Goal: Task Accomplishment & Management: Use online tool/utility

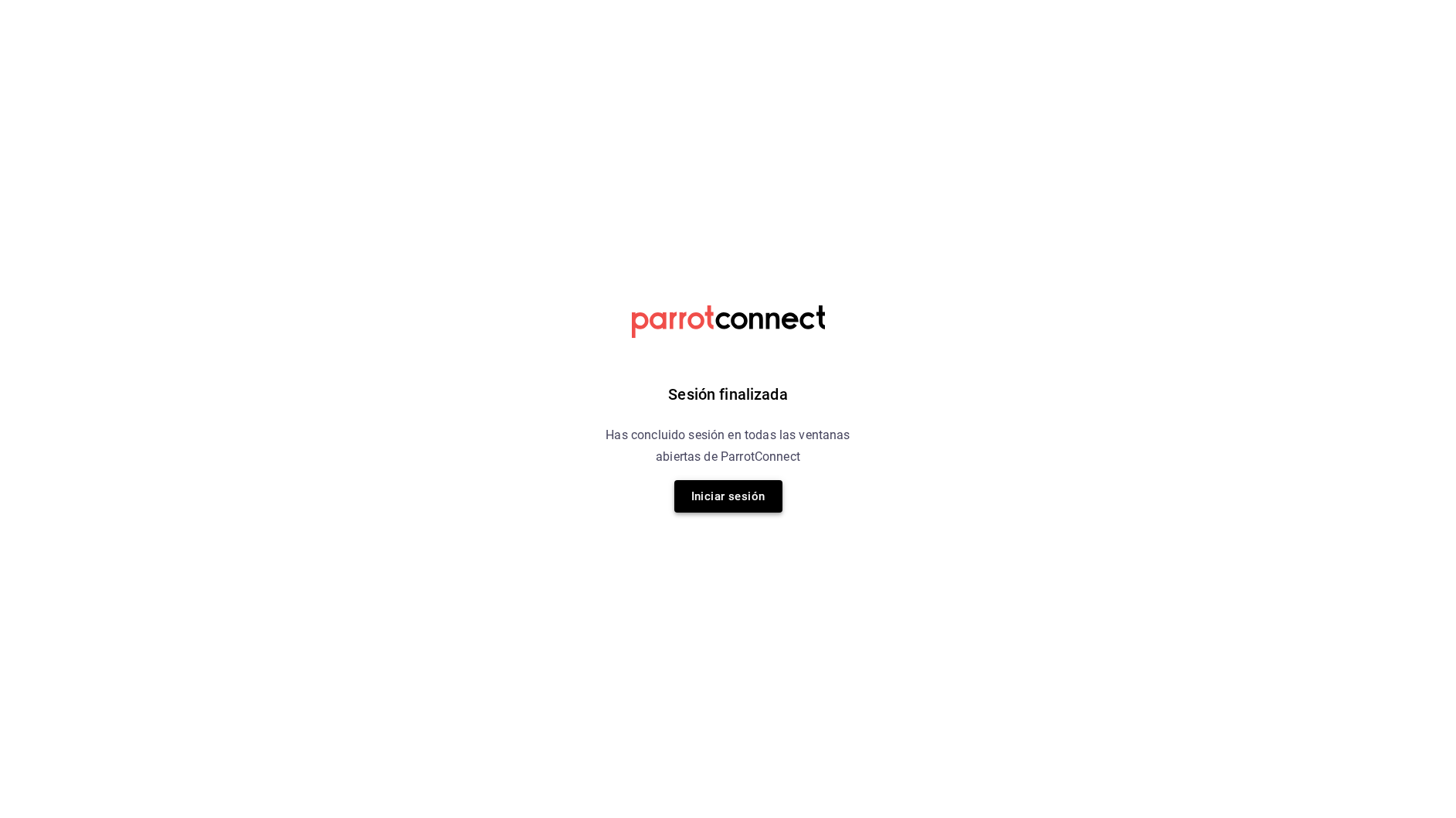
click at [724, 501] on button "Iniciar sesión" at bounding box center [729, 496] width 108 height 33
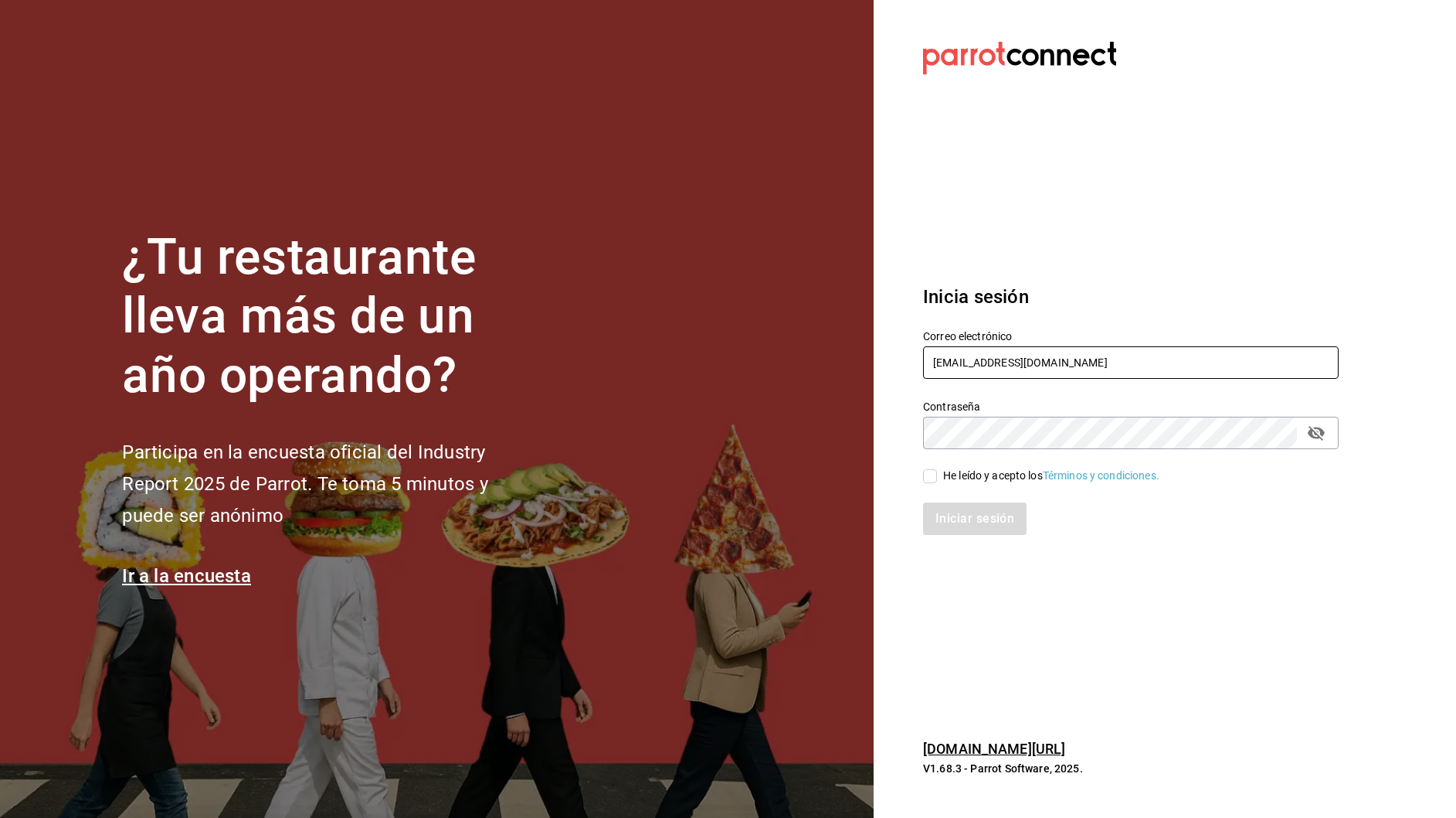
click at [1060, 361] on input "inapodaca@bs.com" at bounding box center [1132, 362] width 416 height 33
type input "multiuser@blacksugar.com"
click at [934, 481] on input "He leído y acepto los Términos y condiciones." at bounding box center [931, 477] width 14 height 14
checkbox input "true"
click at [943, 518] on button "Iniciar sesión" at bounding box center [976, 518] width 105 height 33
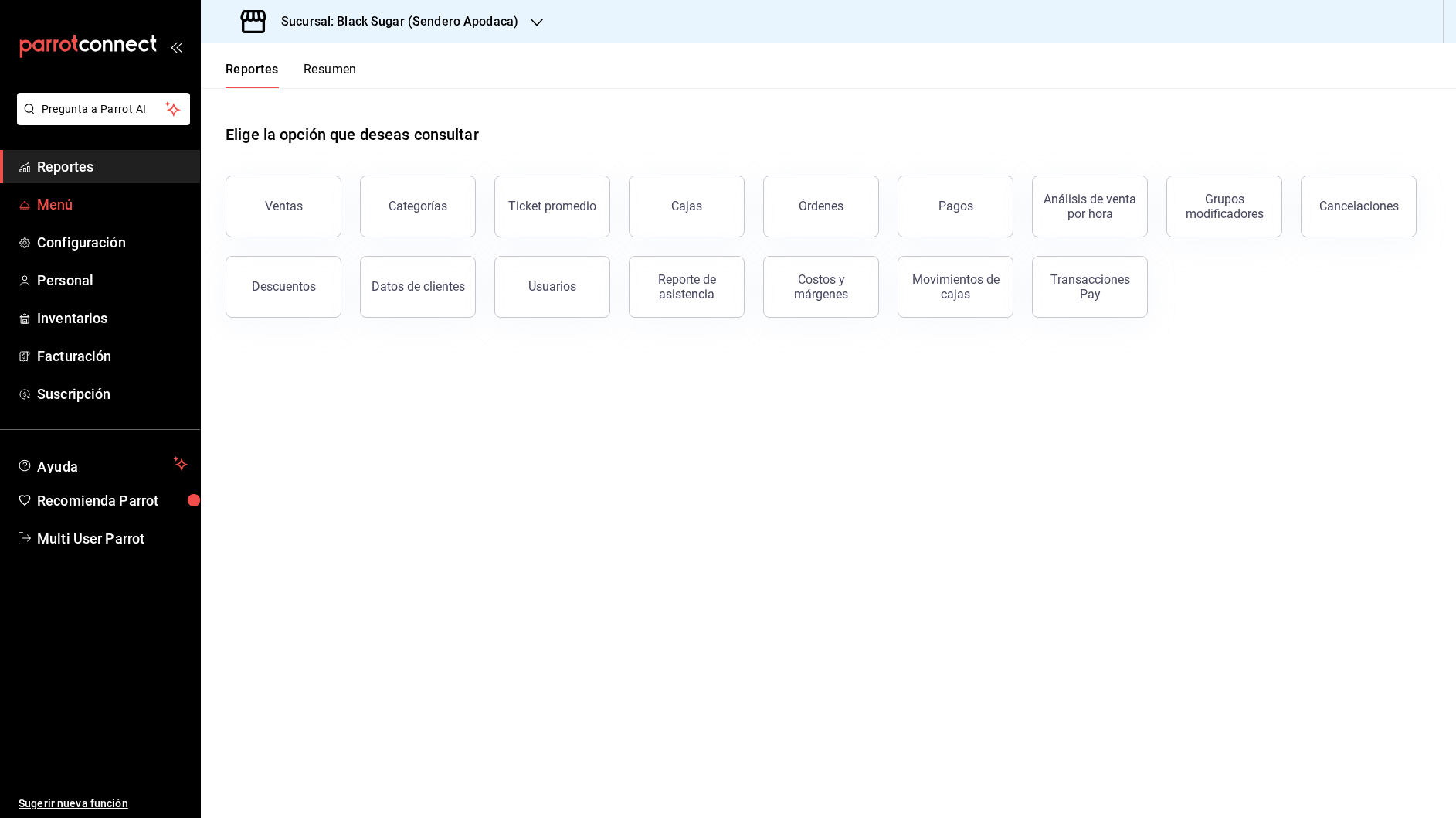
click at [107, 215] on link "Menú" at bounding box center [100, 204] width 200 height 33
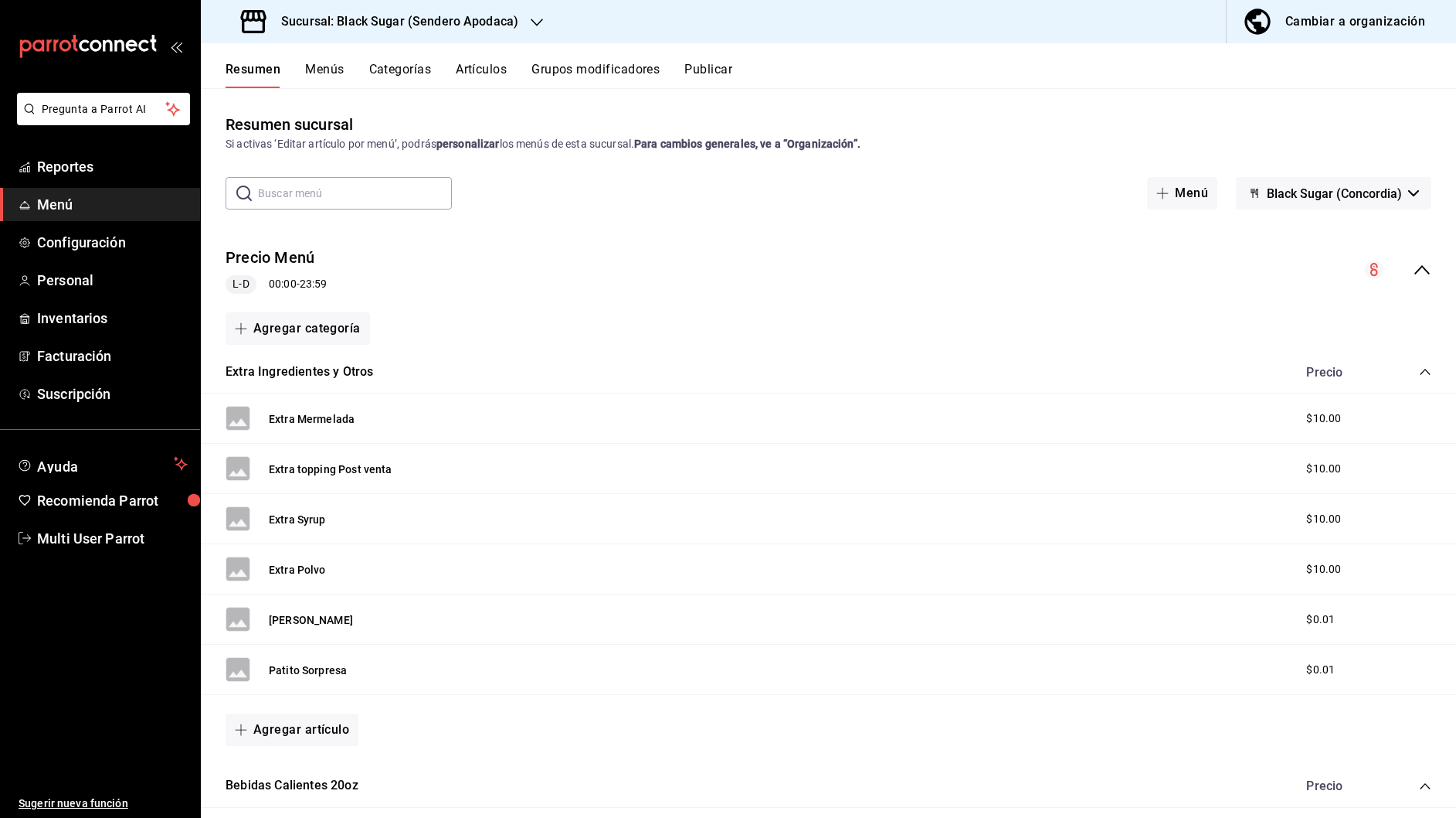
click at [1352, 35] on button "Cambiar a organización" at bounding box center [1335, 21] width 217 height 44
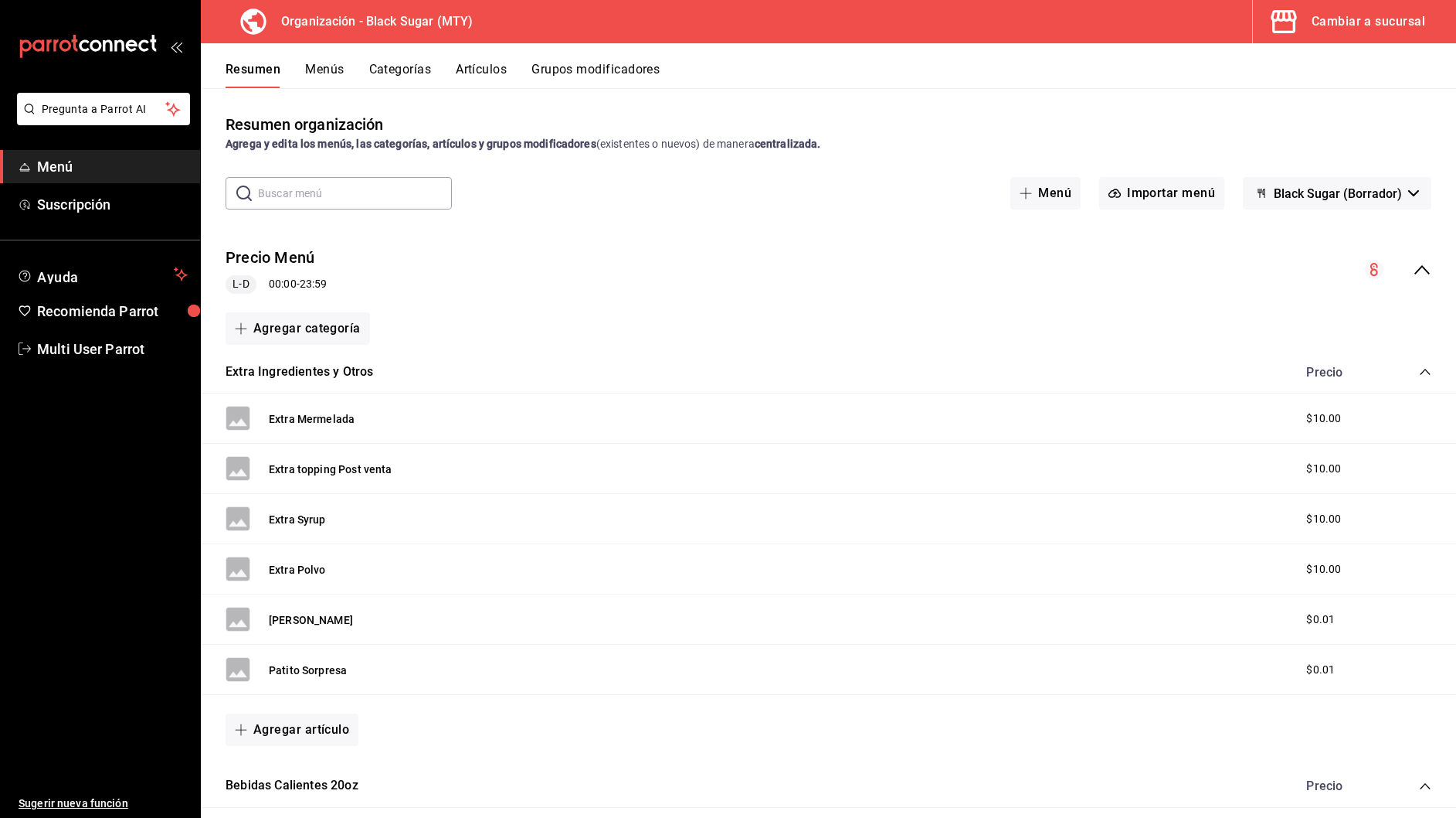
click at [610, 76] on button "Grupos modificadores" at bounding box center [596, 76] width 128 height 27
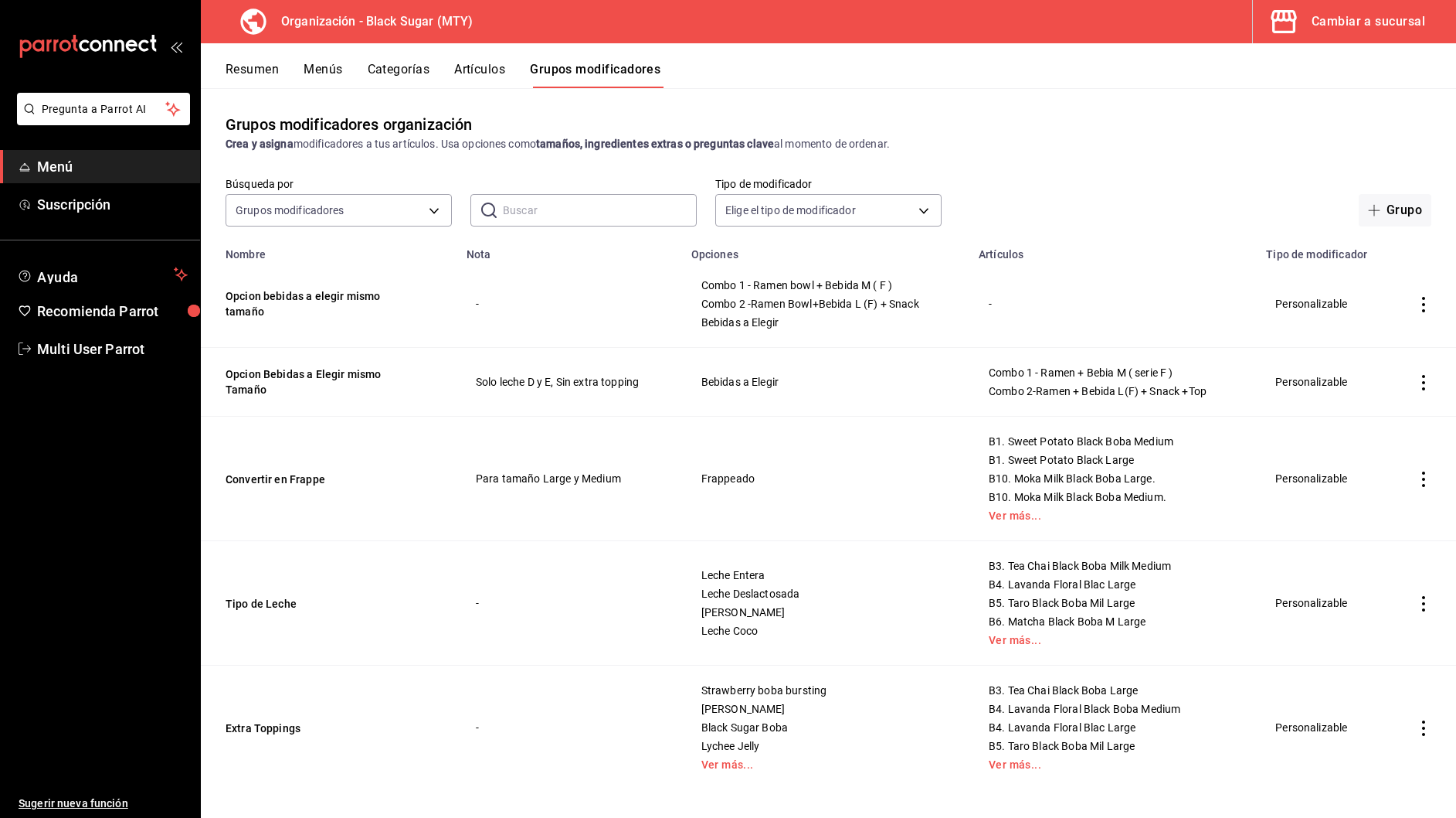
scroll to position [9, 0]
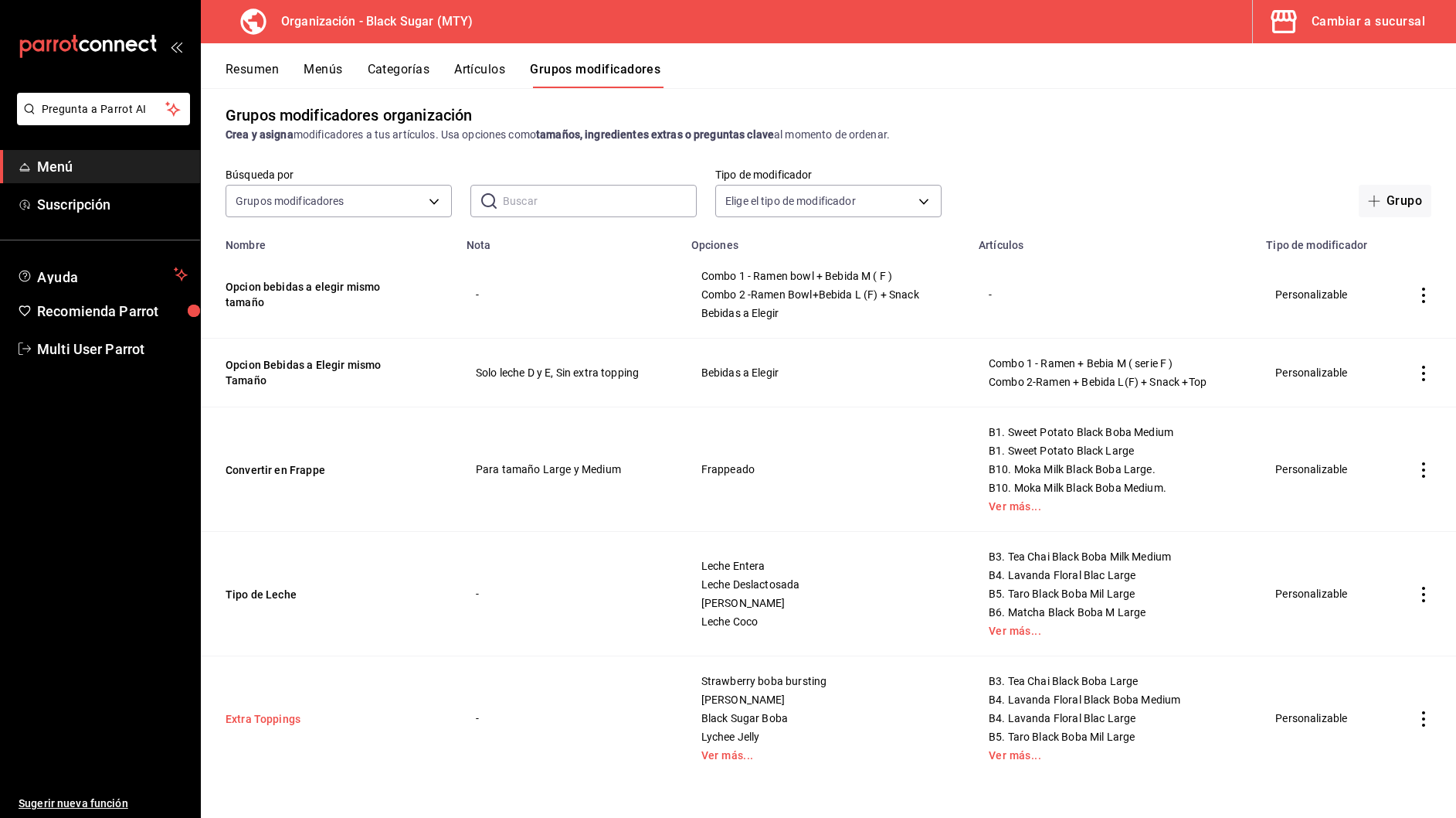
click at [275, 719] on button "Extra Toppings" at bounding box center [318, 718] width 186 height 15
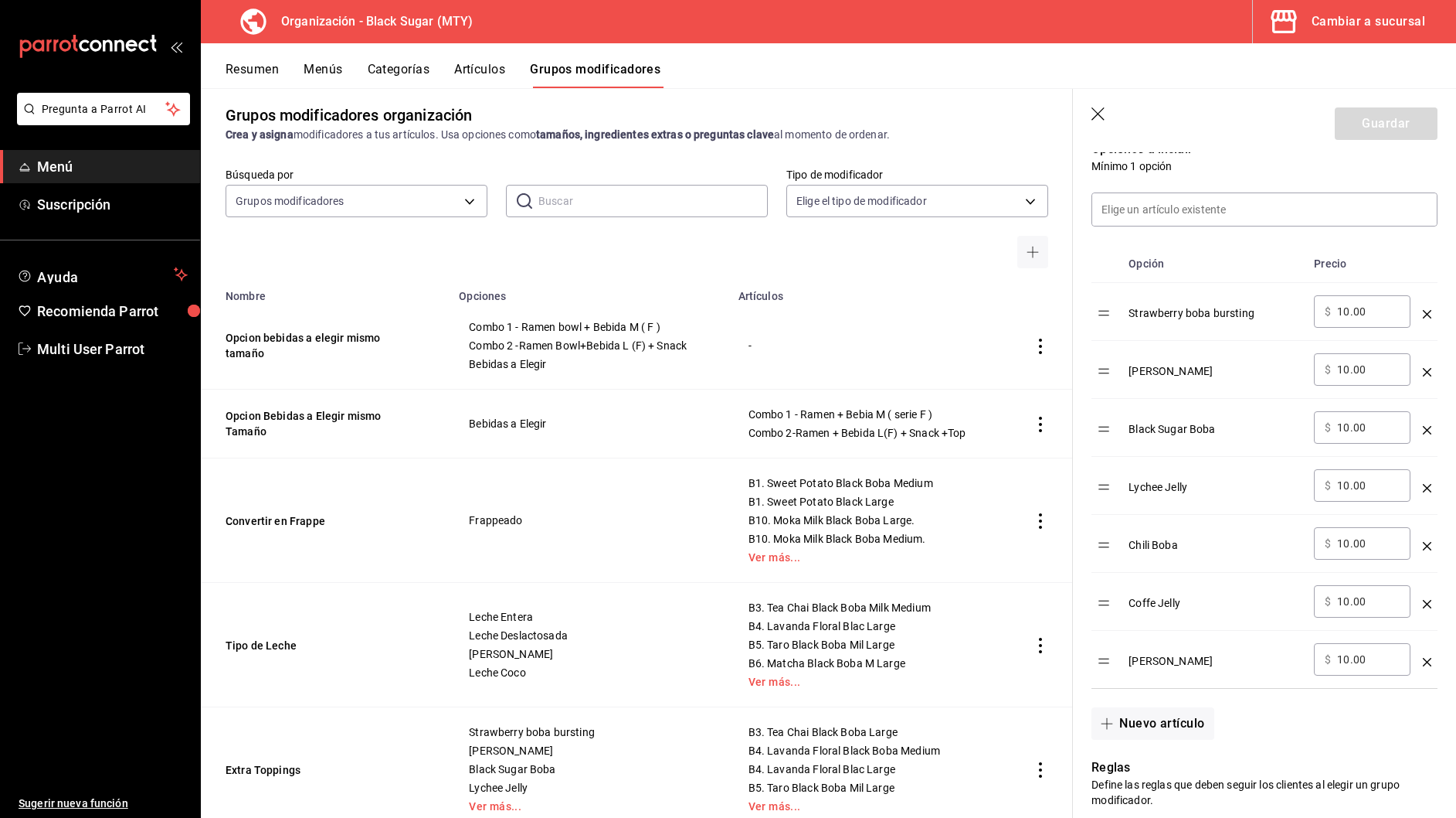
scroll to position [430, 0]
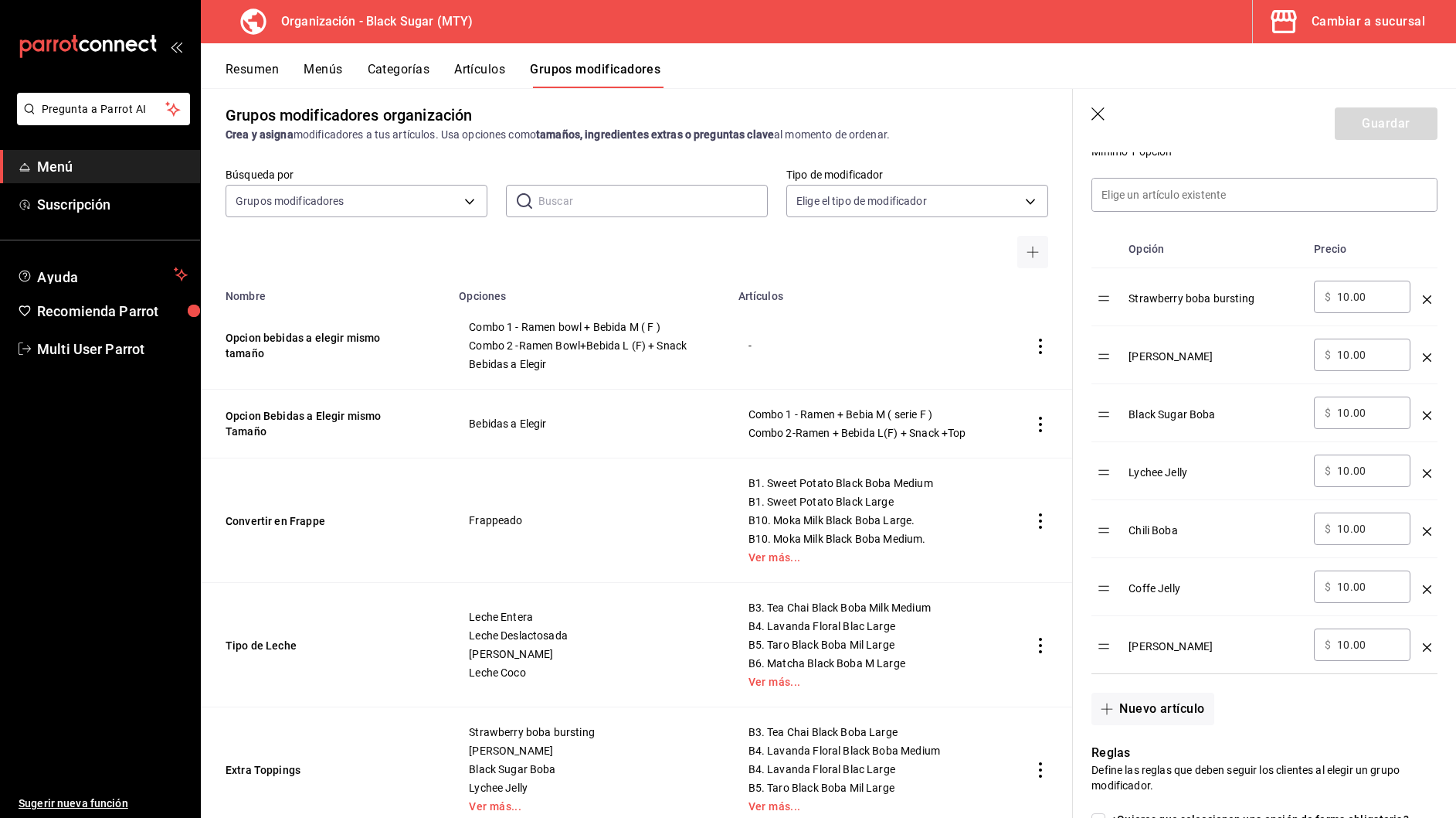
click at [1425, 531] on icon "optionsTable" at bounding box center [1428, 532] width 9 height 9
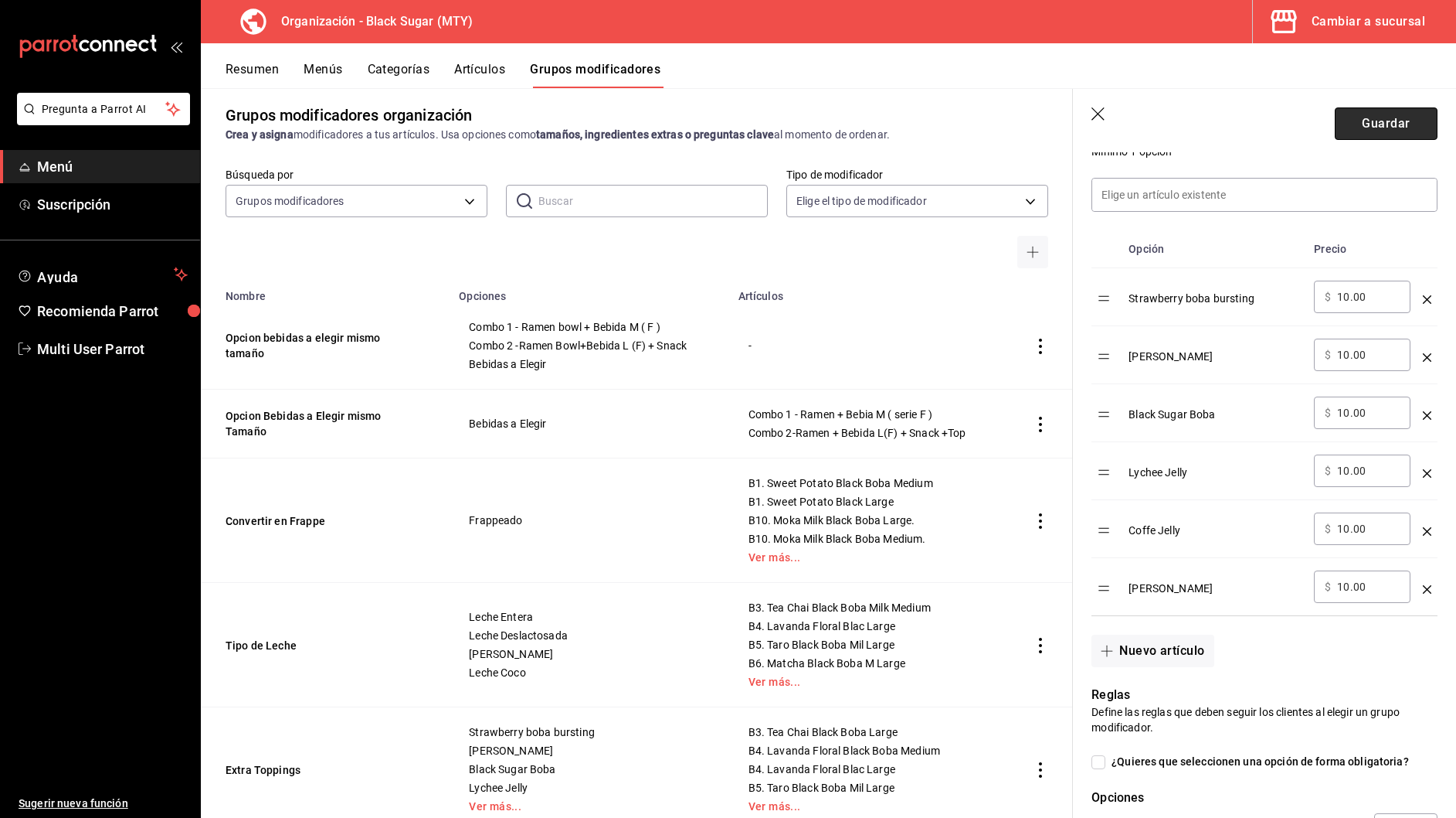
click at [1364, 131] on button "Guardar" at bounding box center [1387, 124] width 103 height 33
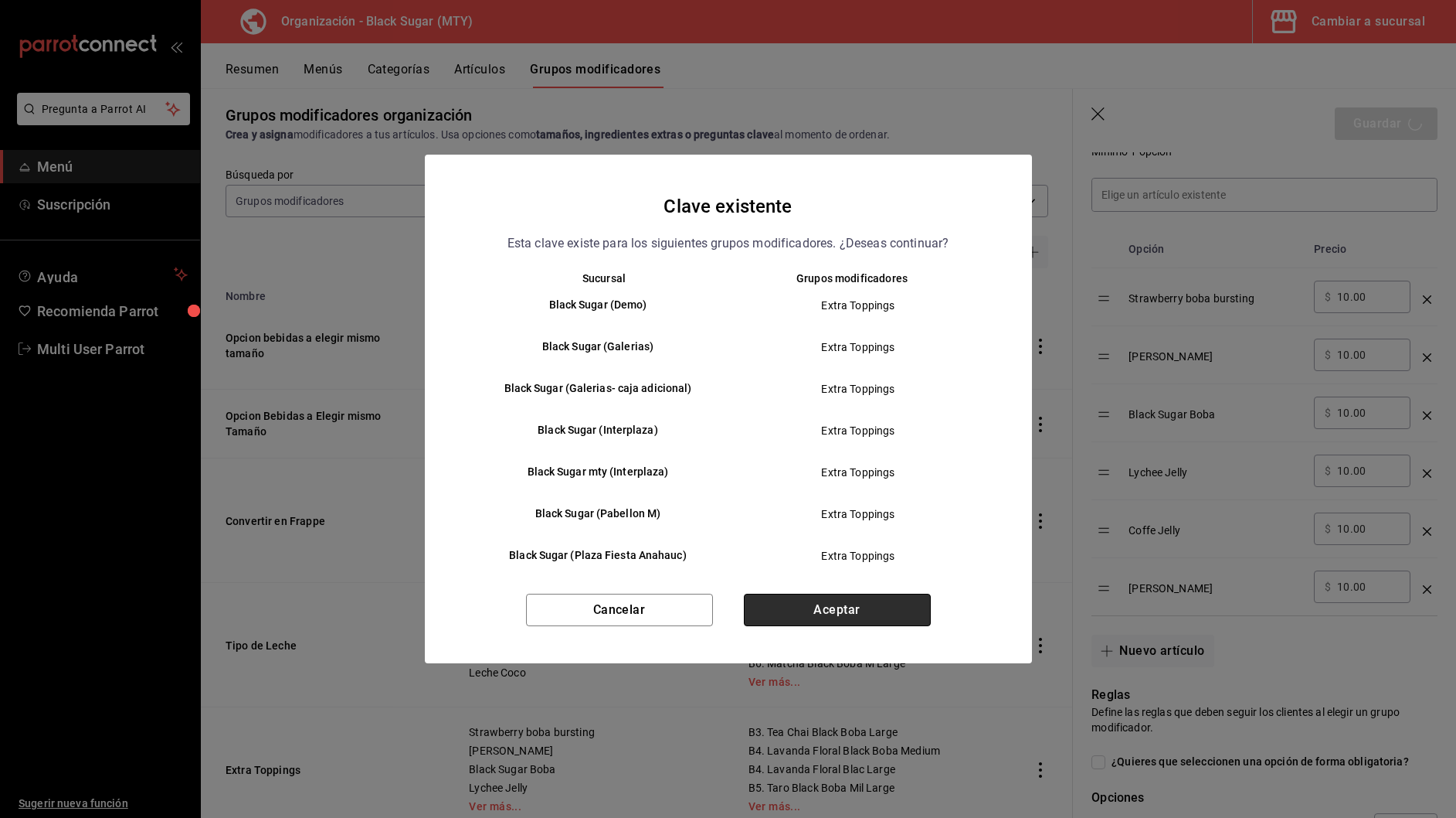
click at [818, 622] on button "Aceptar" at bounding box center [837, 609] width 187 height 33
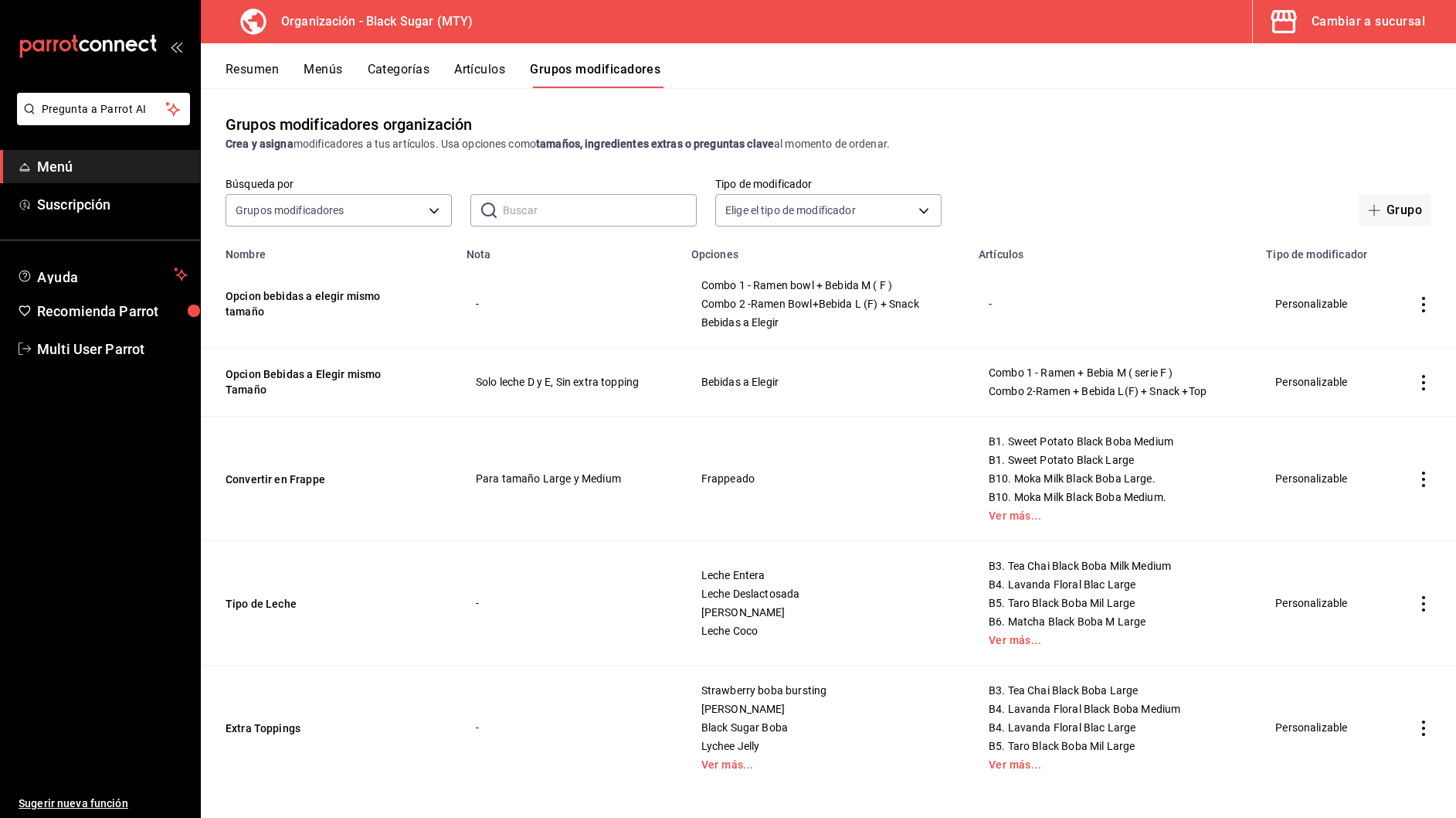
click at [340, 72] on button "Menús" at bounding box center [323, 76] width 38 height 27
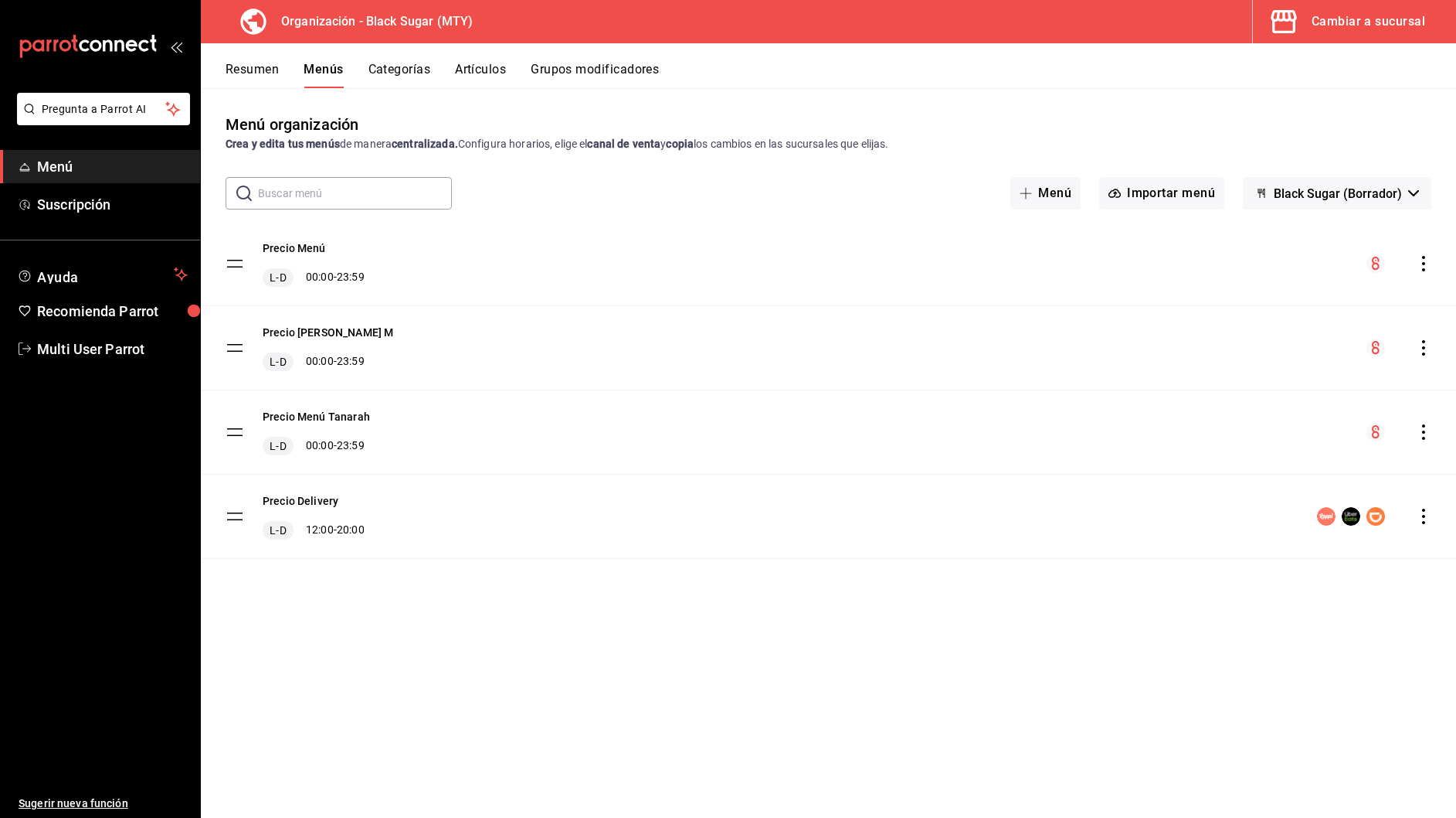
click at [404, 68] on button "Categorías" at bounding box center [400, 76] width 62 height 27
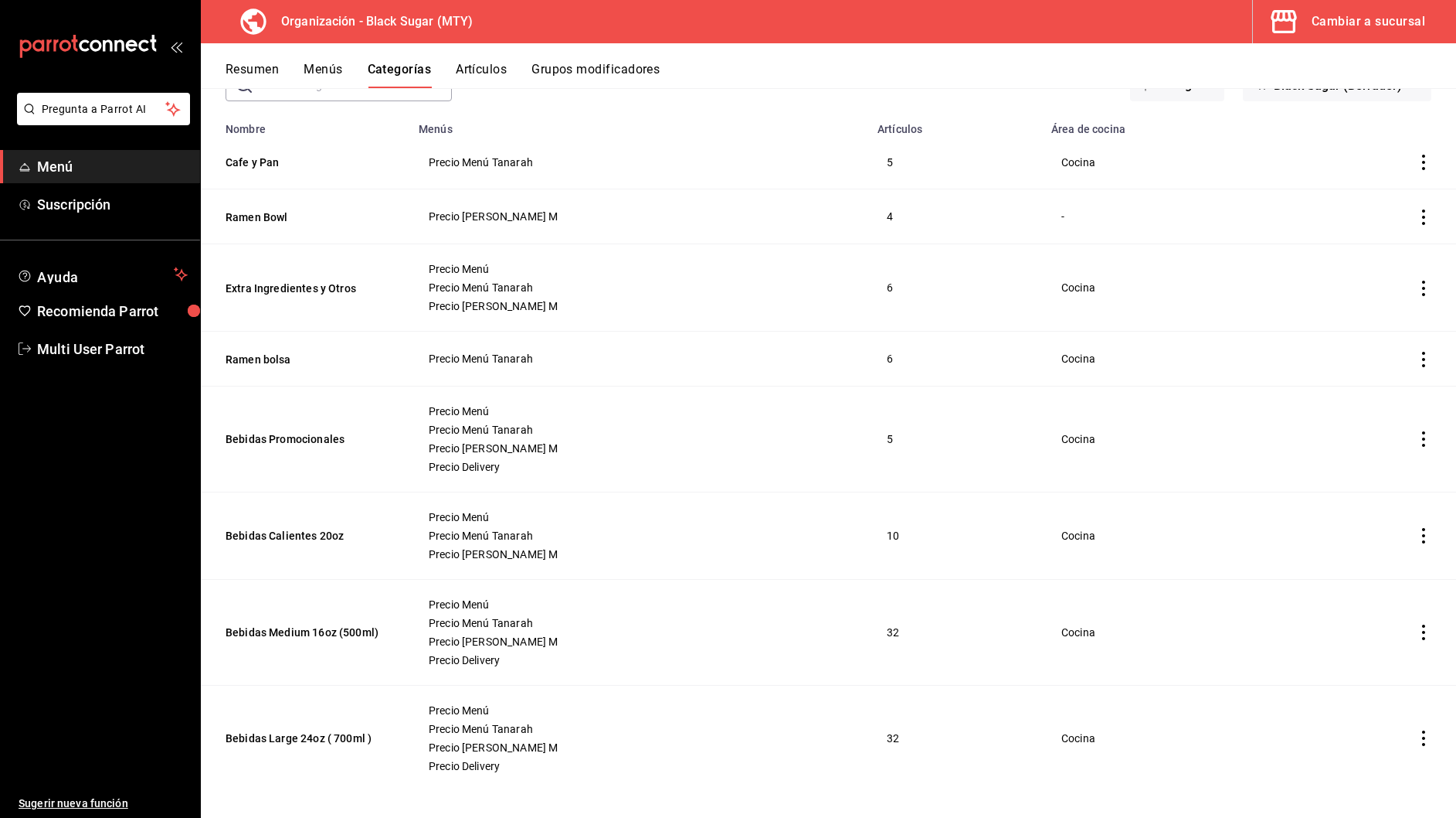
scroll to position [118, 0]
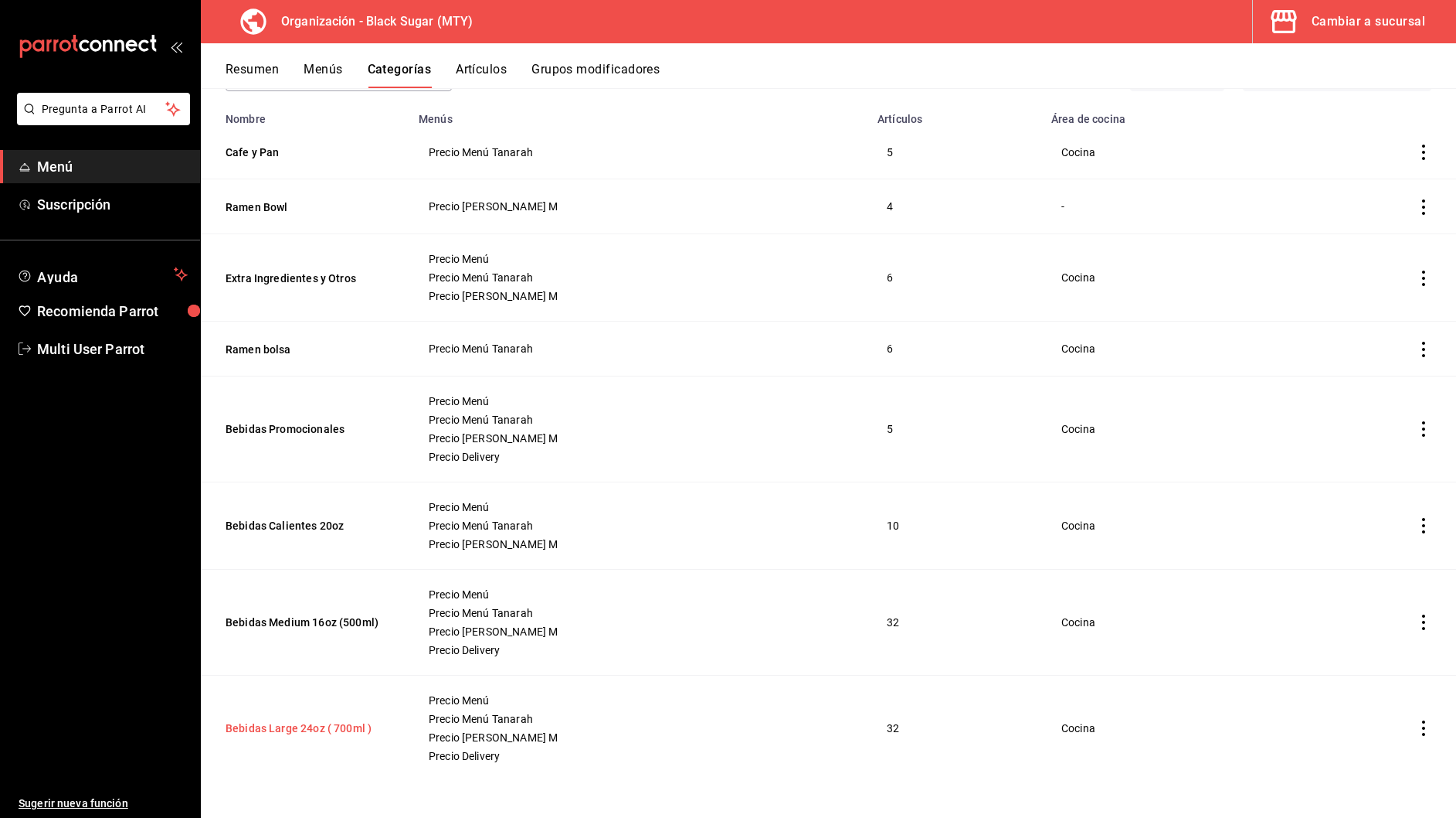
click at [333, 725] on button "Bebidas Large 24oz ( 700ml )" at bounding box center [303, 727] width 155 height 15
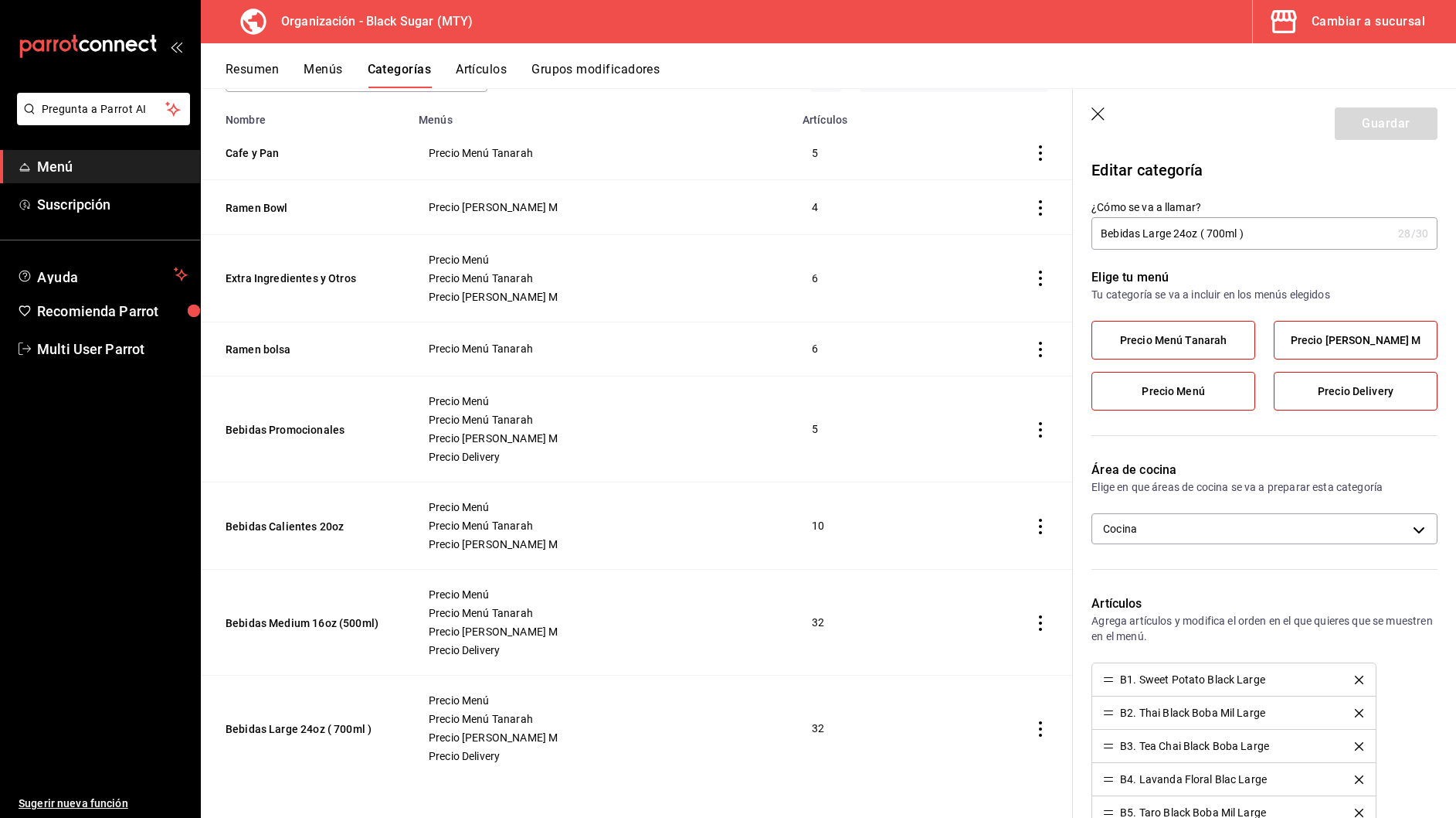
click at [1103, 116] on icon "button" at bounding box center [1099, 115] width 15 height 15
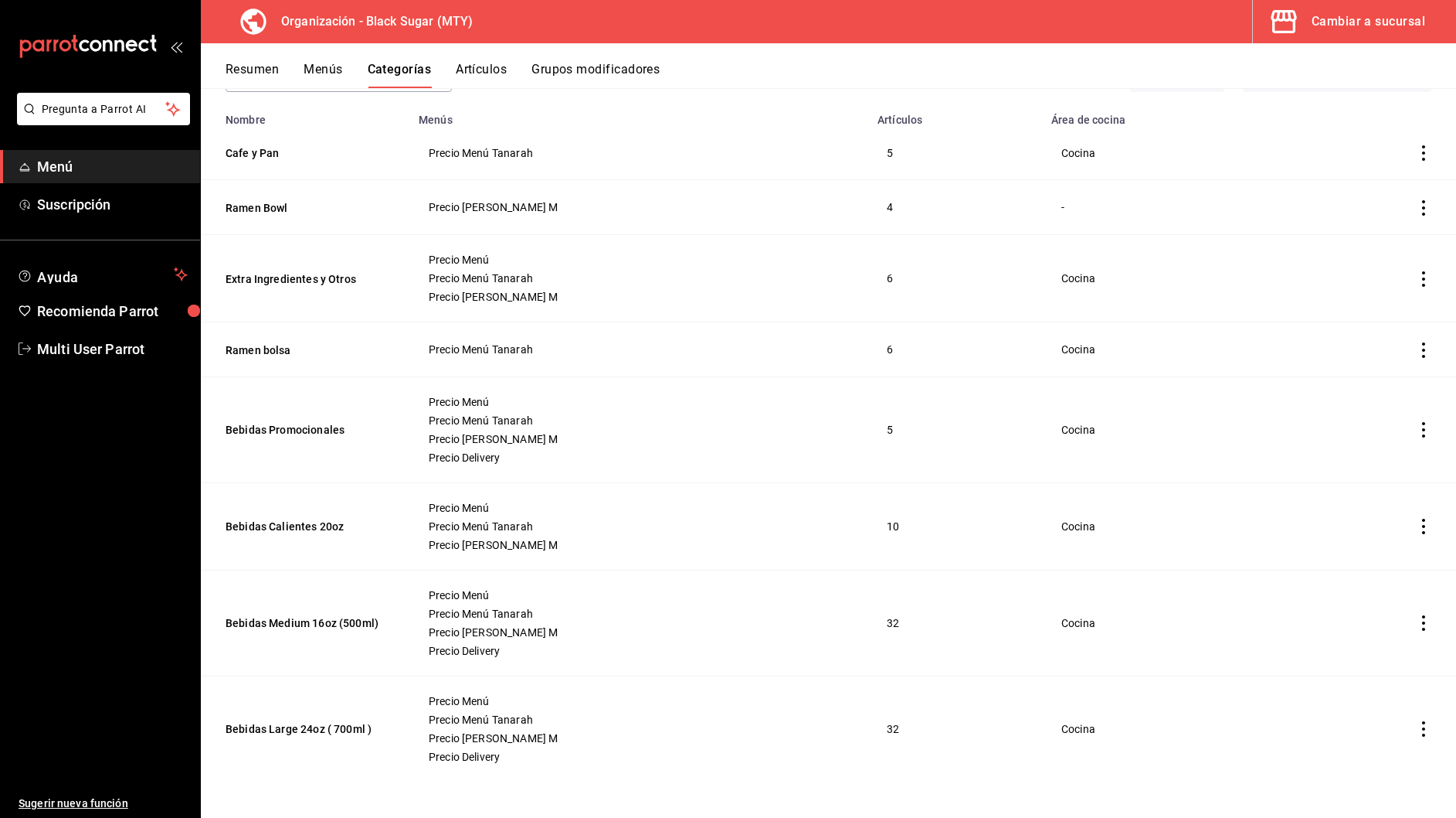
click at [306, 69] on button "Menús" at bounding box center [323, 76] width 38 height 27
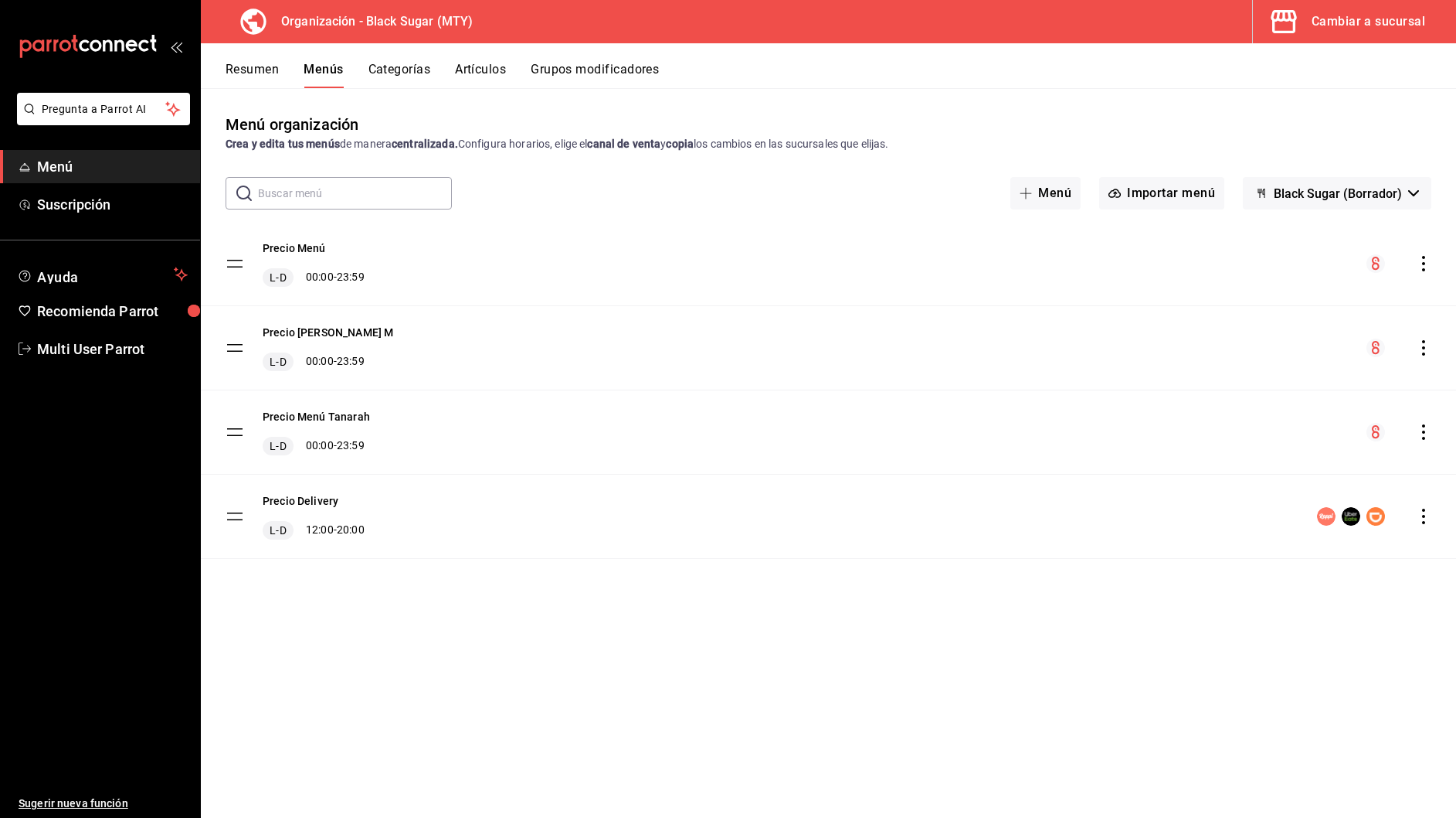
click at [1428, 520] on icon "actions" at bounding box center [1423, 516] width 15 height 15
click at [1258, 613] on span "Copiar en otra sucursal" at bounding box center [1301, 615] width 188 height 16
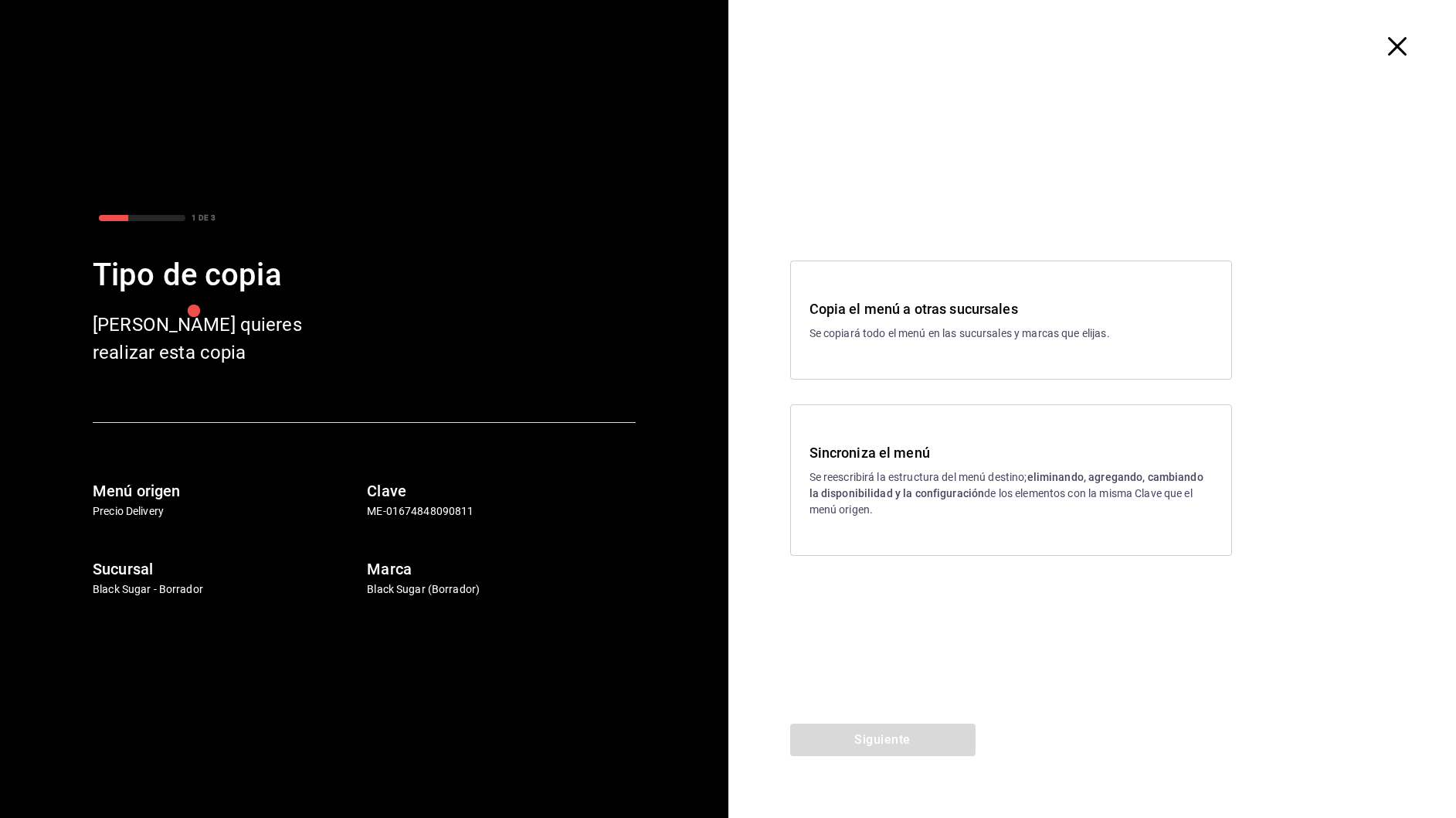
click at [916, 471] on p "Se reescribirá la estructura del menú destino; eliminando, agregando, cambiando…" at bounding box center [1012, 493] width 404 height 49
click at [911, 729] on button "Siguiente" at bounding box center [883, 739] width 186 height 33
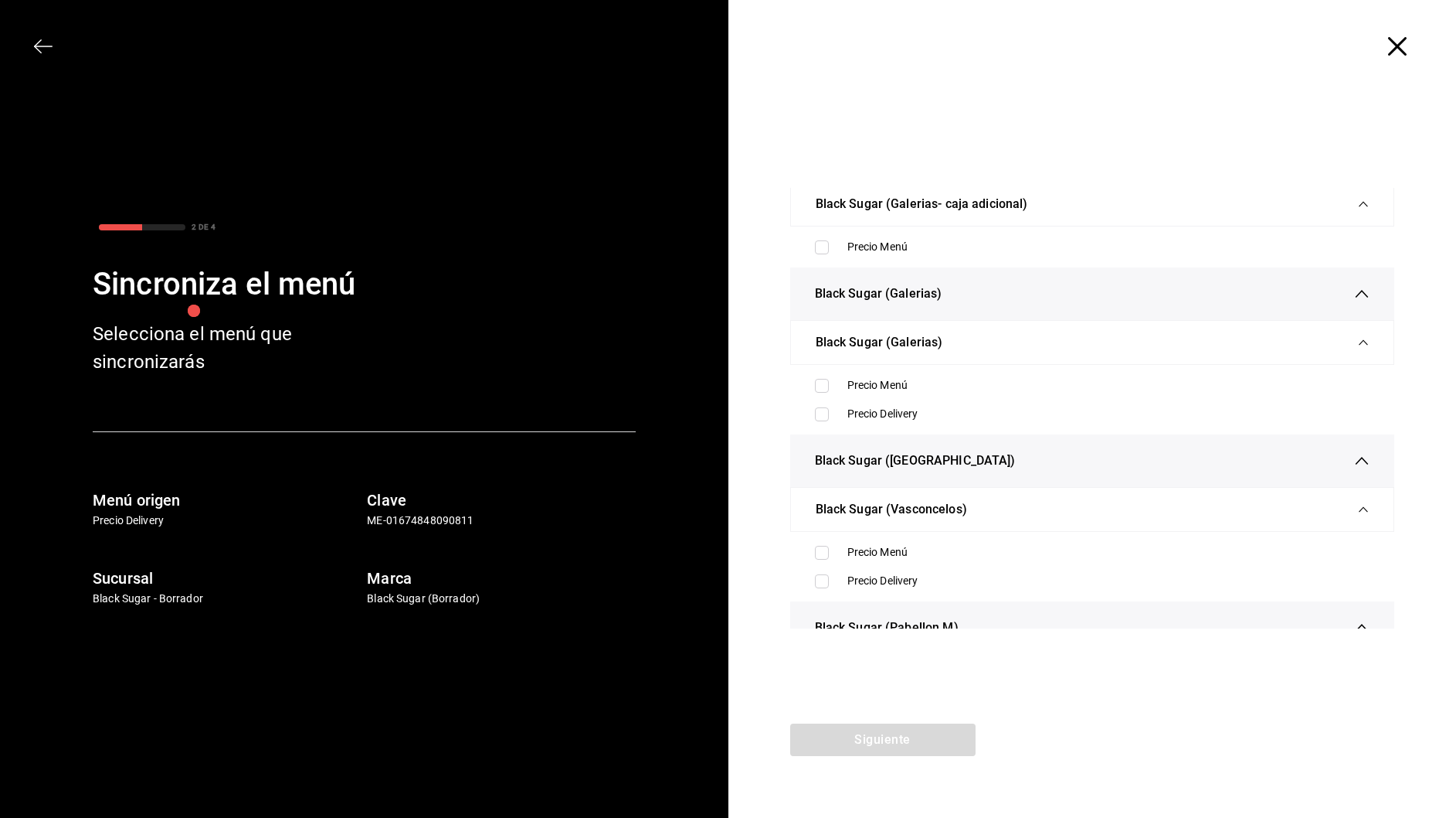
scroll to position [101, 0]
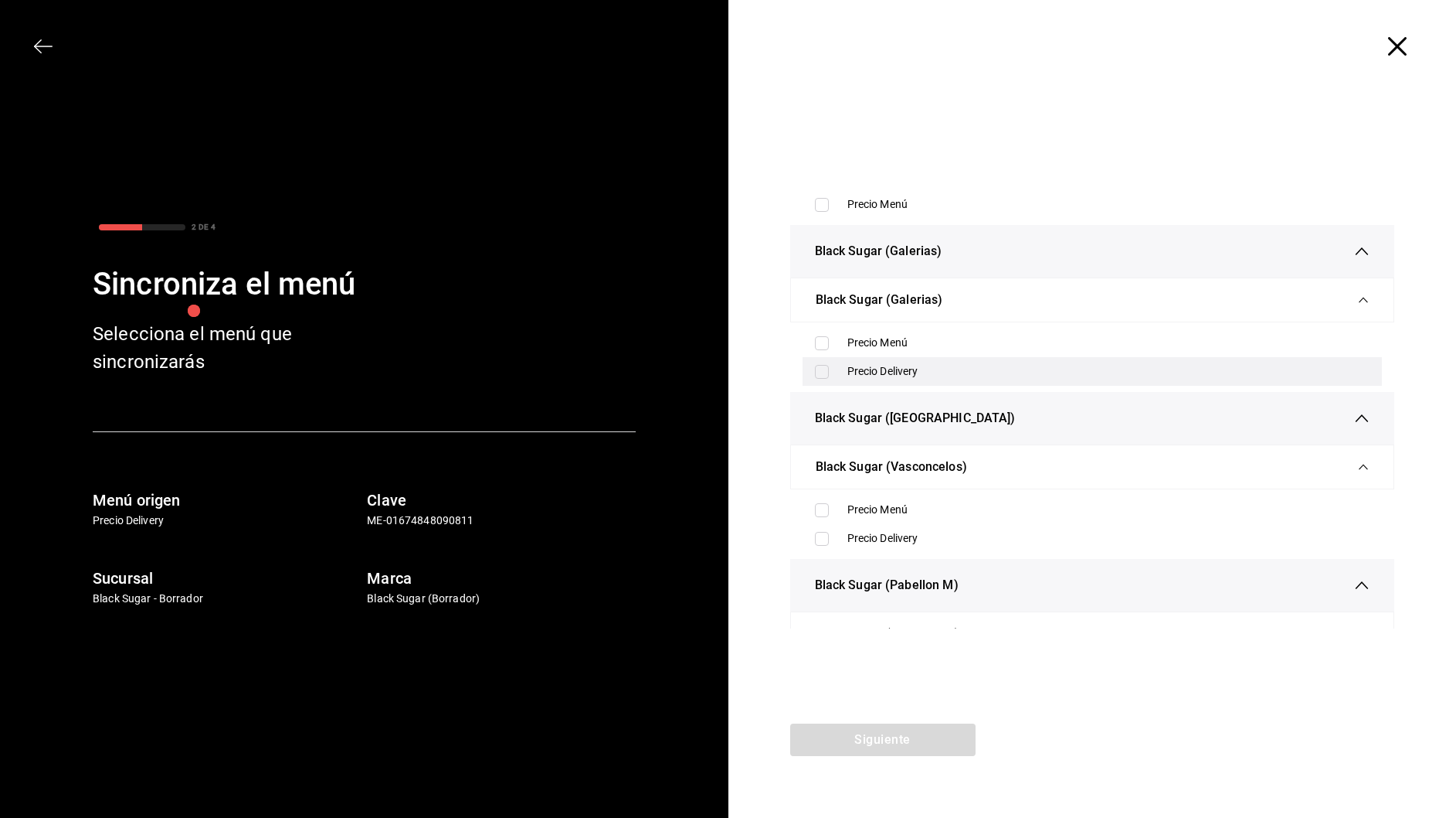
click at [820, 366] on input "checkbox" at bounding box center [822, 372] width 14 height 14
checkbox input "true"
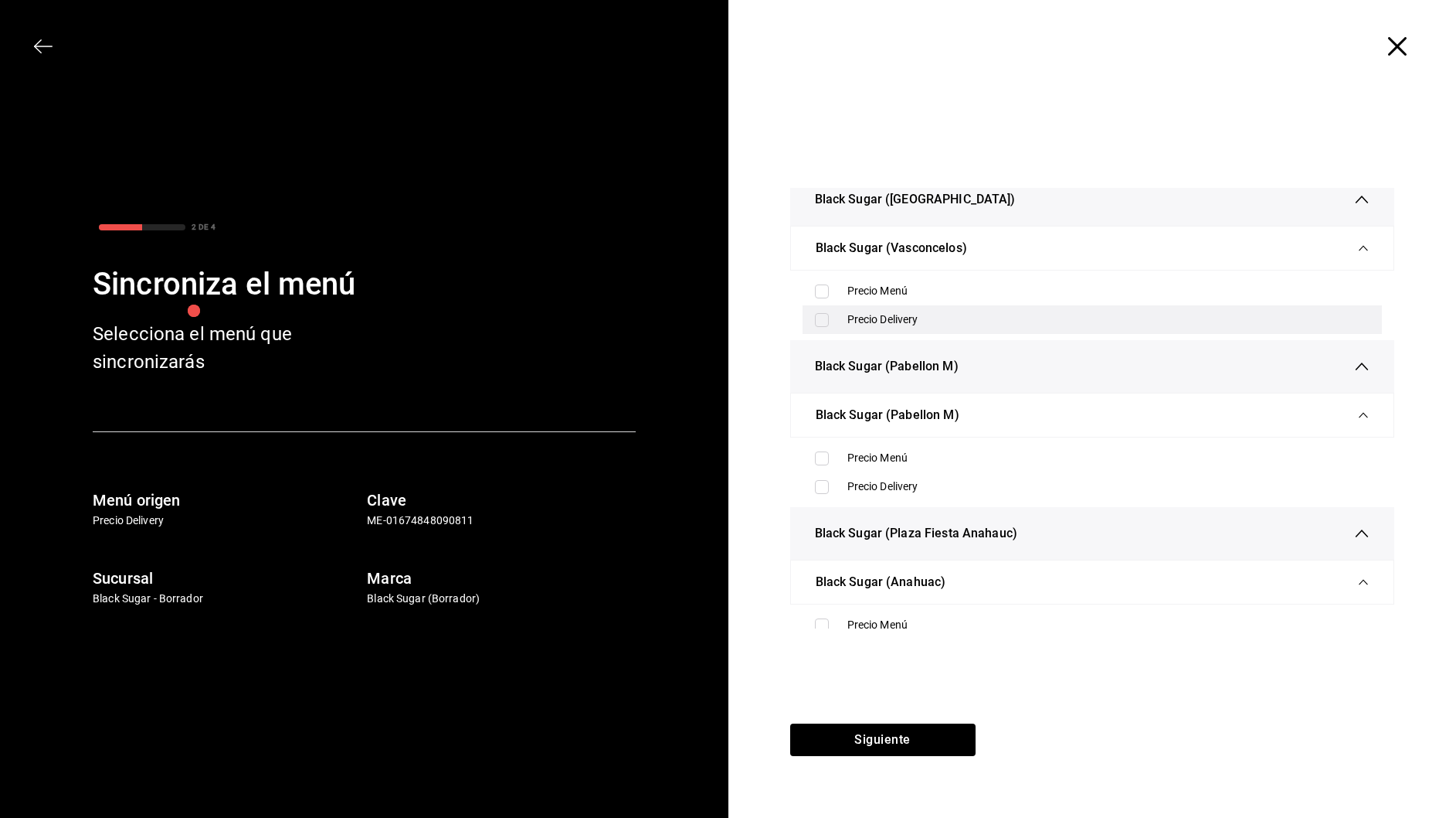
scroll to position [321, 0]
click at [829, 322] on label at bounding box center [825, 319] width 20 height 14
click at [829, 322] on input "checkbox" at bounding box center [822, 319] width 14 height 14
click at [823, 322] on input "checkbox" at bounding box center [822, 319] width 14 height 14
checkbox input "true"
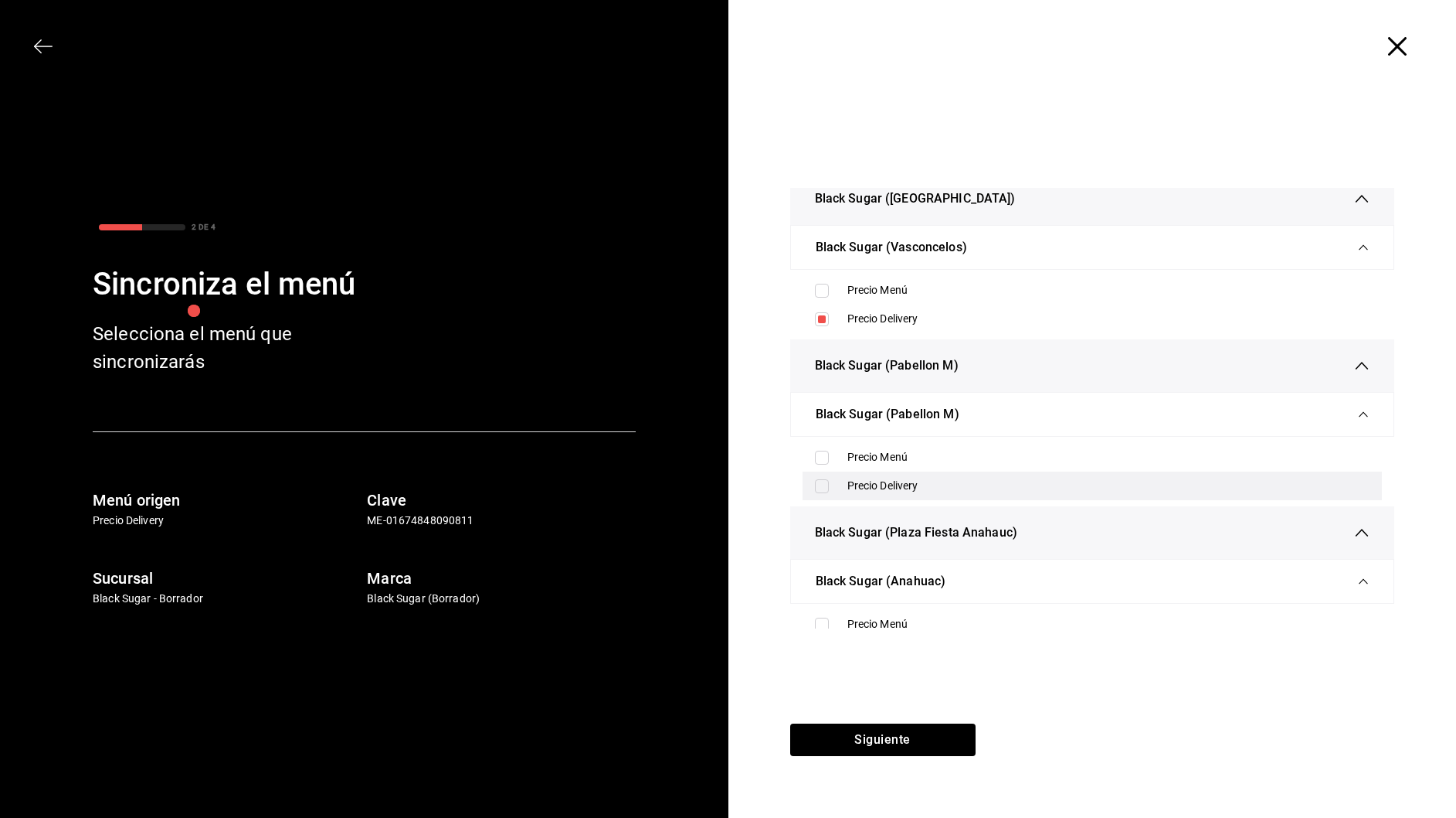
click at [822, 484] on input "checkbox" at bounding box center [822, 486] width 14 height 14
checkbox input "true"
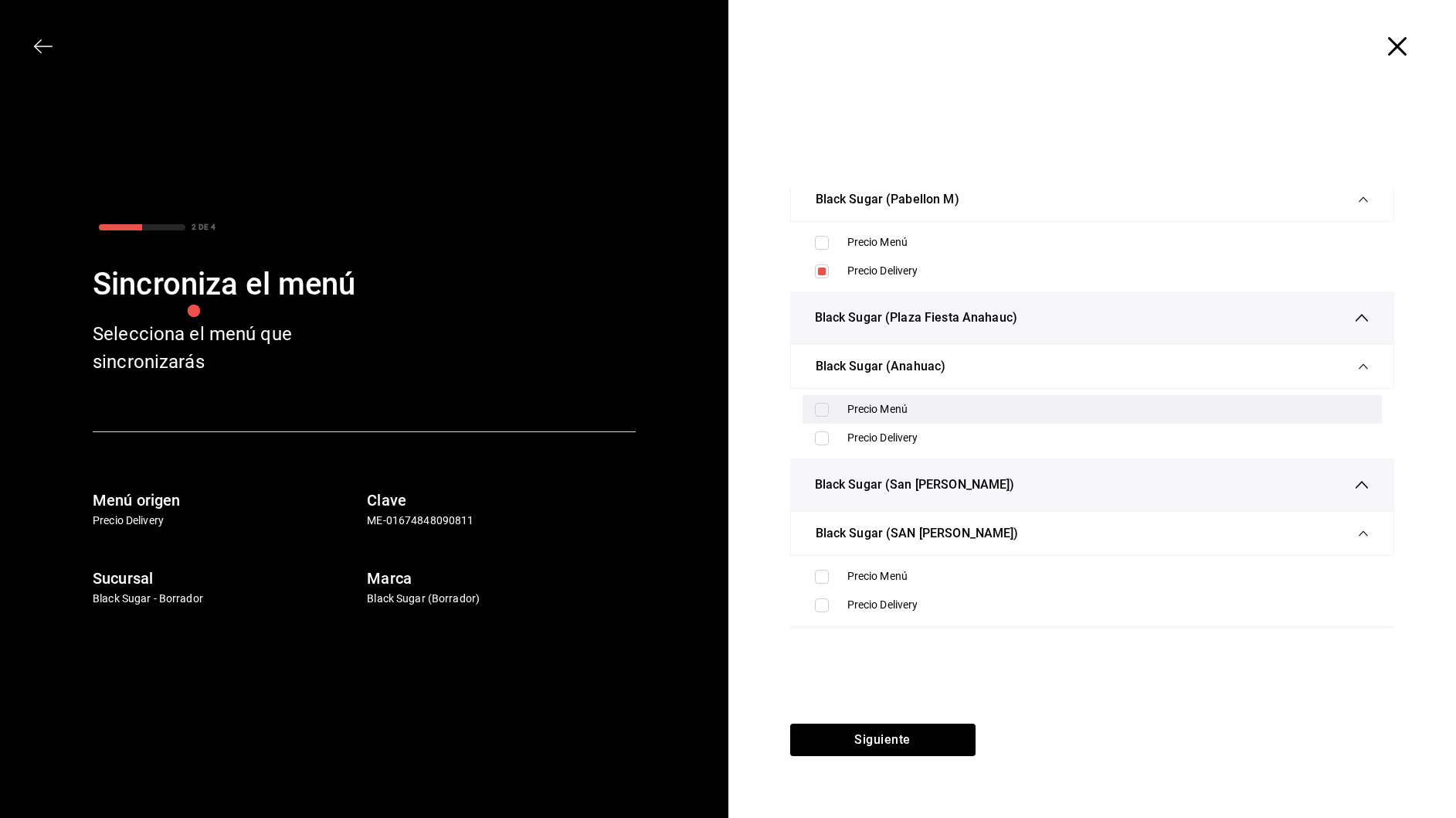
scroll to position [542, 0]
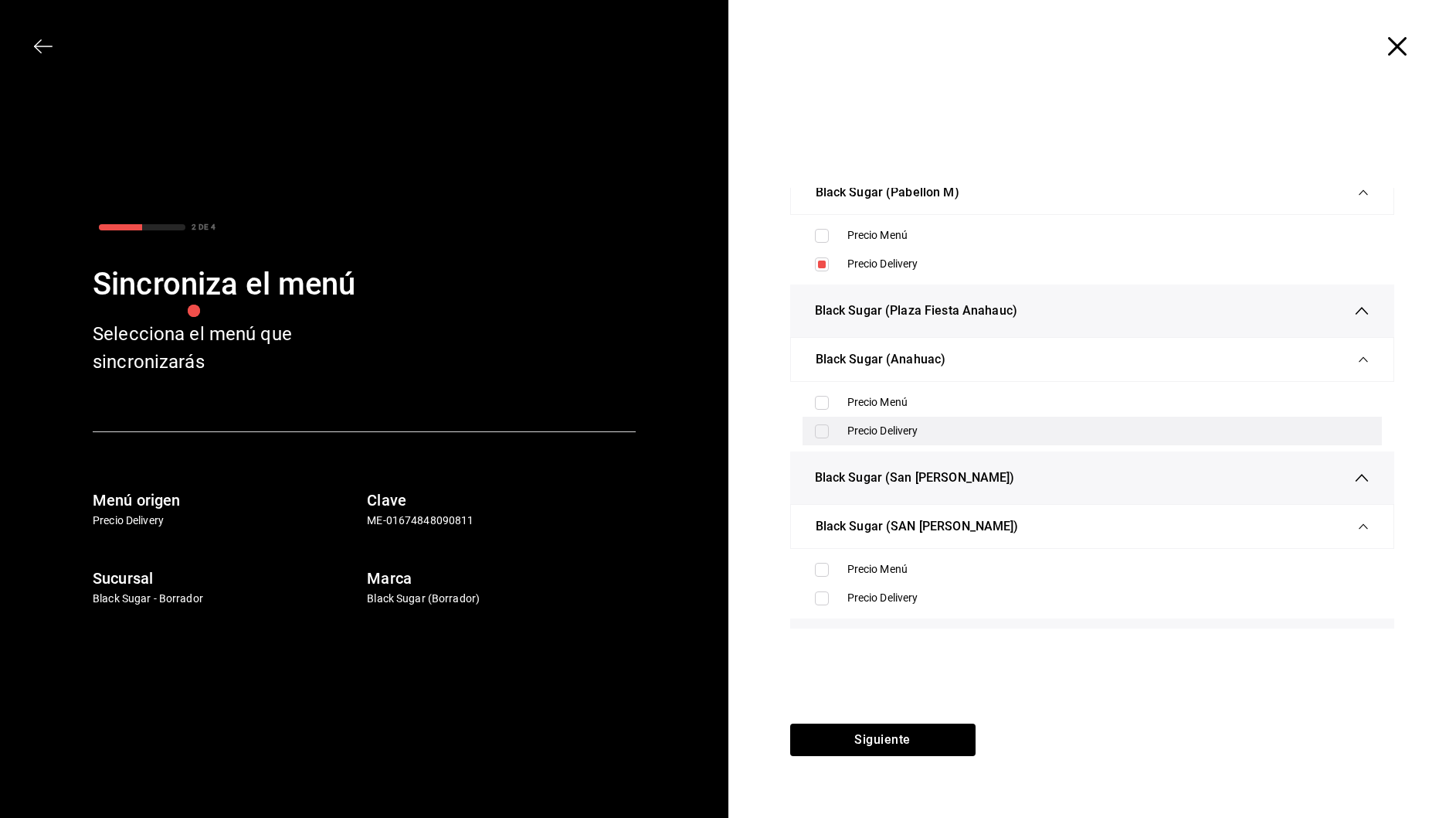
click at [827, 434] on input "checkbox" at bounding box center [822, 431] width 14 height 14
checkbox input "true"
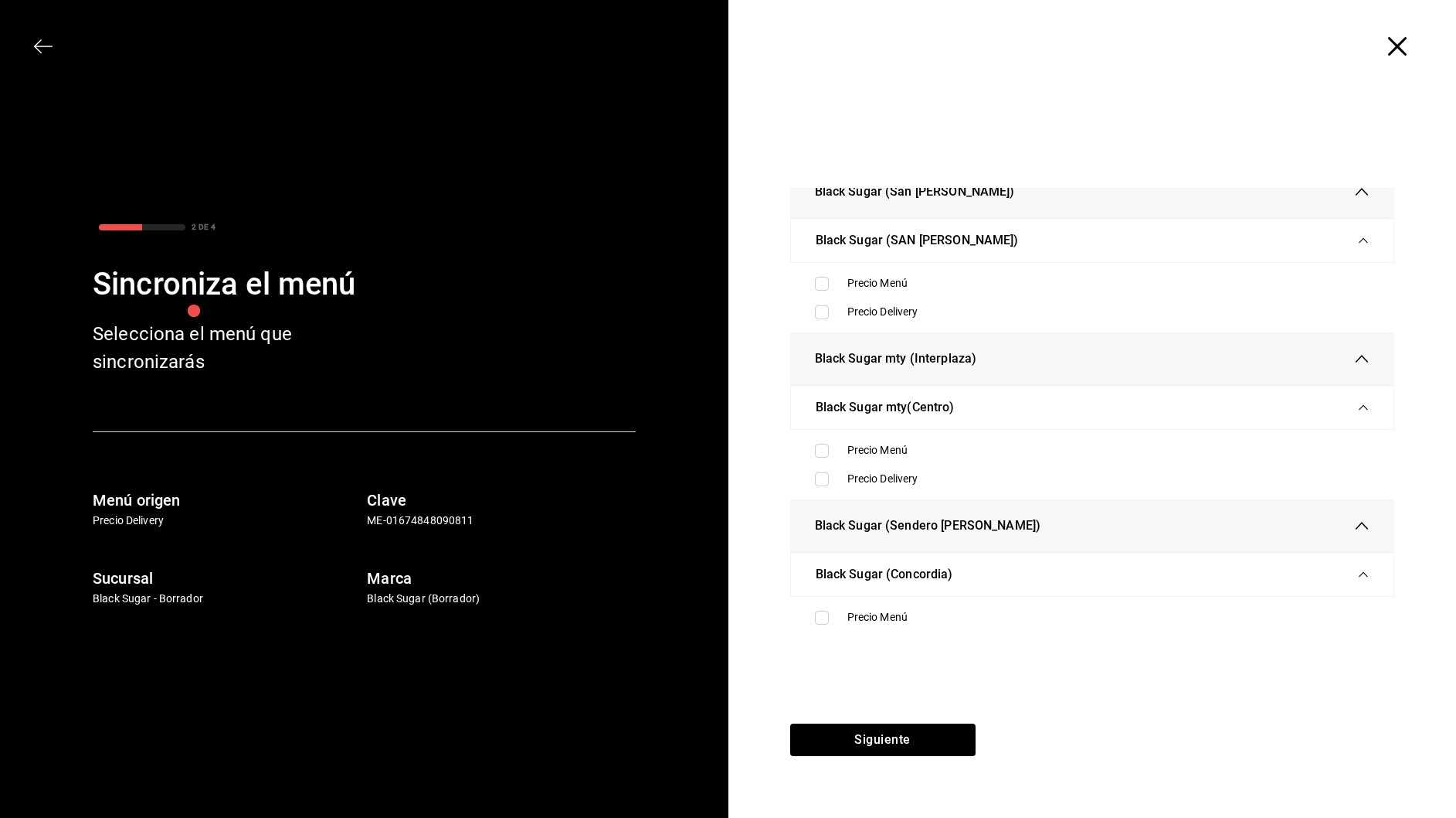
scroll to position [830, 0]
click at [824, 316] on input "checkbox" at bounding box center [822, 311] width 14 height 14
checkbox input "true"
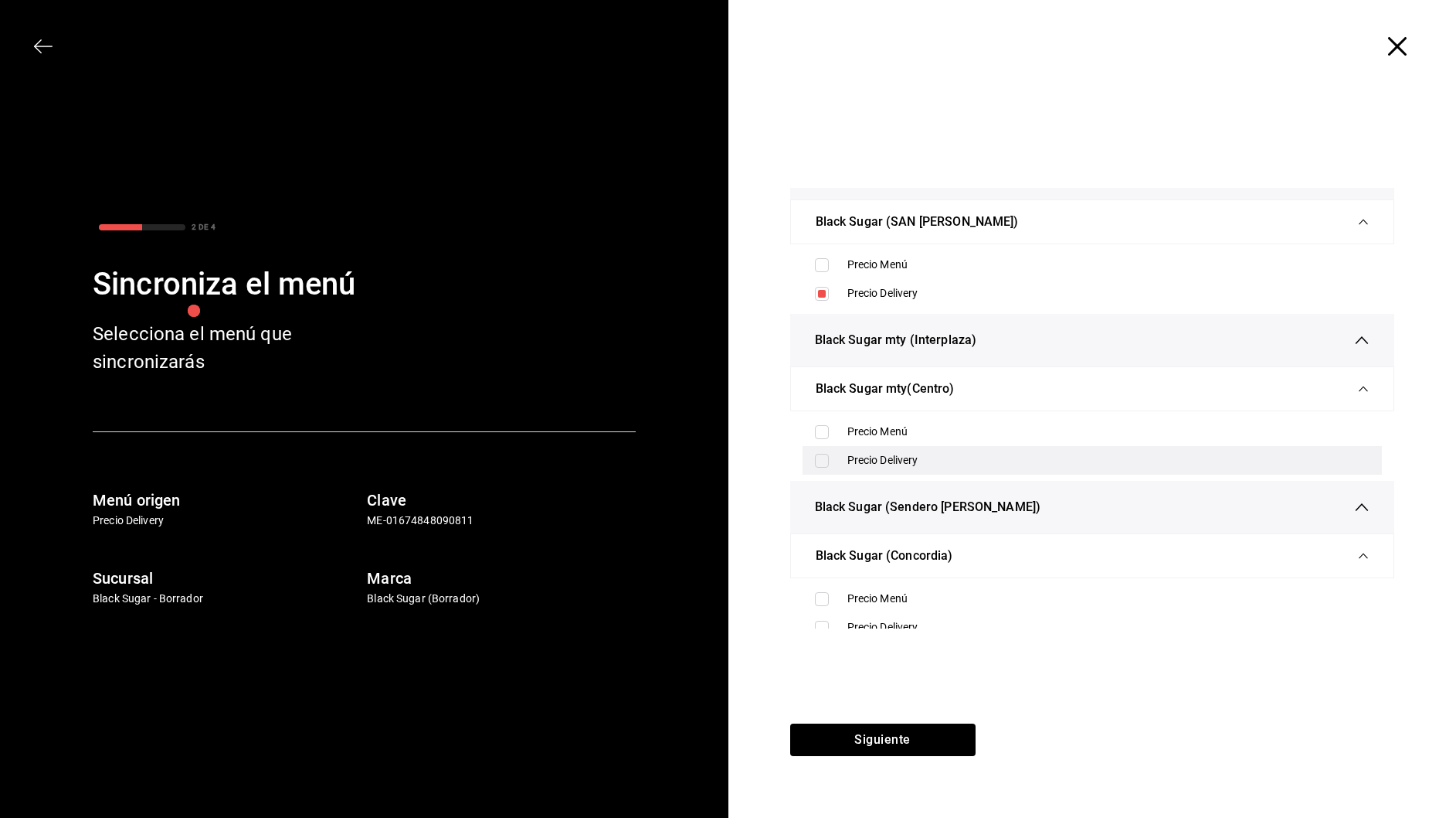
click at [823, 466] on input "checkbox" at bounding box center [822, 461] width 14 height 14
checkbox input "true"
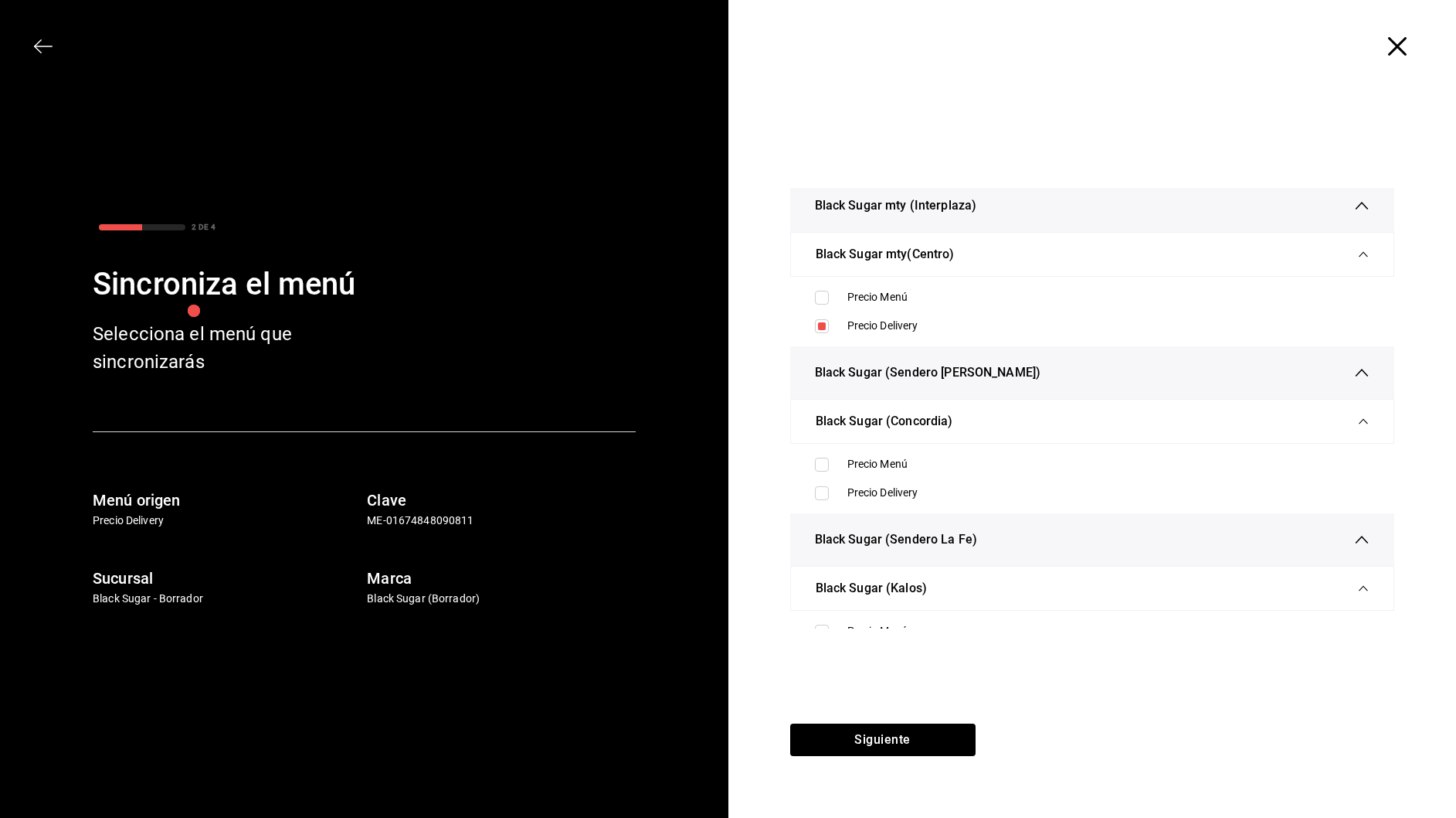
scroll to position [982, 0]
click at [823, 491] on input "checkbox" at bounding box center [822, 493] width 14 height 14
checkbox input "true"
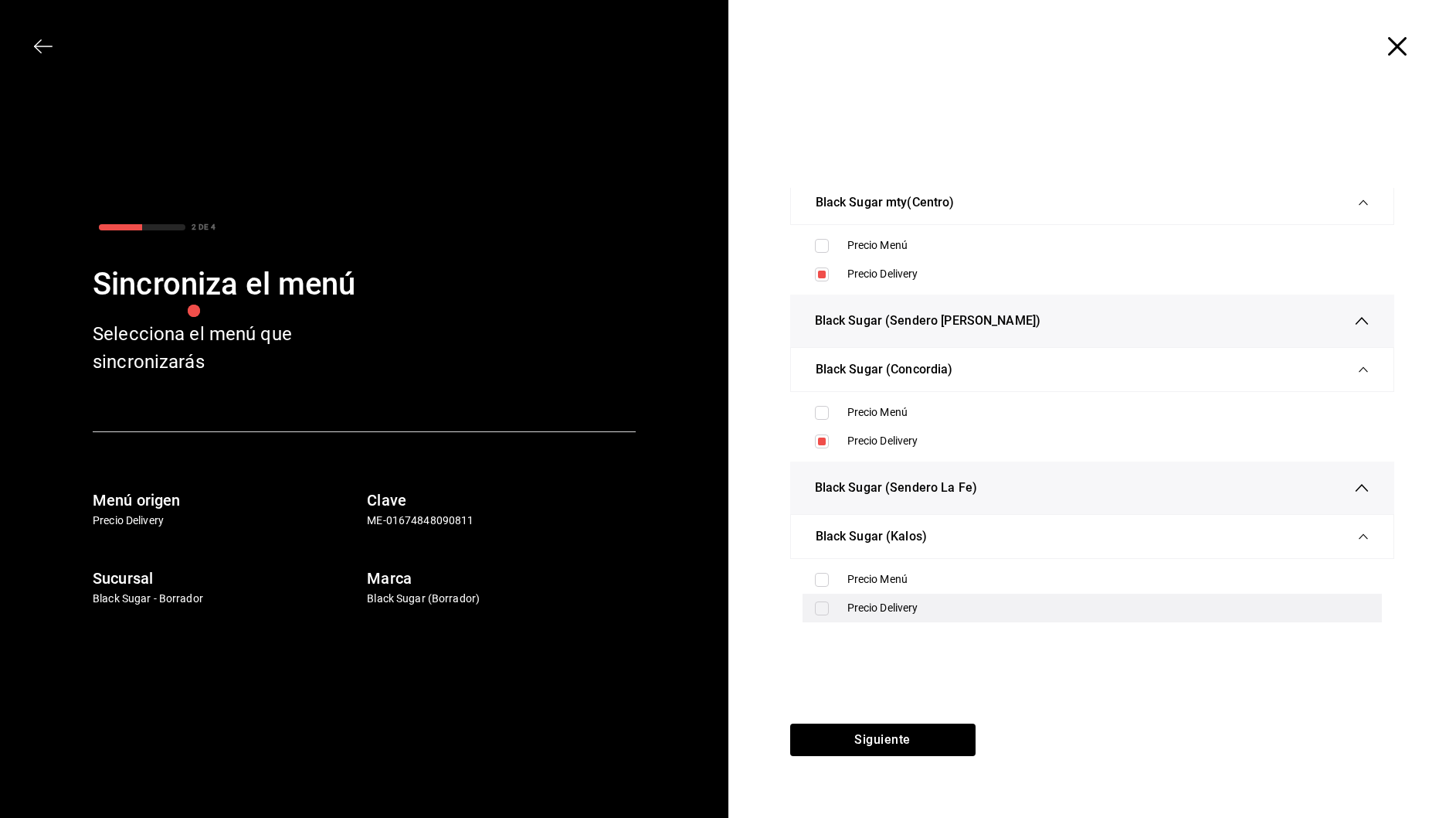
click at [824, 605] on input "checkbox" at bounding box center [822, 608] width 14 height 14
checkbox input "true"
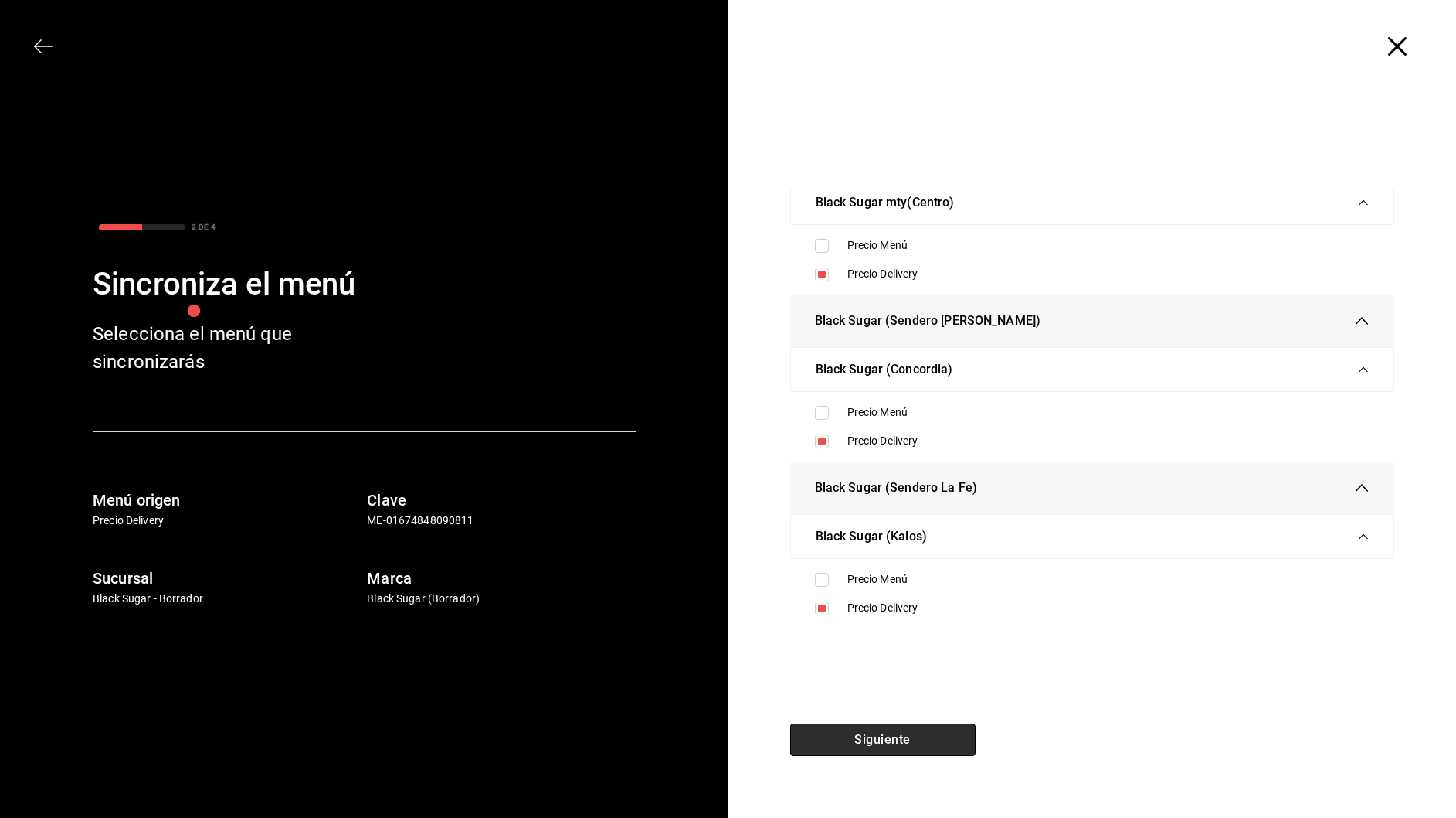
click at [880, 732] on button "Siguiente" at bounding box center [883, 739] width 186 height 33
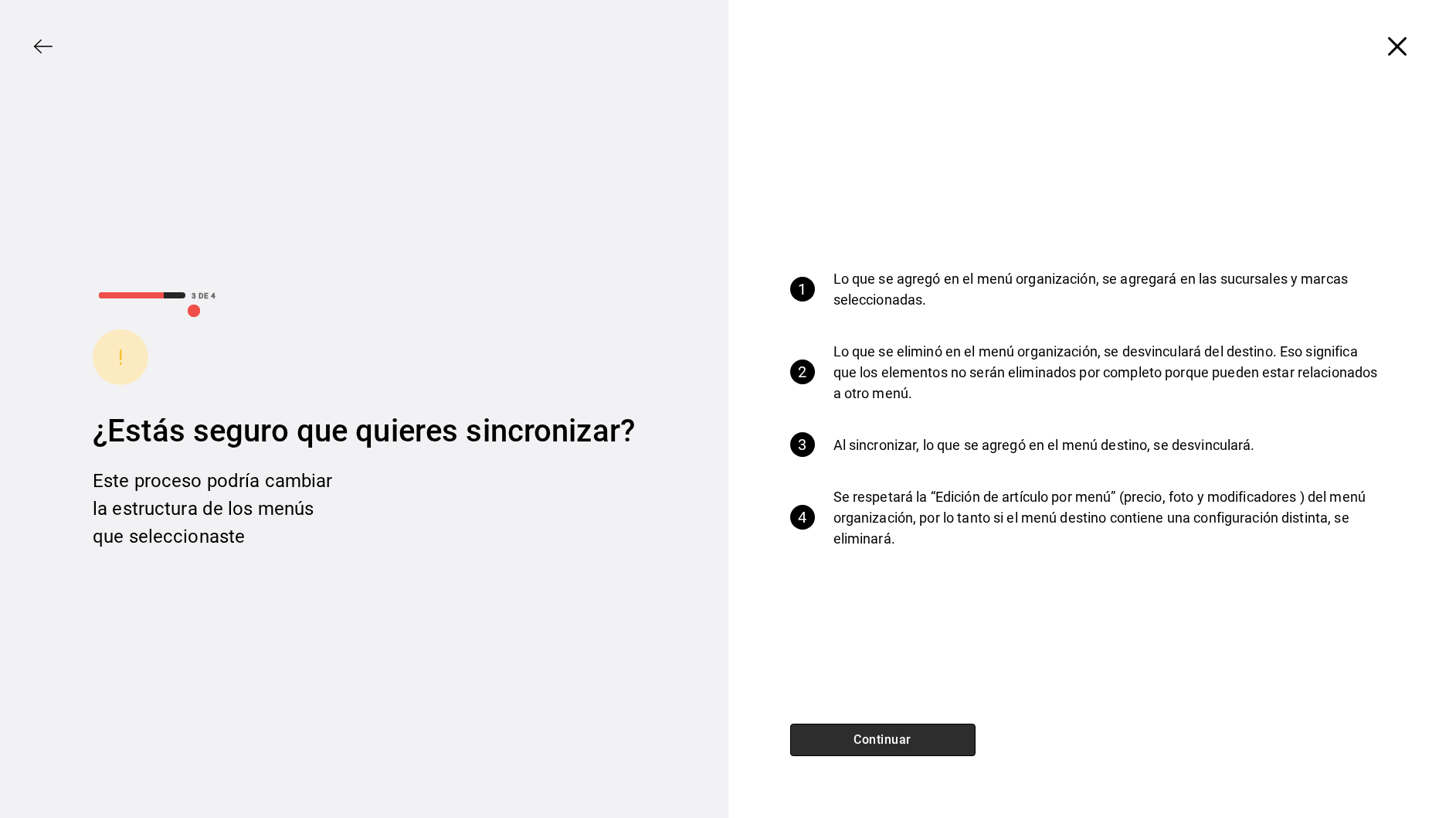
click at [888, 725] on button "Continuar" at bounding box center [883, 739] width 186 height 33
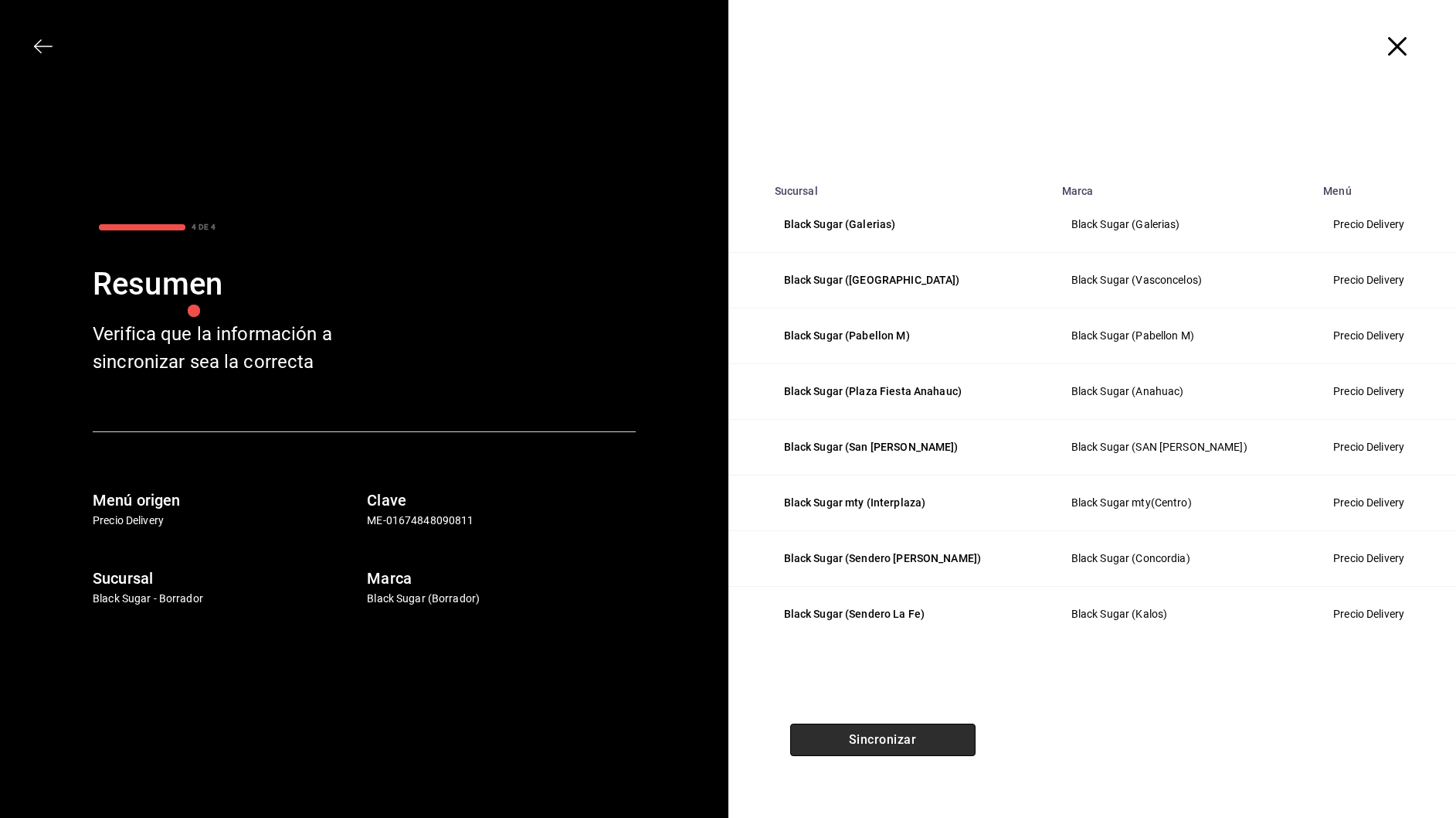
click at [904, 739] on button "Sincronizar" at bounding box center [883, 739] width 186 height 33
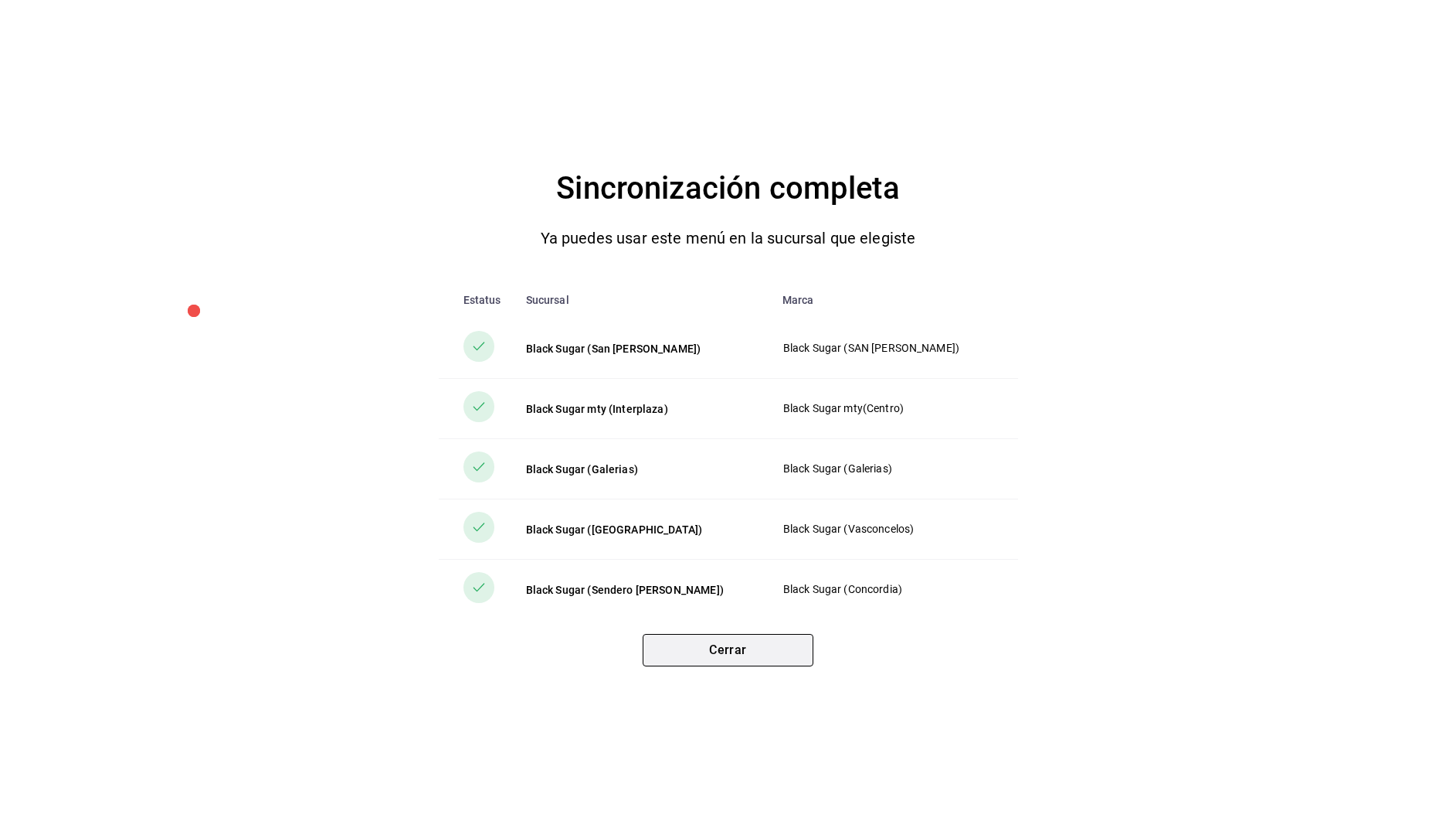
click at [740, 653] on button "Cerrar" at bounding box center [728, 650] width 171 height 33
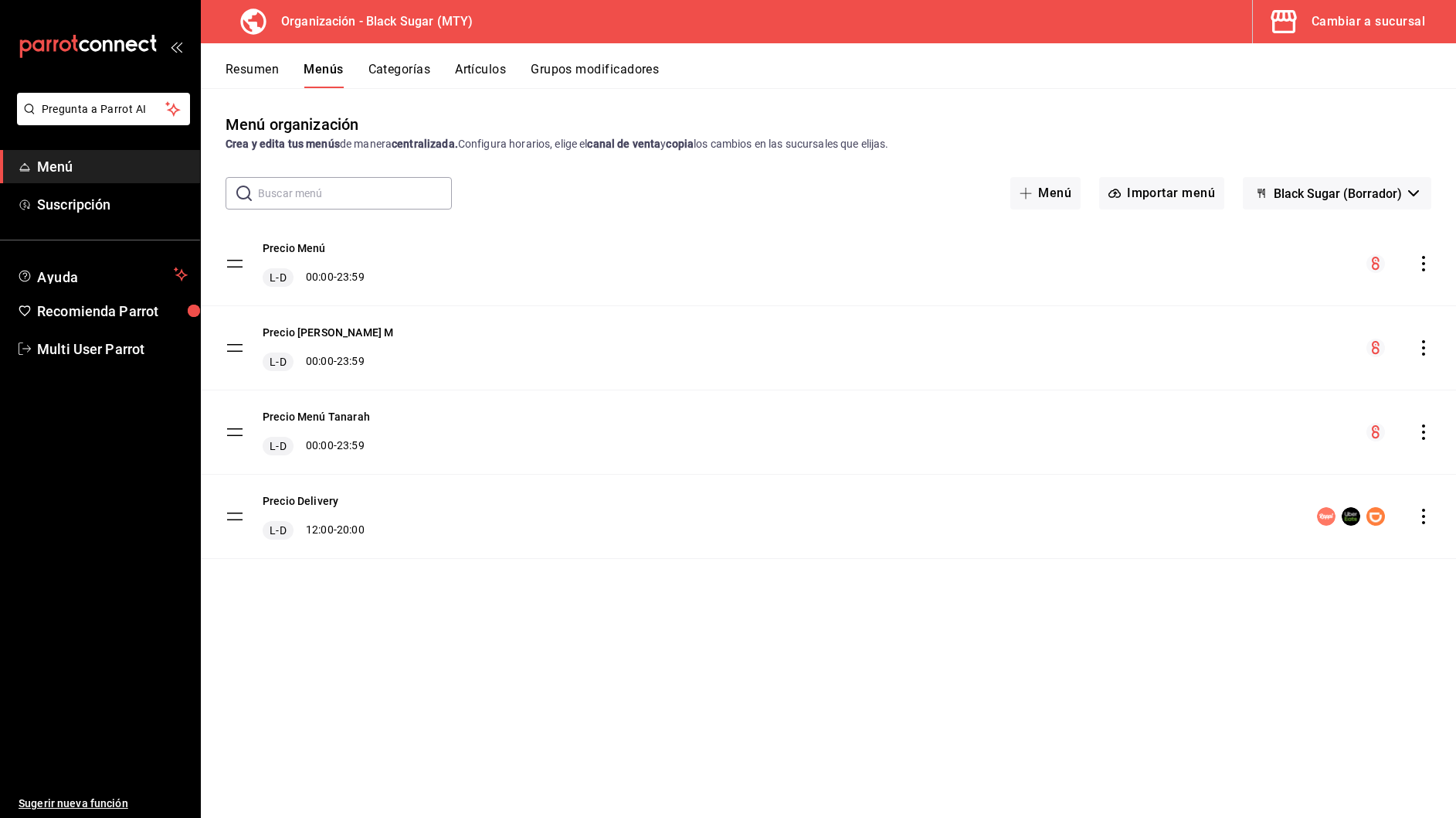
click at [1356, 33] on button "Cambiar a sucursal" at bounding box center [1348, 21] width 191 height 44
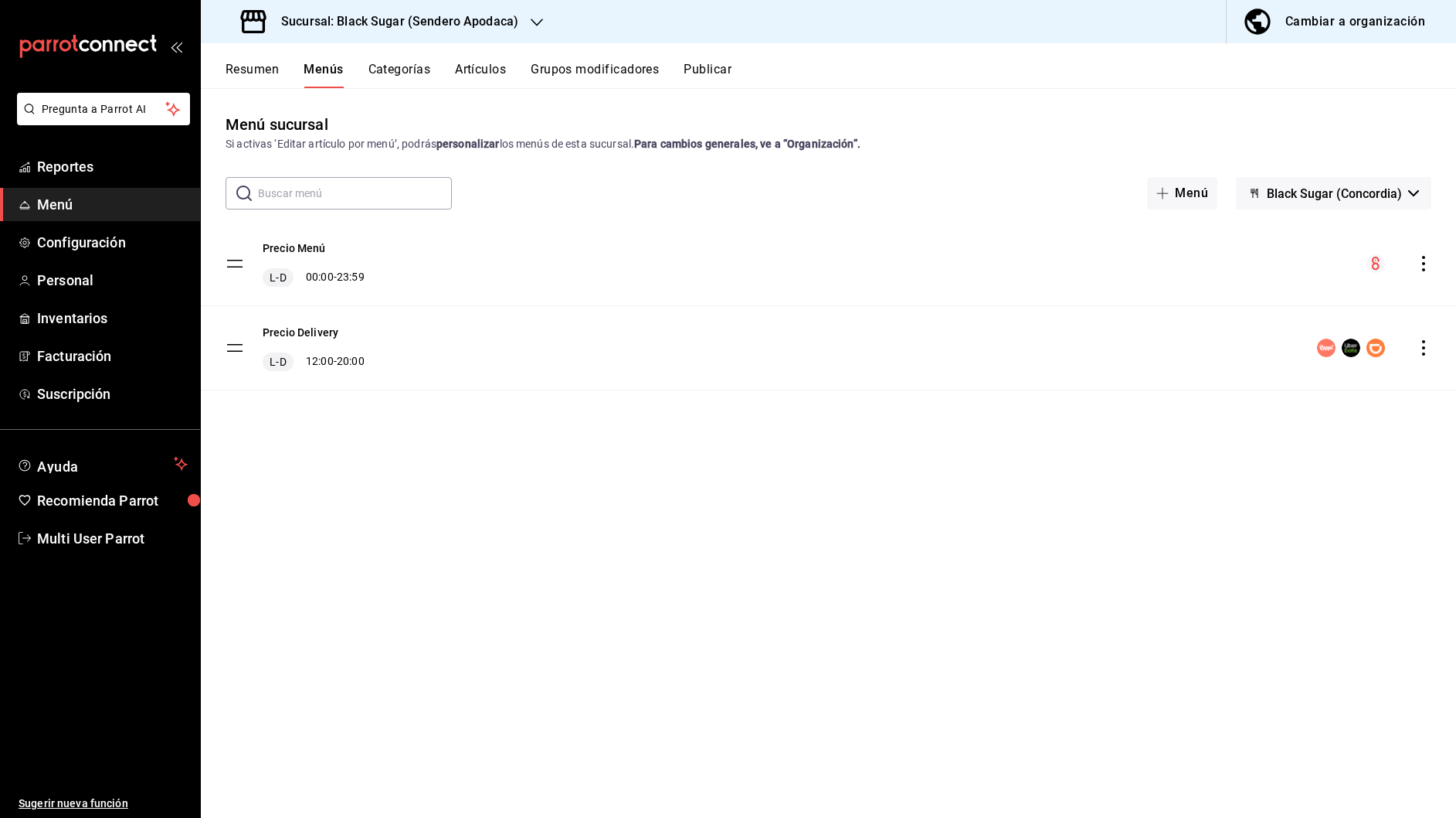
click at [1421, 345] on icon "actions" at bounding box center [1423, 347] width 15 height 15
click at [707, 80] on div at bounding box center [728, 409] width 1456 height 818
click at [704, 70] on button "Publicar" at bounding box center [708, 76] width 48 height 27
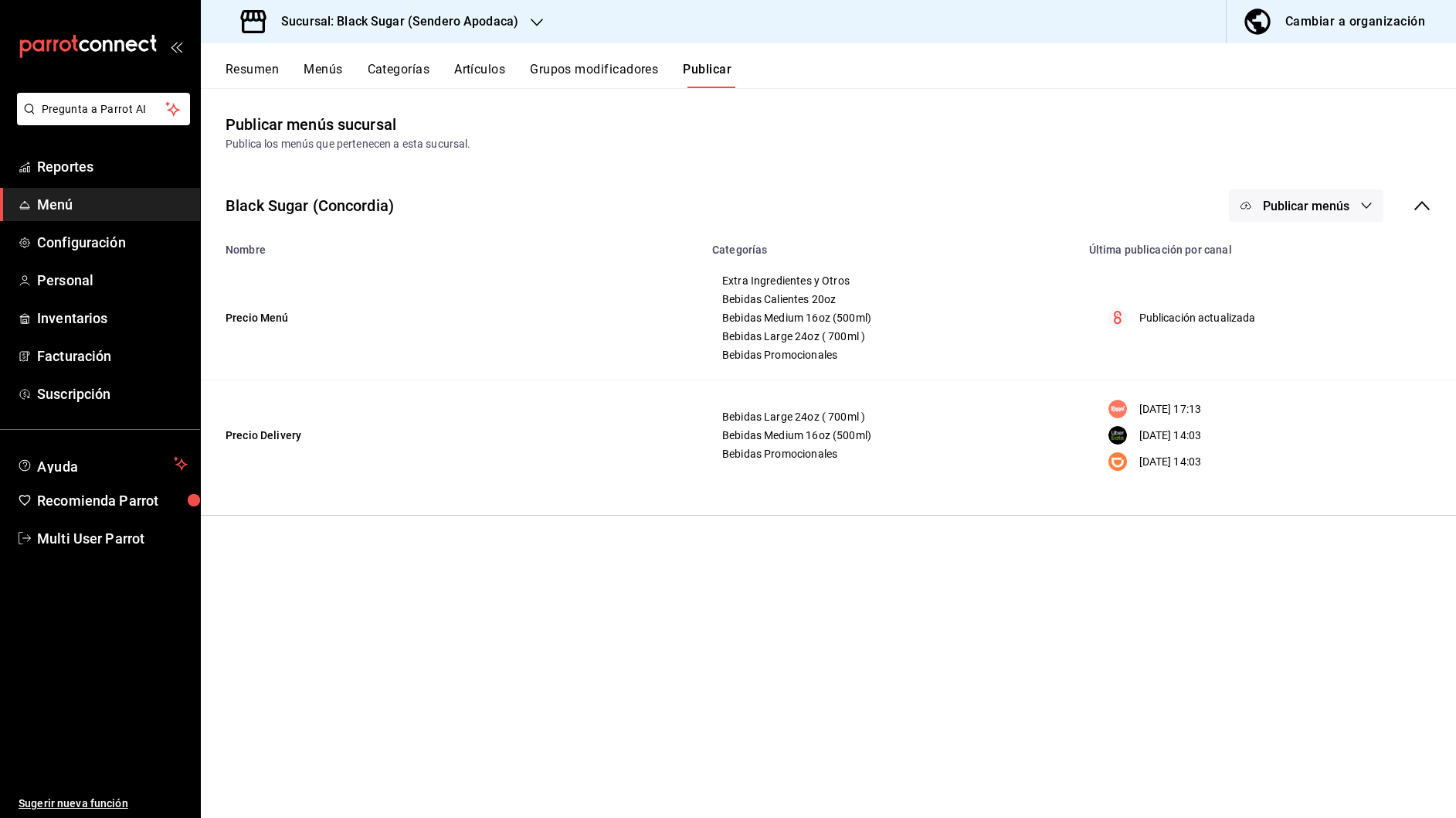
click at [1377, 205] on button "Publicar menús" at bounding box center [1307, 205] width 155 height 33
click at [1324, 301] on span "Rappi" at bounding box center [1328, 300] width 74 height 16
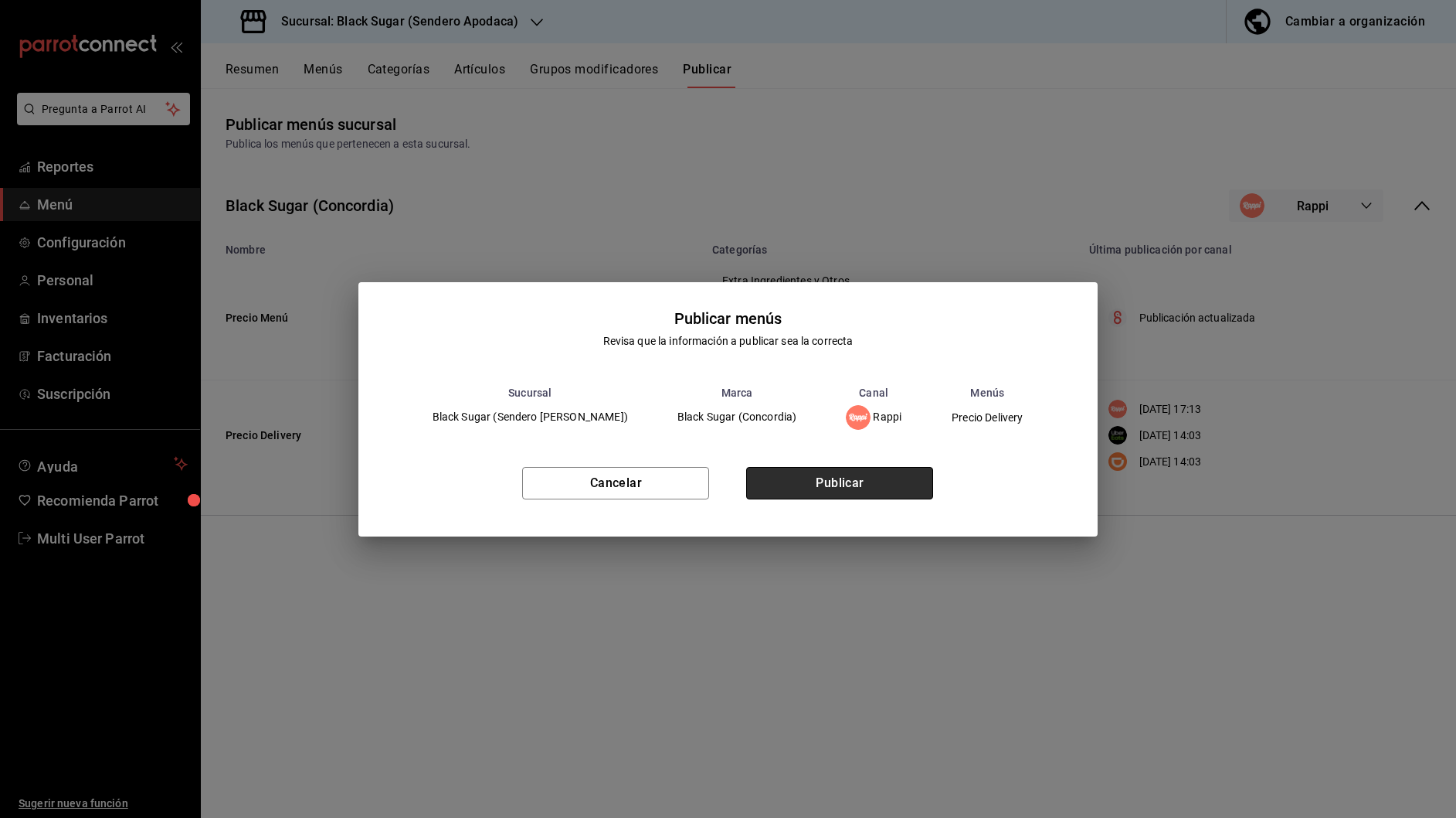
click at [840, 491] on button "Publicar" at bounding box center [840, 483] width 187 height 33
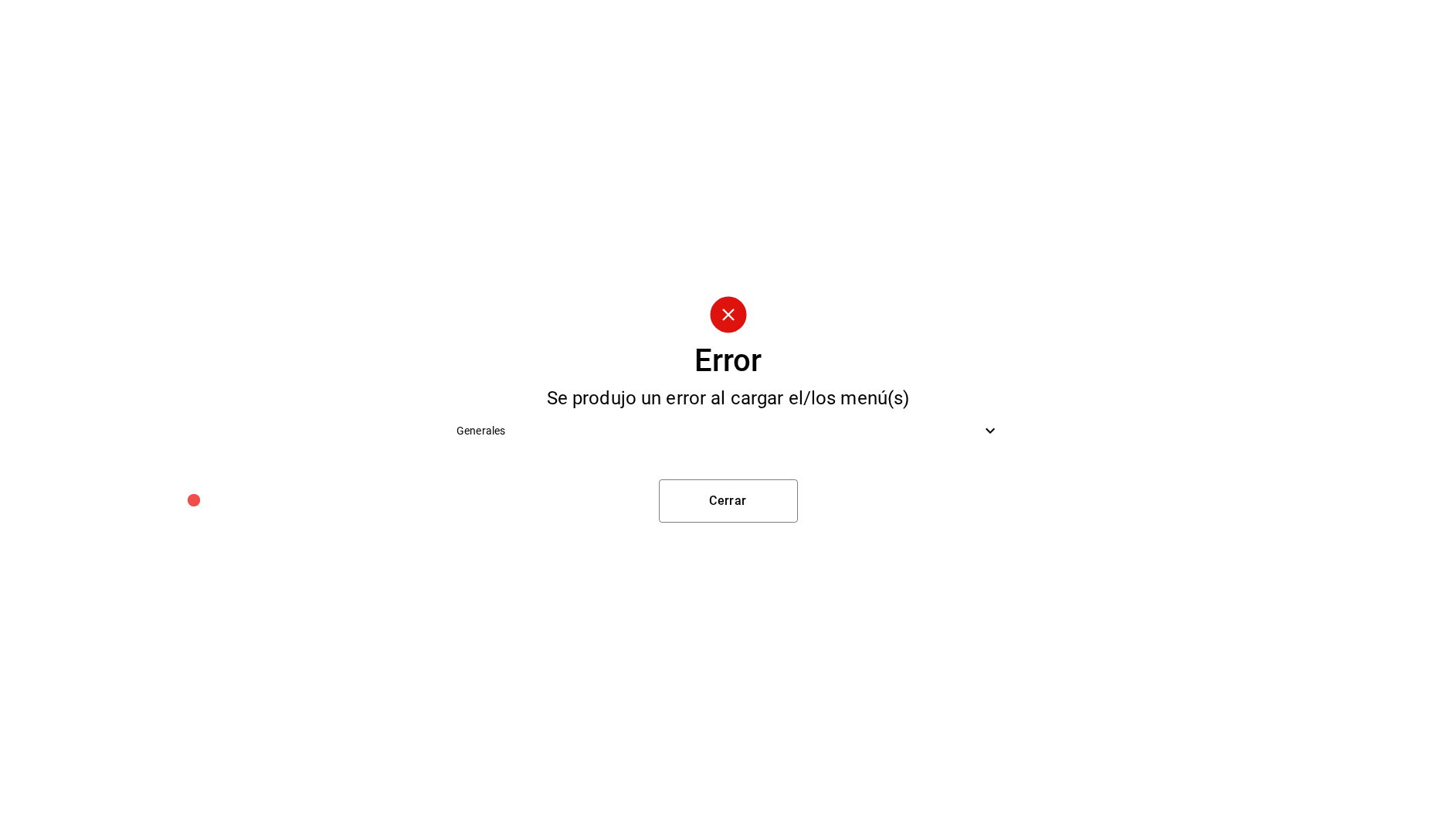
click at [972, 430] on span "Generales" at bounding box center [719, 430] width 524 height 16
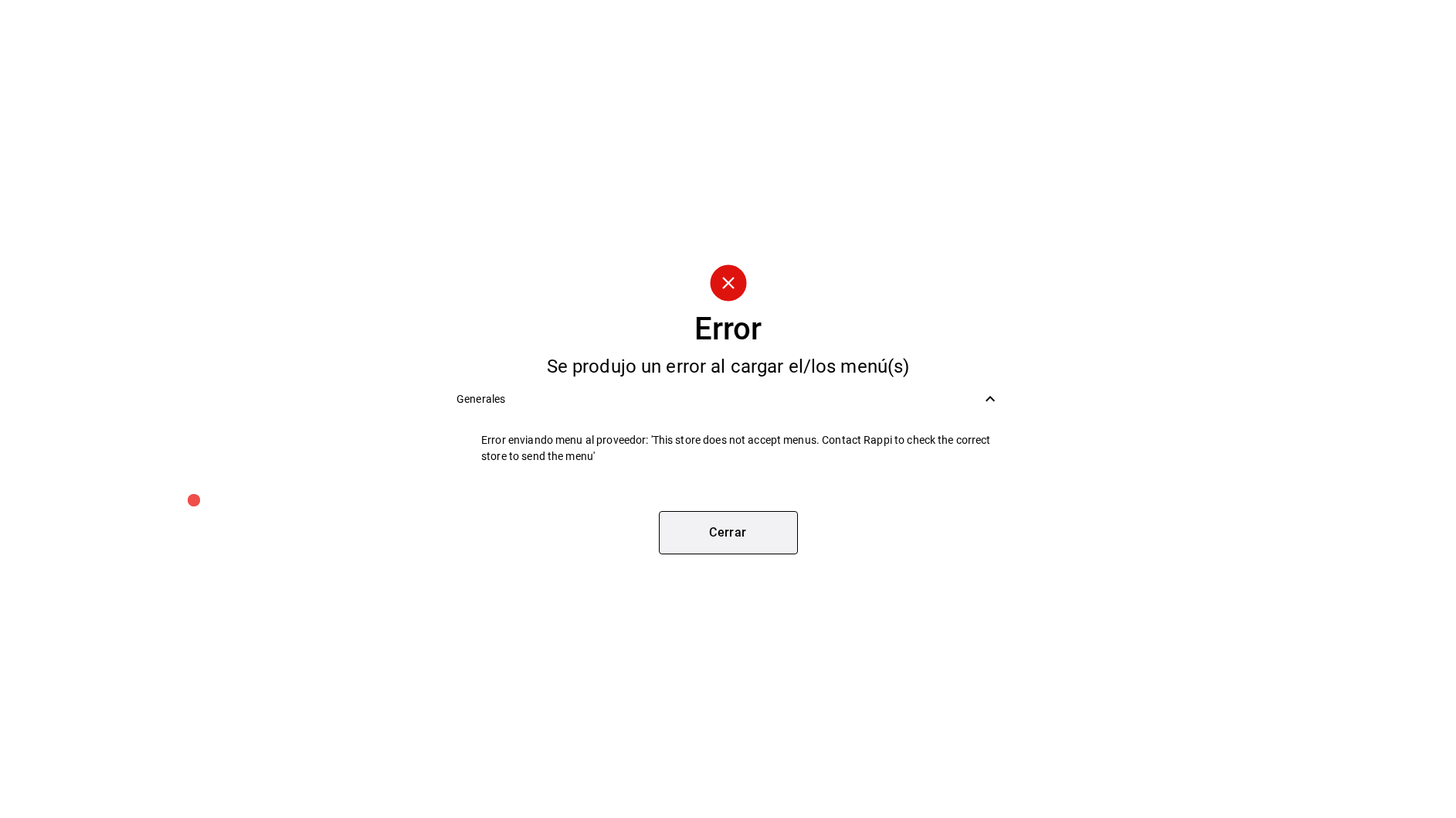
click at [761, 537] on button "Cerrar" at bounding box center [728, 532] width 139 height 44
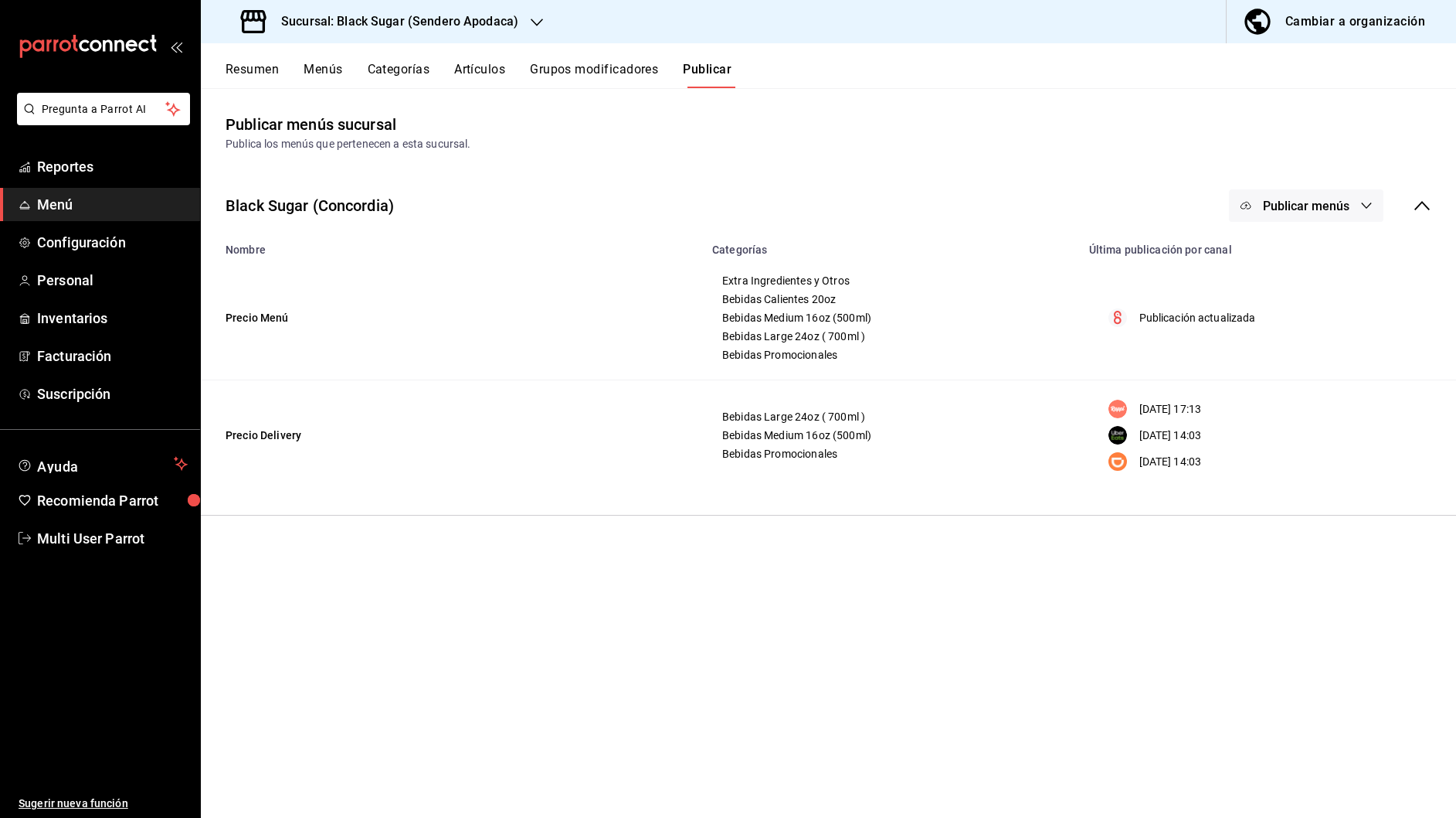
click at [1366, 210] on icon "button" at bounding box center [1367, 205] width 12 height 12
click at [1324, 341] on span "Uber Eats" at bounding box center [1328, 342] width 74 height 16
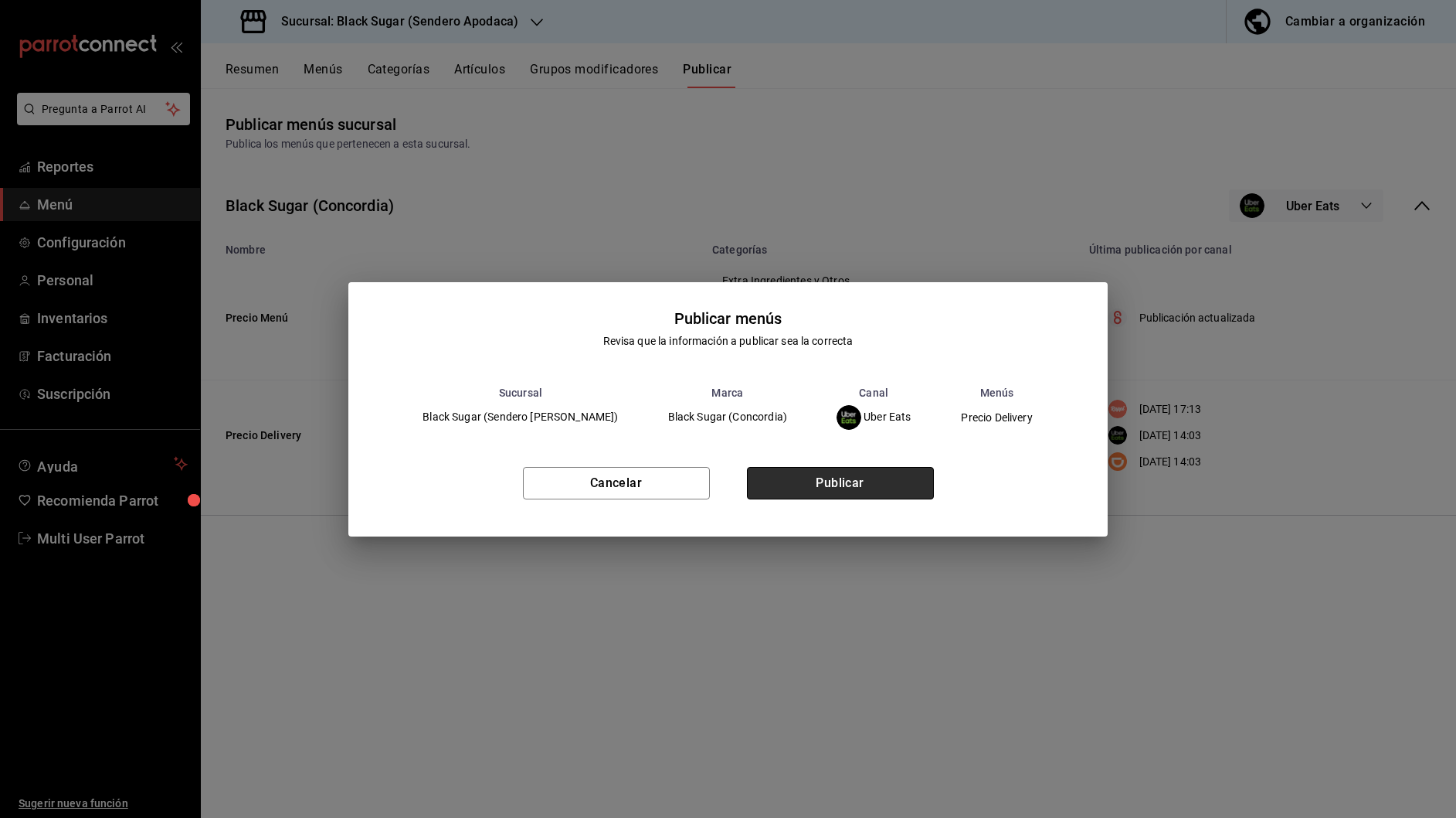
click at [869, 488] on button "Publicar" at bounding box center [840, 483] width 187 height 33
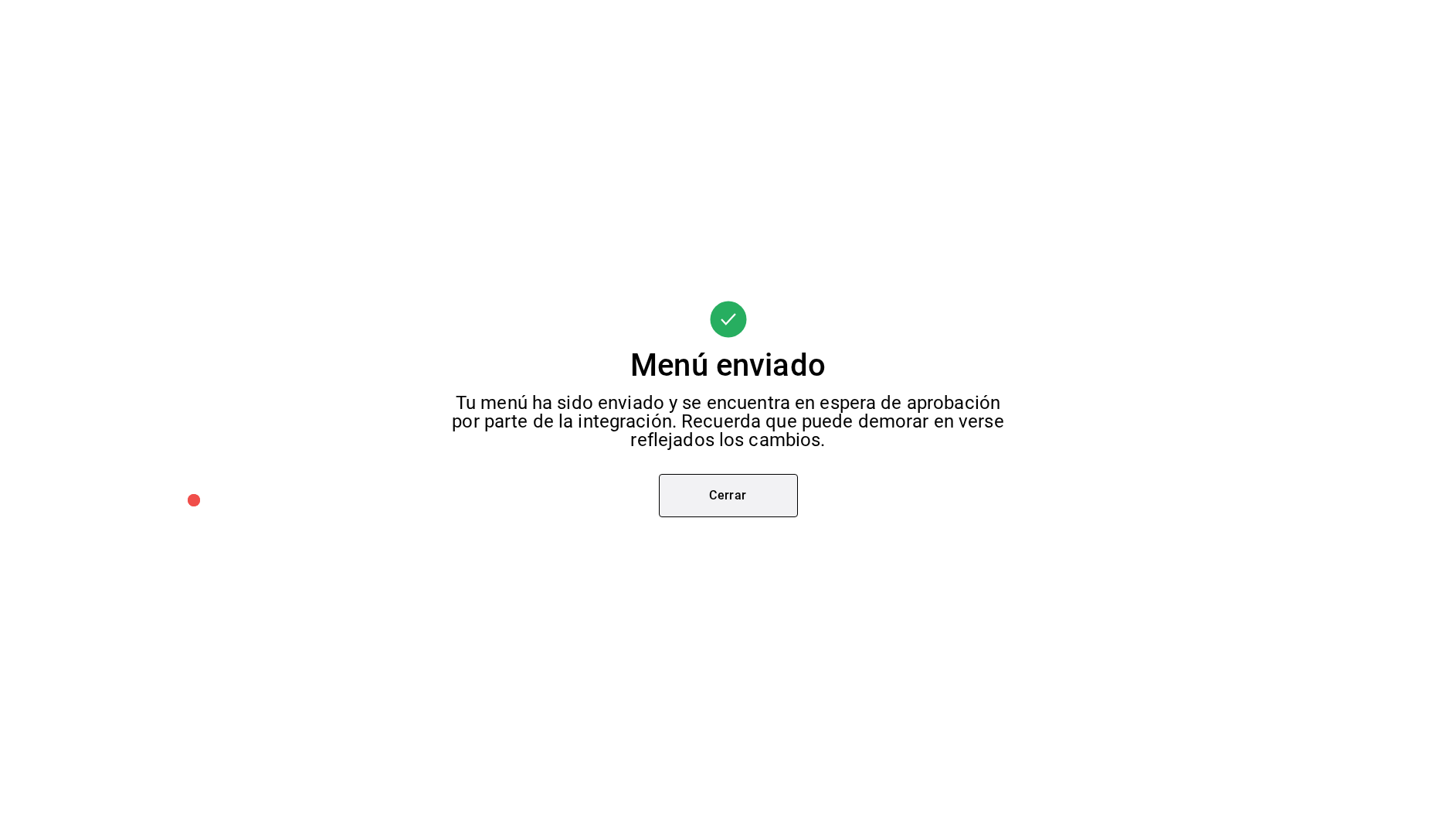
click at [696, 485] on button "Cerrar" at bounding box center [728, 495] width 139 height 44
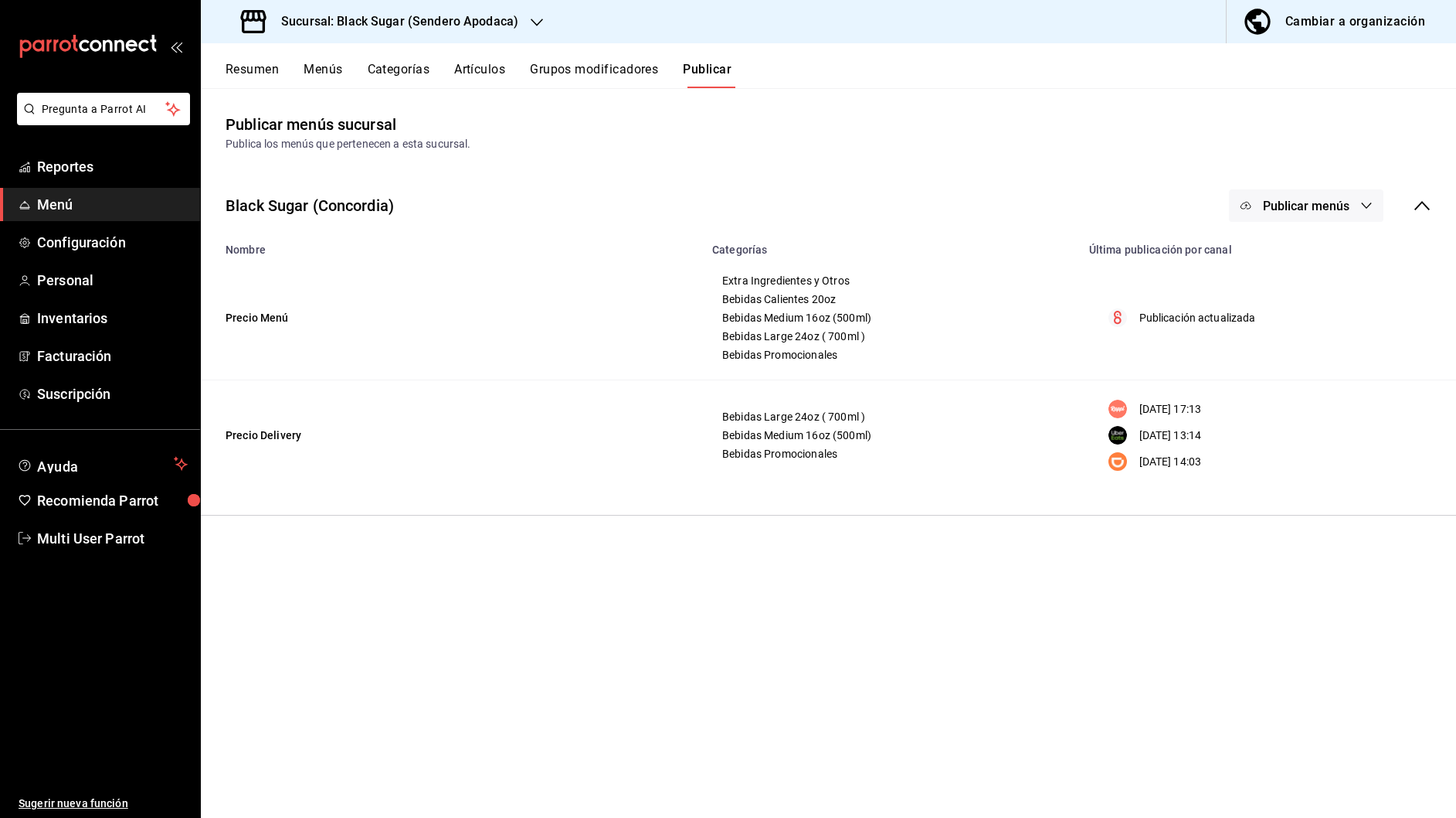
click at [532, 26] on icon "button" at bounding box center [537, 22] width 12 height 12
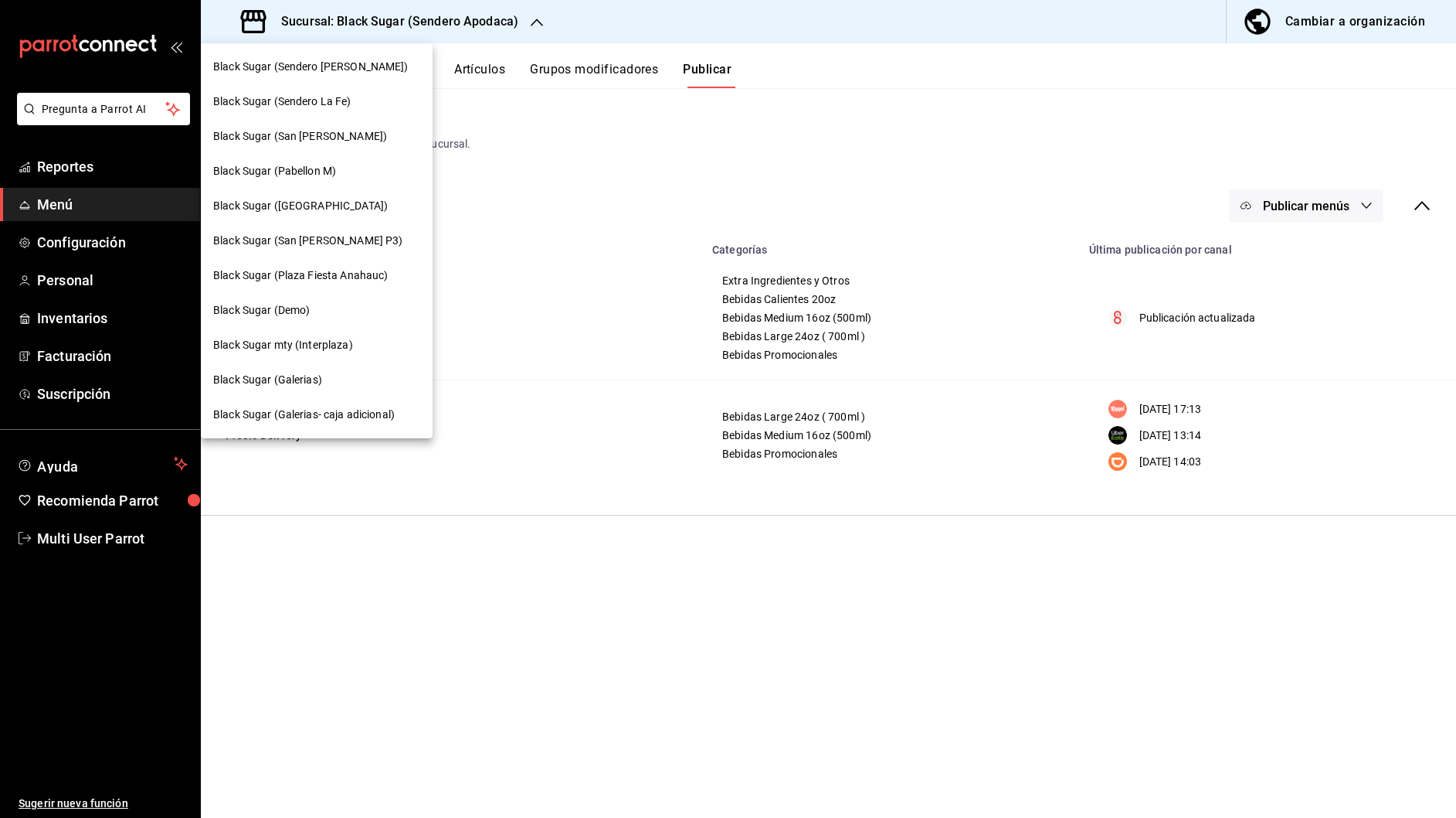
click at [393, 101] on div "Black Sugar (Sendero La Fe)" at bounding box center [316, 101] width 207 height 16
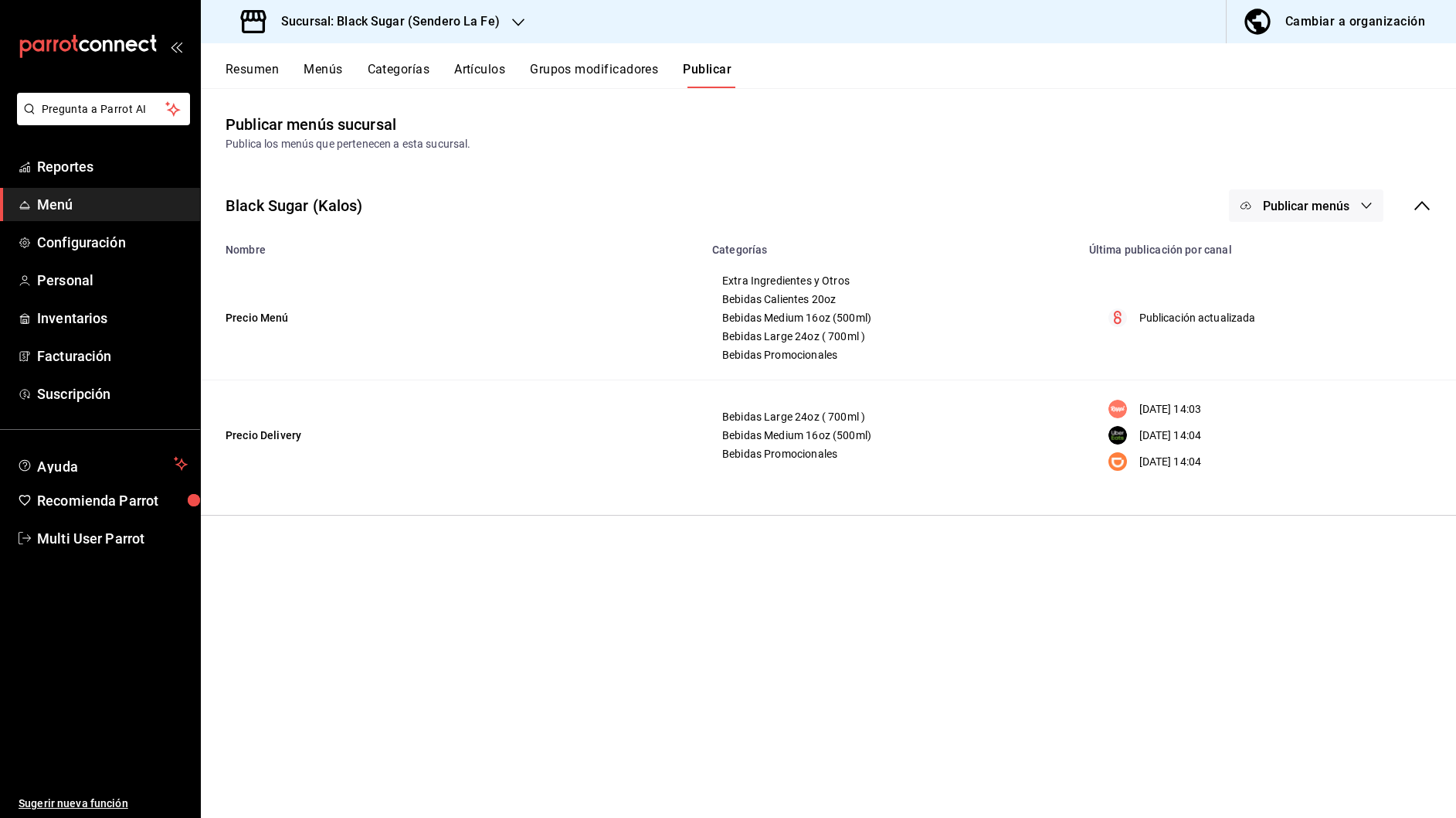
click at [1365, 212] on button "Publicar menús" at bounding box center [1307, 205] width 155 height 33
click at [1335, 307] on span "Rappi" at bounding box center [1328, 300] width 74 height 16
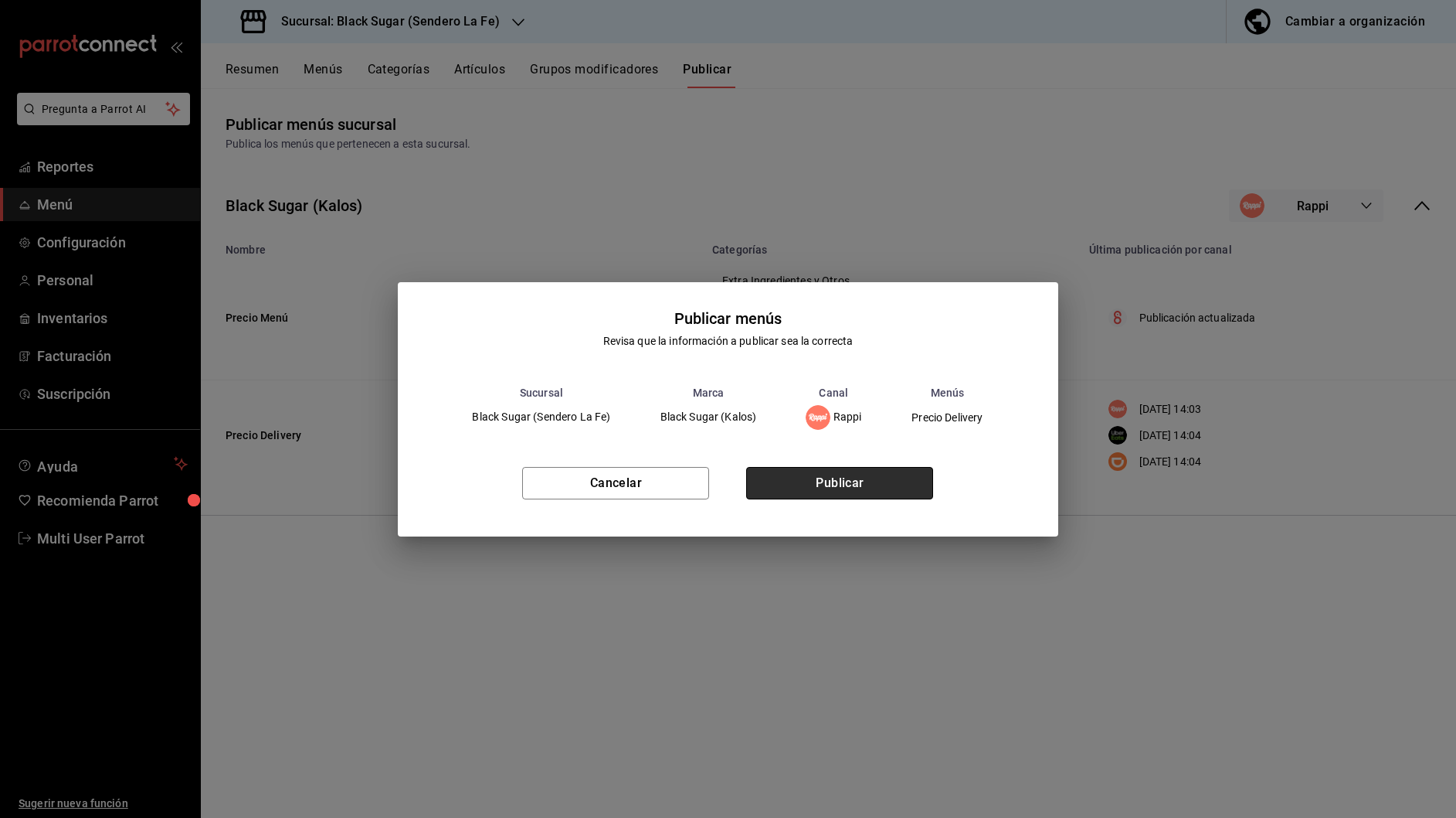
click at [911, 490] on button "Publicar" at bounding box center [840, 483] width 187 height 33
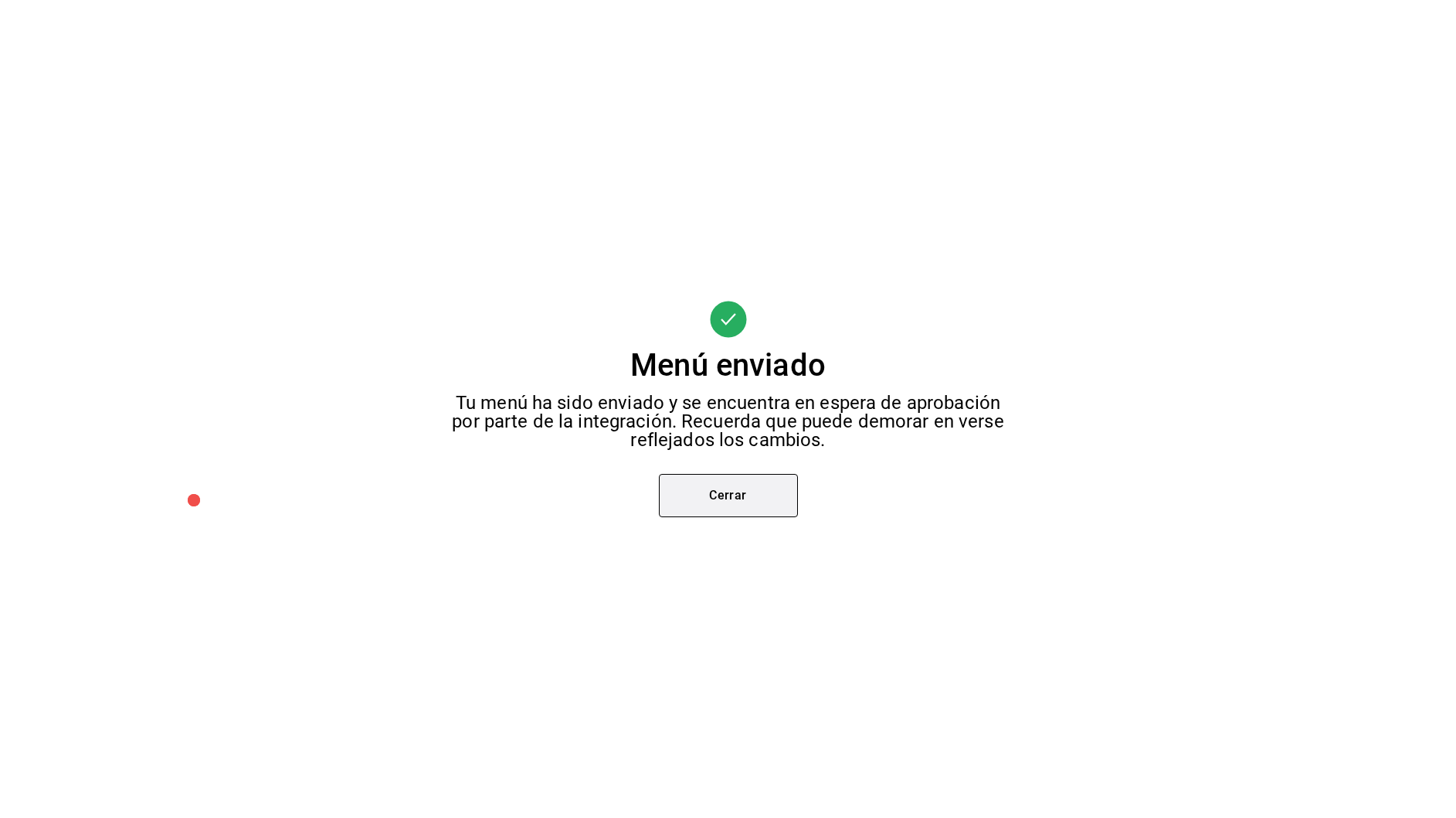
click at [740, 493] on button "Cerrar" at bounding box center [728, 495] width 139 height 44
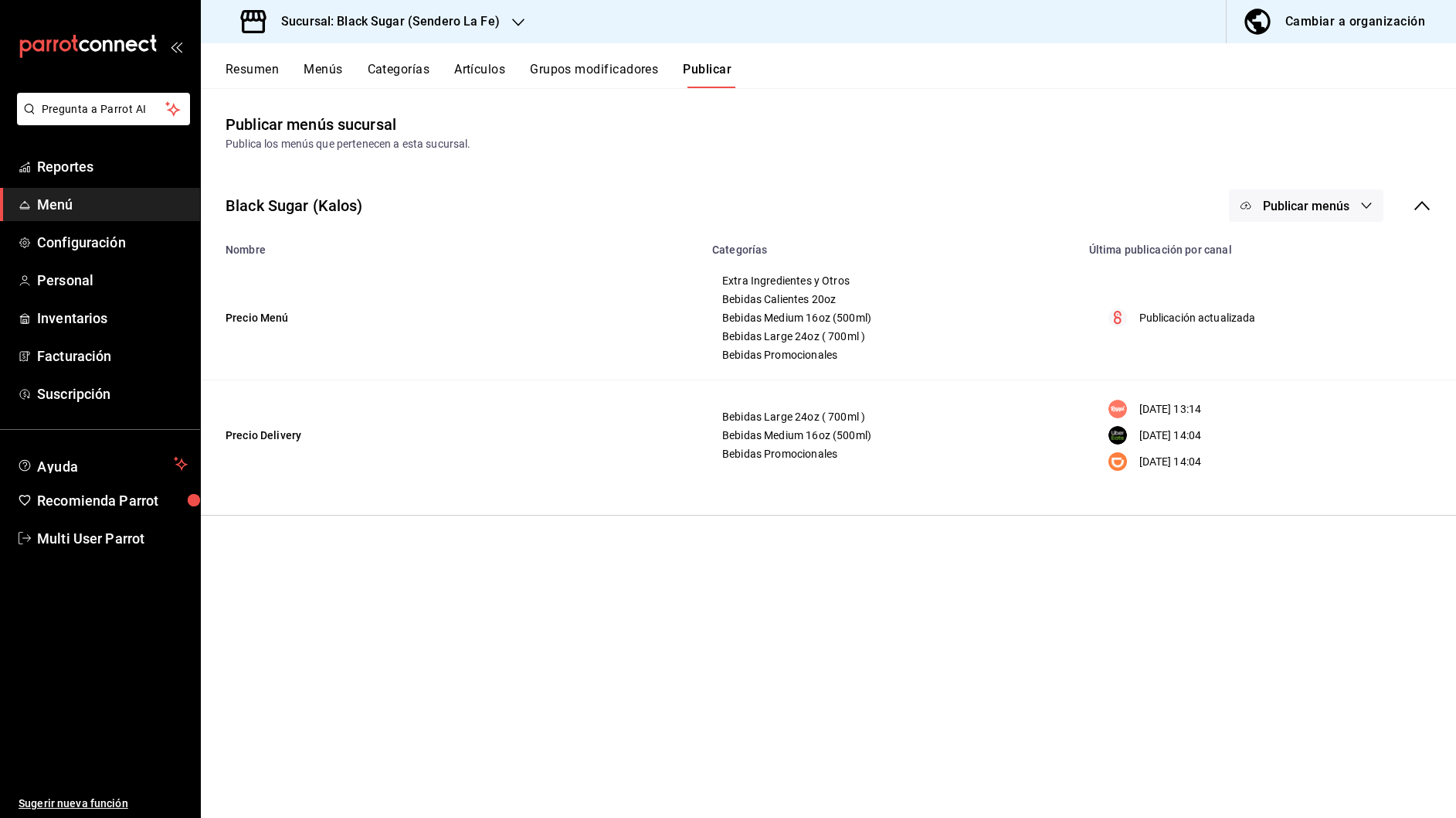
click at [1345, 205] on span "Publicar menús" at bounding box center [1306, 205] width 86 height 15
click at [1302, 340] on span "Uber Eats" at bounding box center [1328, 342] width 74 height 16
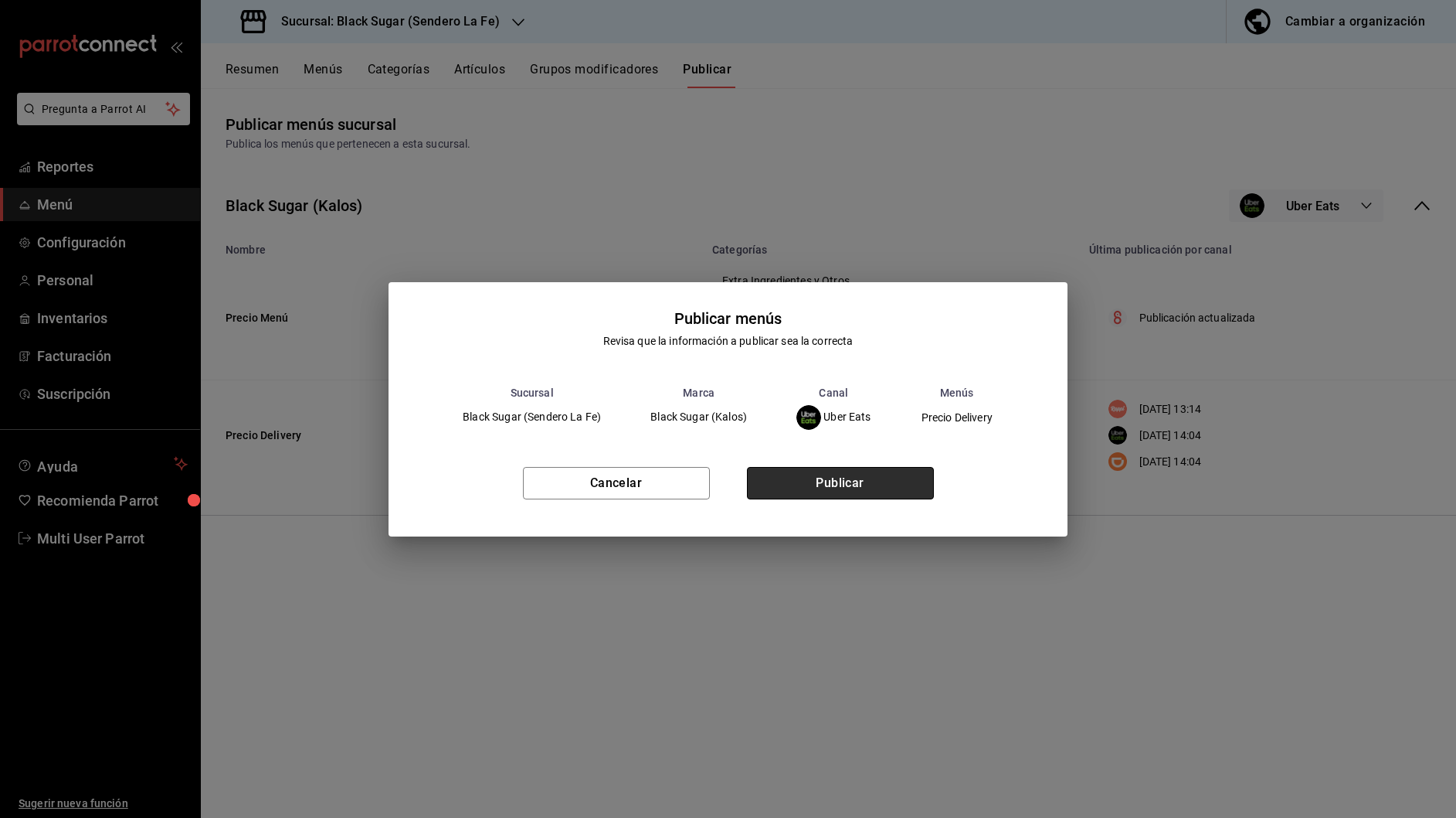
click at [821, 494] on button "Publicar" at bounding box center [840, 483] width 187 height 33
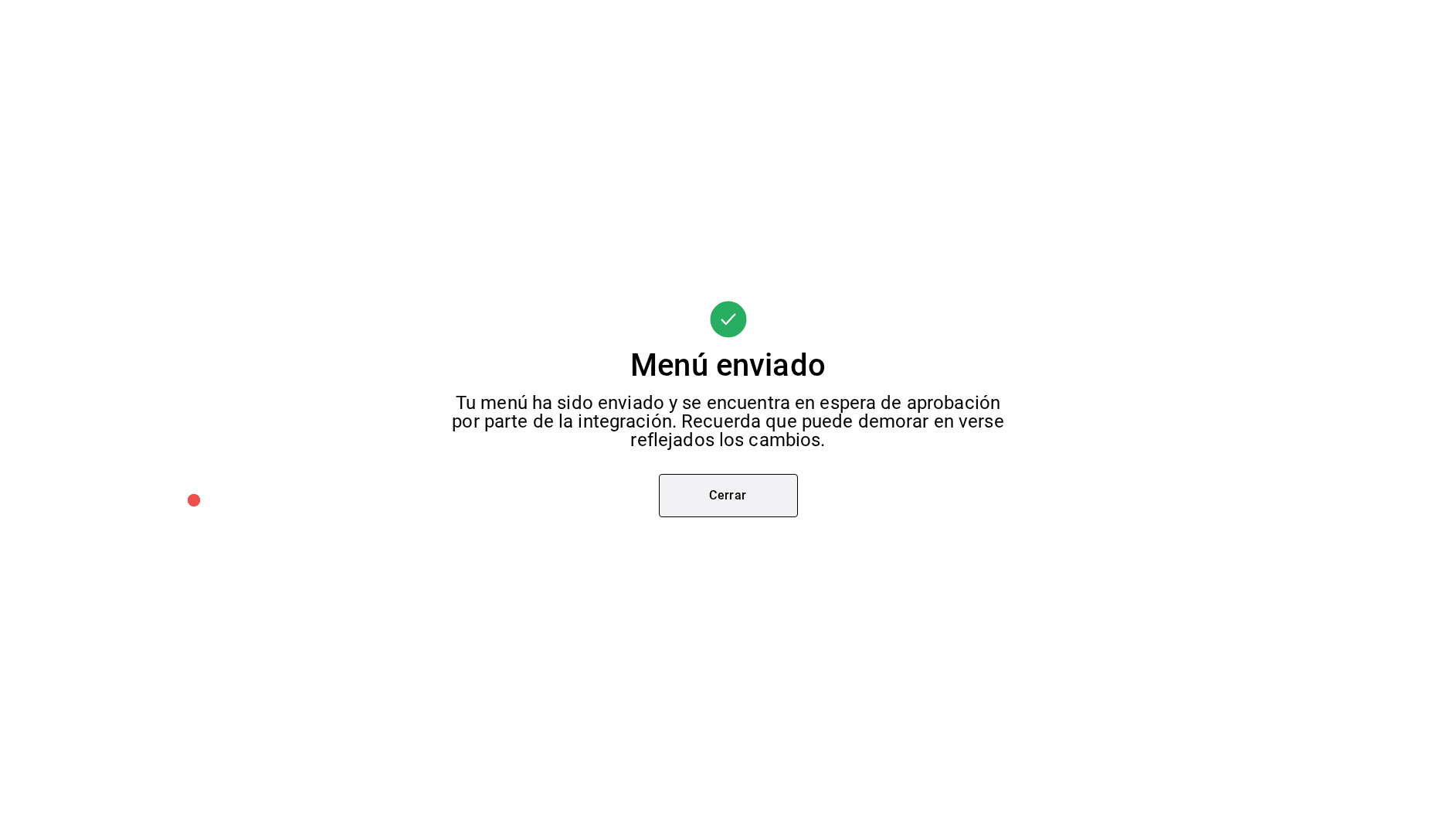
click at [700, 506] on button "Cerrar" at bounding box center [728, 495] width 139 height 44
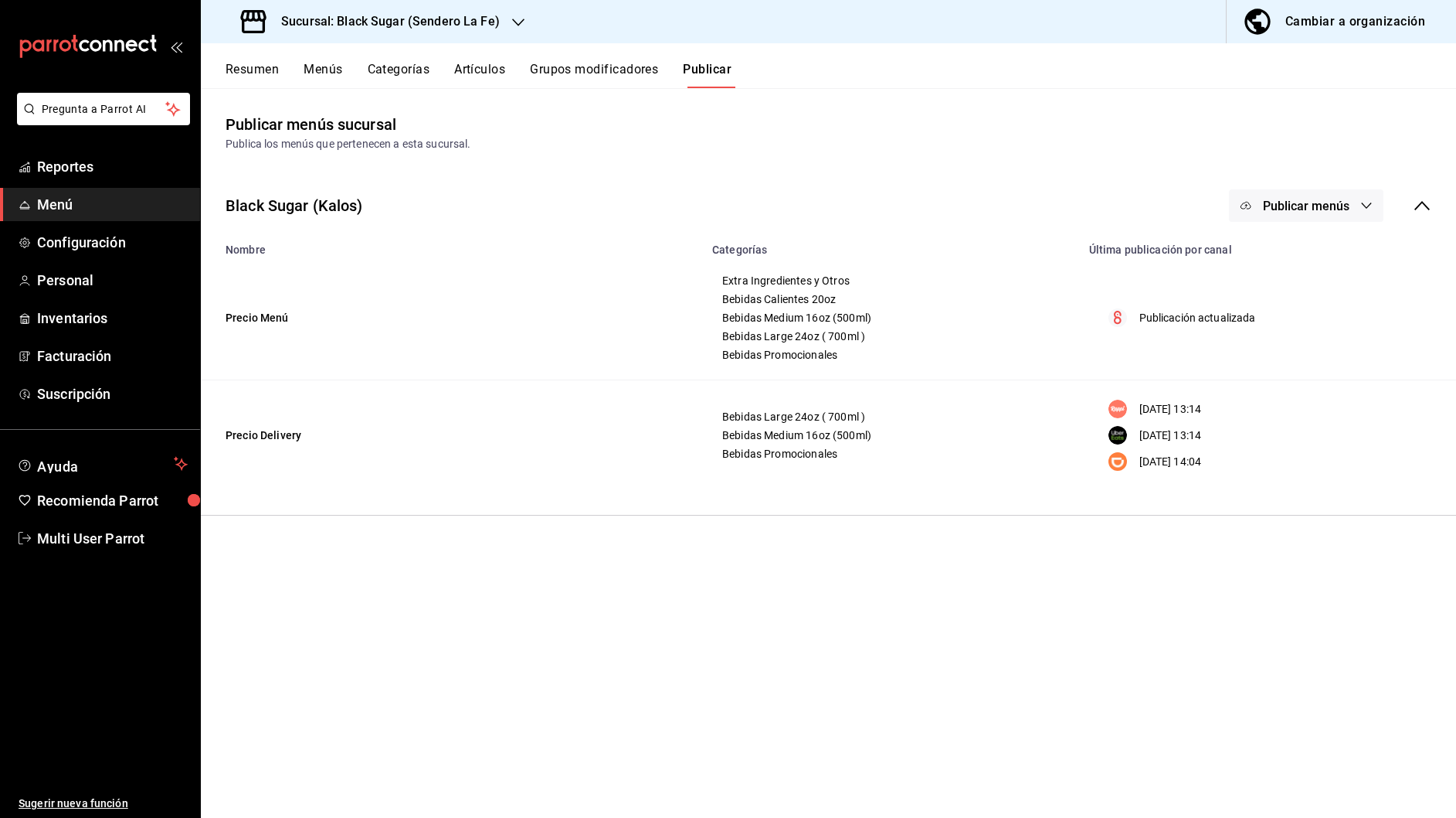
click at [1365, 207] on icon "button" at bounding box center [1366, 205] width 10 height 6
click at [1306, 379] on span "DiDi Food" at bounding box center [1328, 386] width 74 height 16
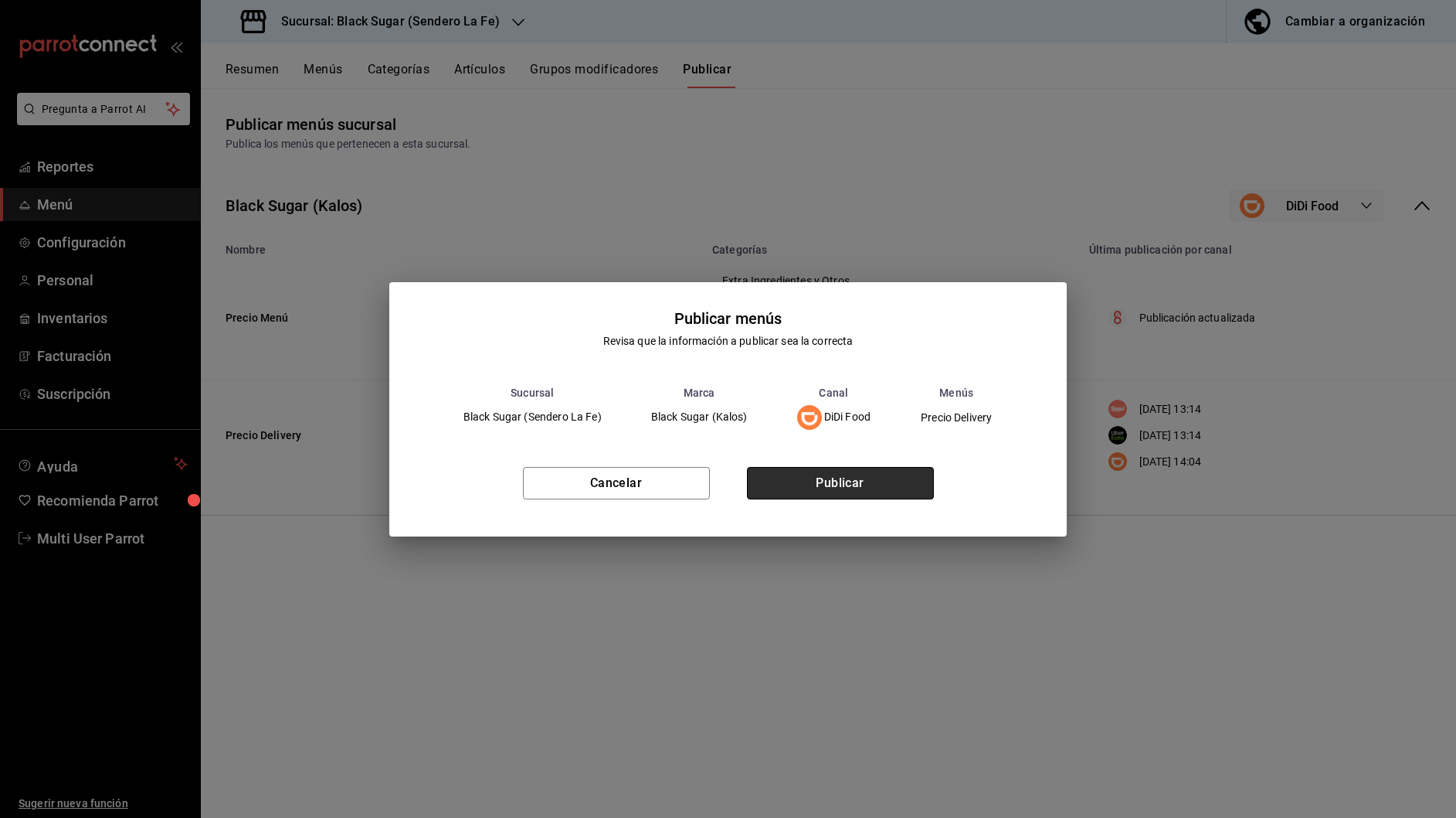
click at [834, 469] on button "Publicar" at bounding box center [840, 483] width 187 height 33
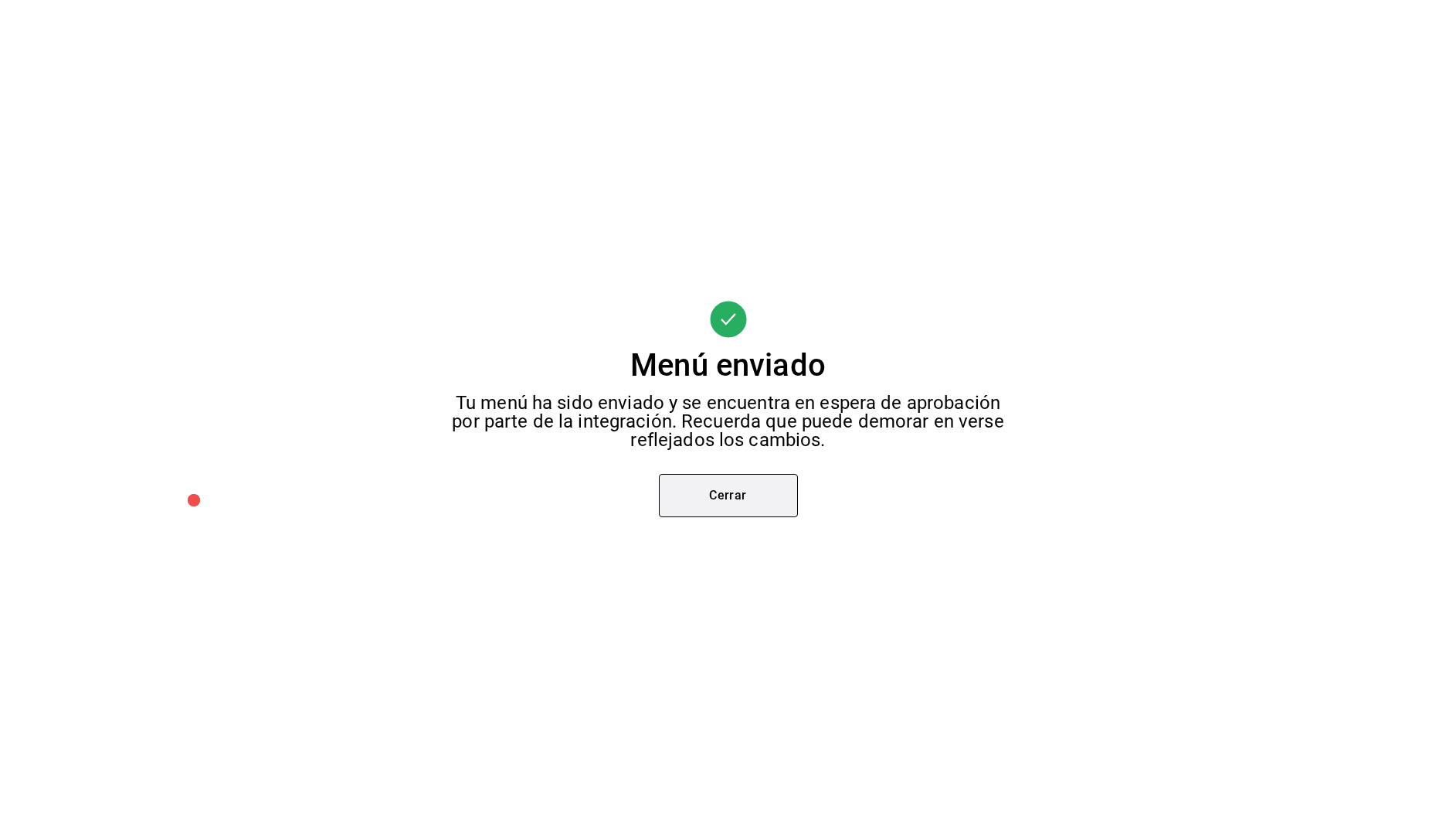
click at [762, 485] on button "Cerrar" at bounding box center [728, 495] width 139 height 44
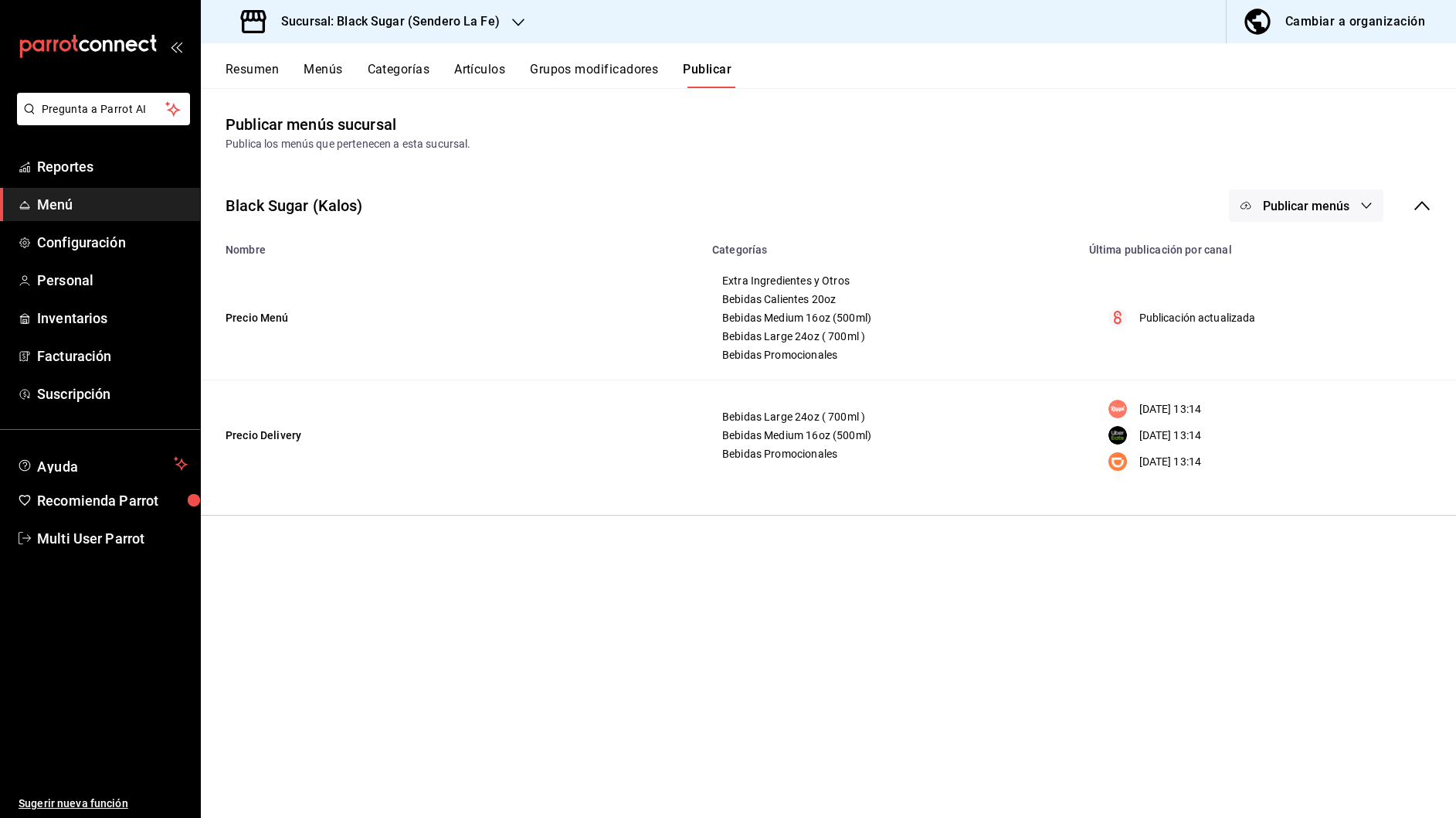
click at [512, 24] on icon "button" at bounding box center [518, 22] width 12 height 12
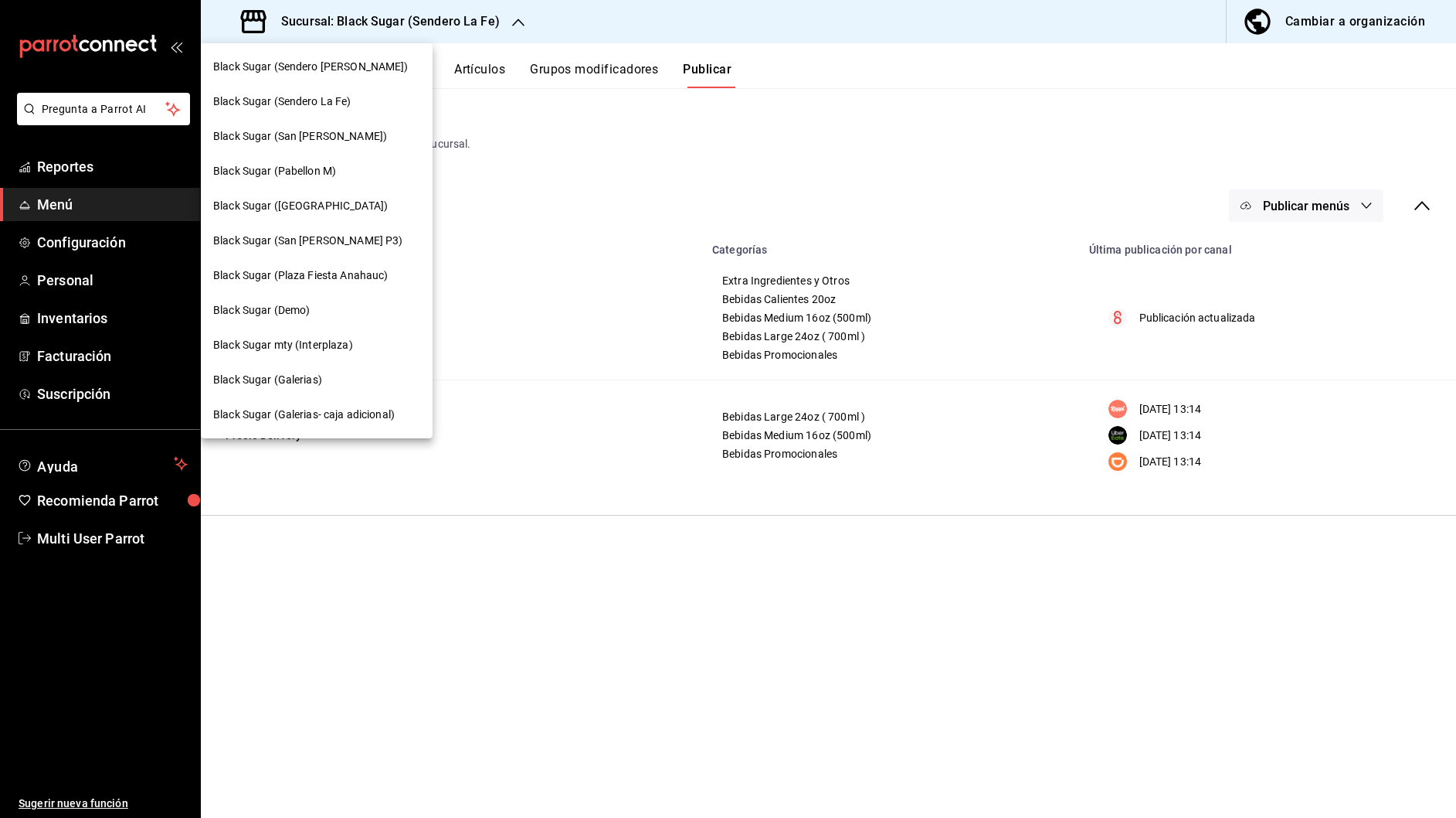
click at [388, 165] on div "Black Sugar (Pabellon M)" at bounding box center [316, 171] width 207 height 16
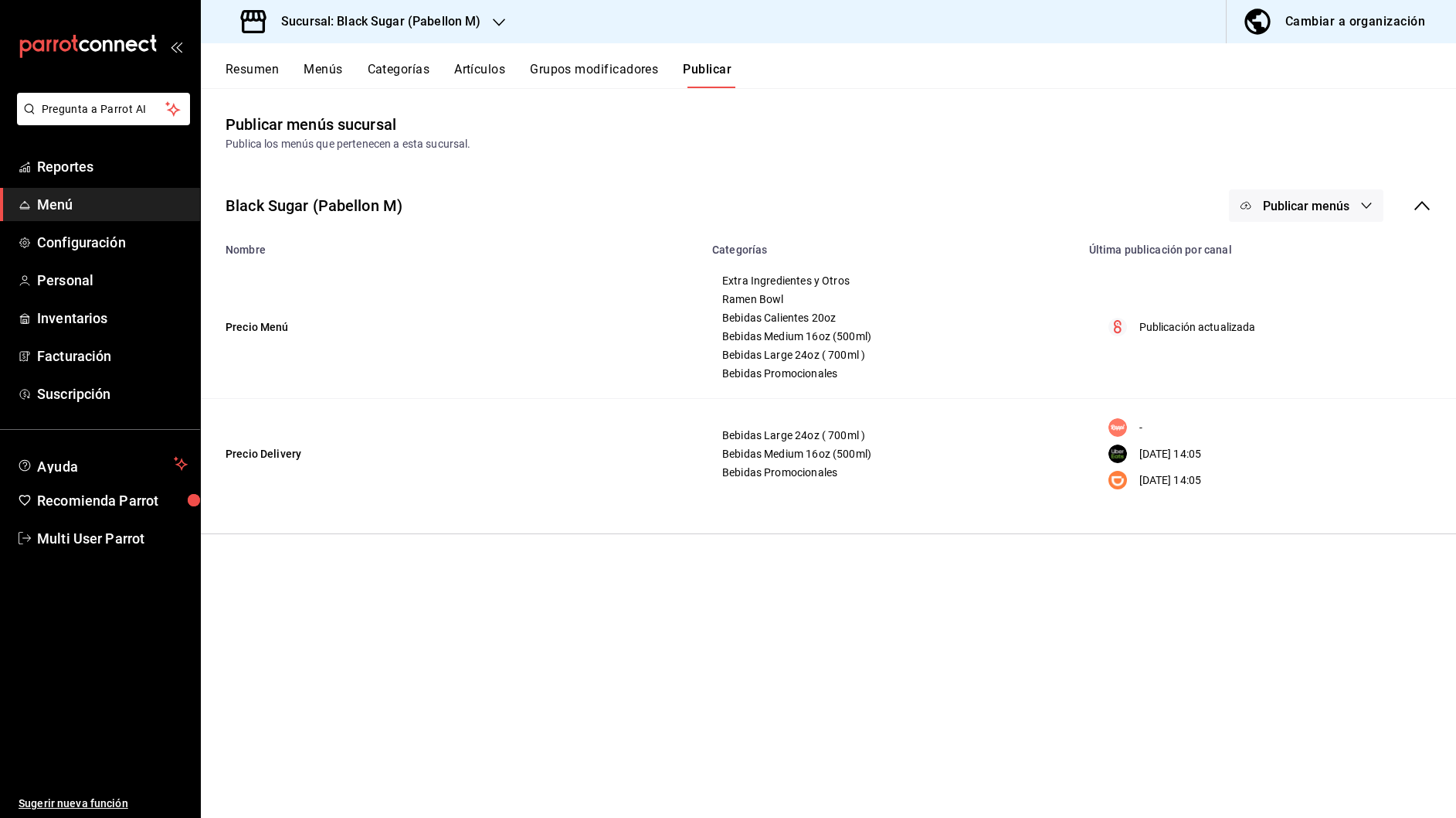
click at [1360, 204] on button "Publicar menús" at bounding box center [1307, 205] width 155 height 33
click at [1309, 333] on li "Uber Eats" at bounding box center [1308, 342] width 142 height 44
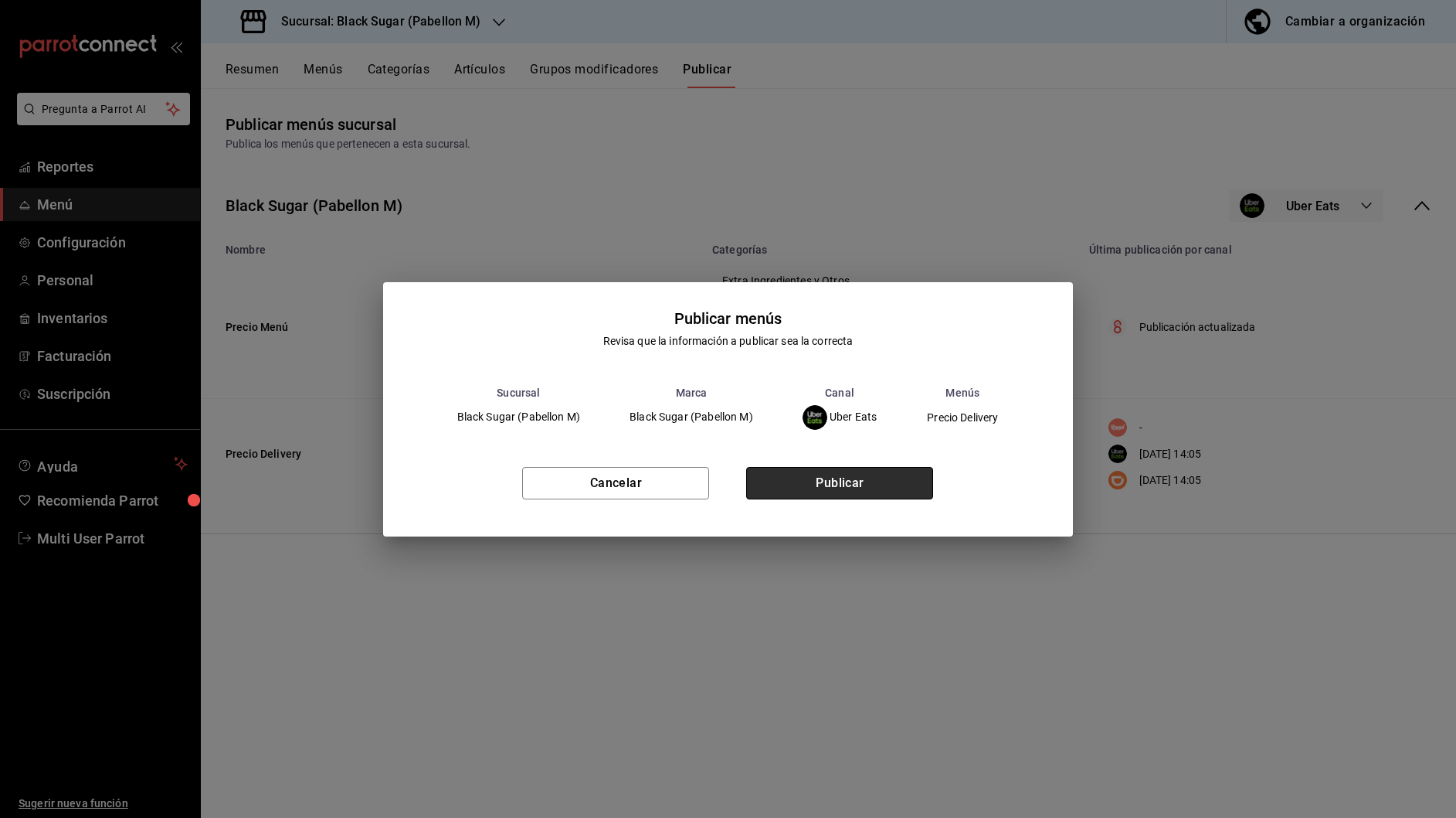
click at [921, 470] on button "Publicar" at bounding box center [840, 483] width 187 height 33
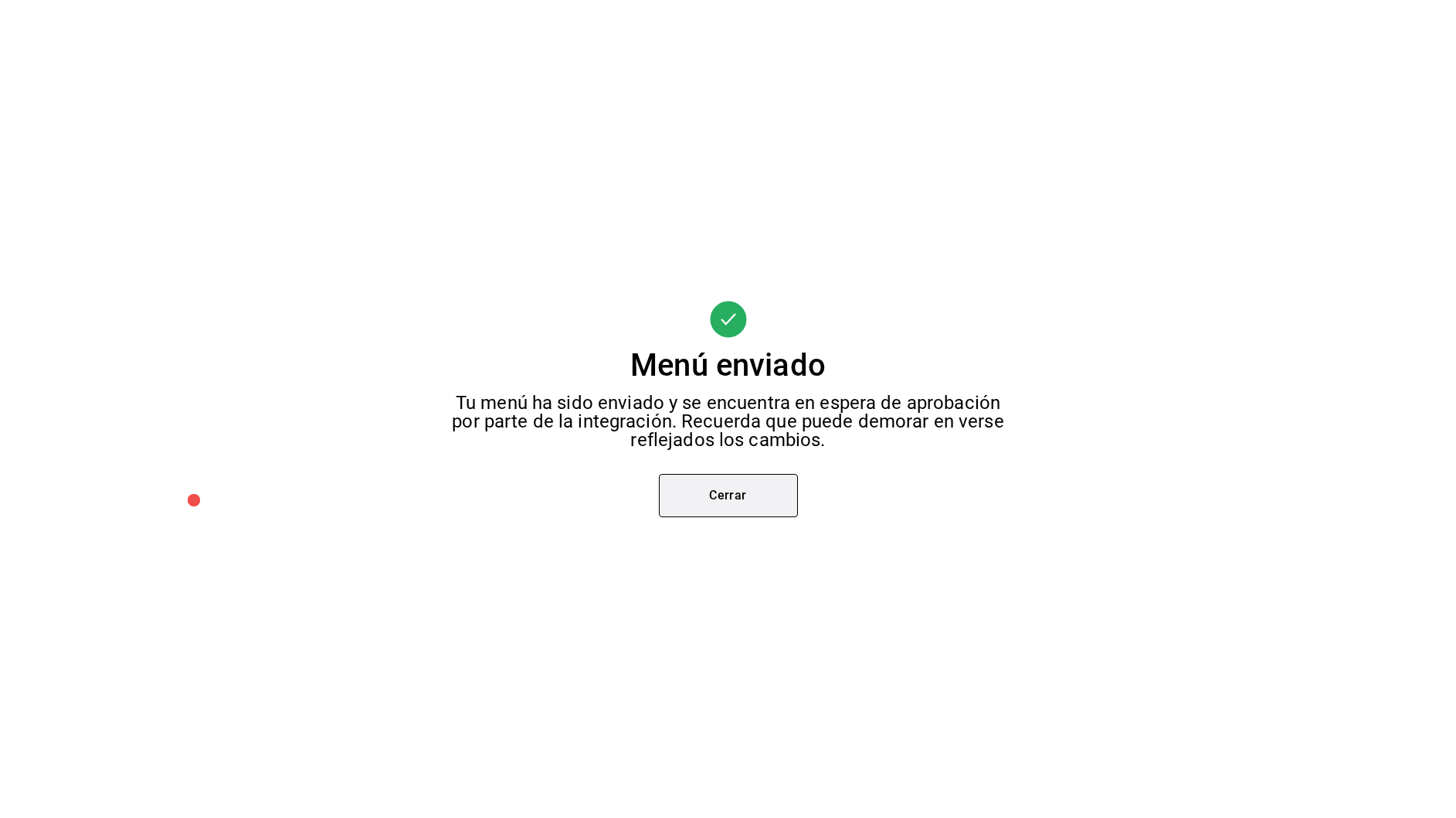
click at [725, 499] on button "Cerrar" at bounding box center [728, 495] width 139 height 44
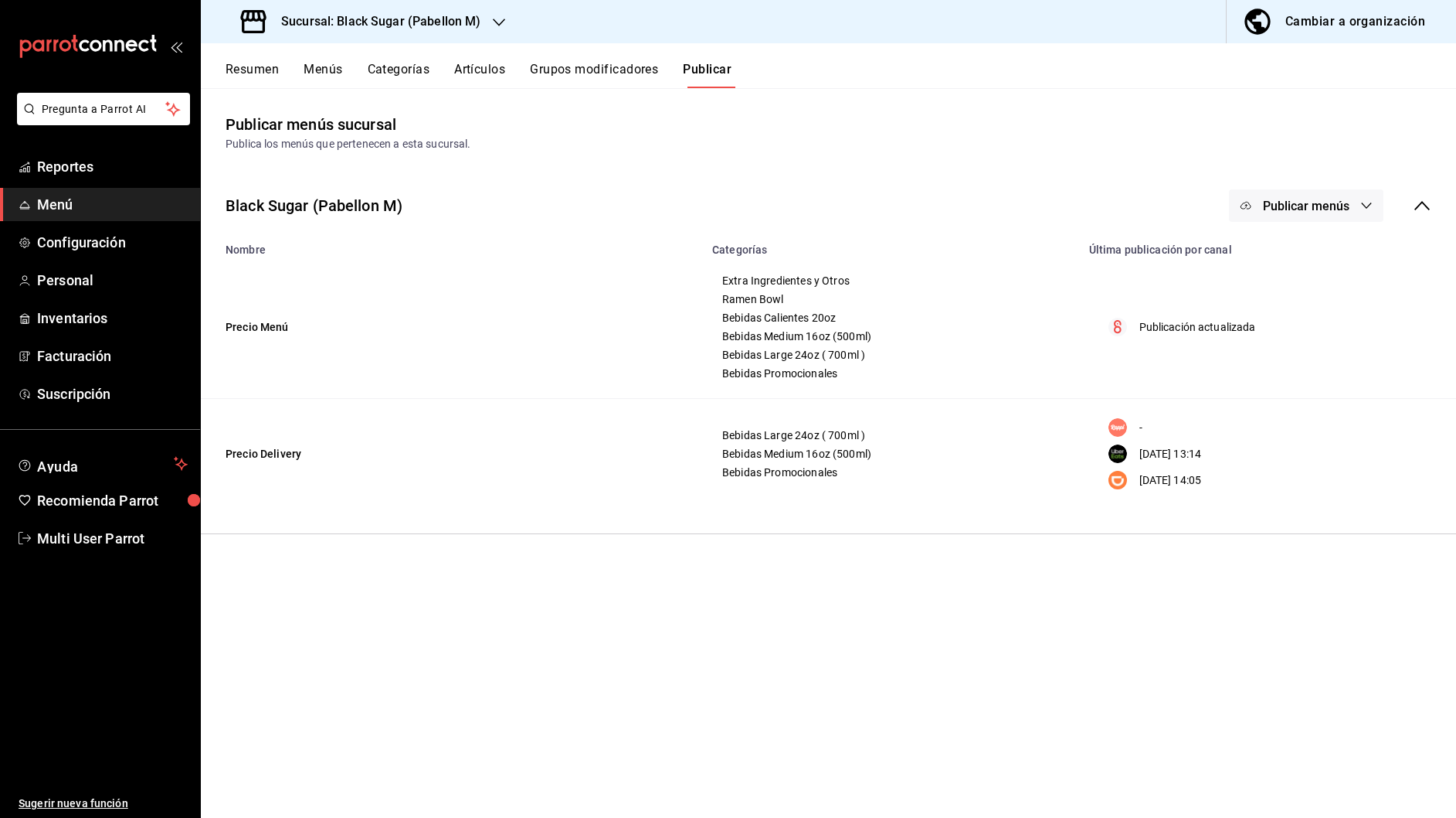
click at [481, 20] on div "Sucursal: Black Sugar (Pabellon M)" at bounding box center [362, 21] width 298 height 44
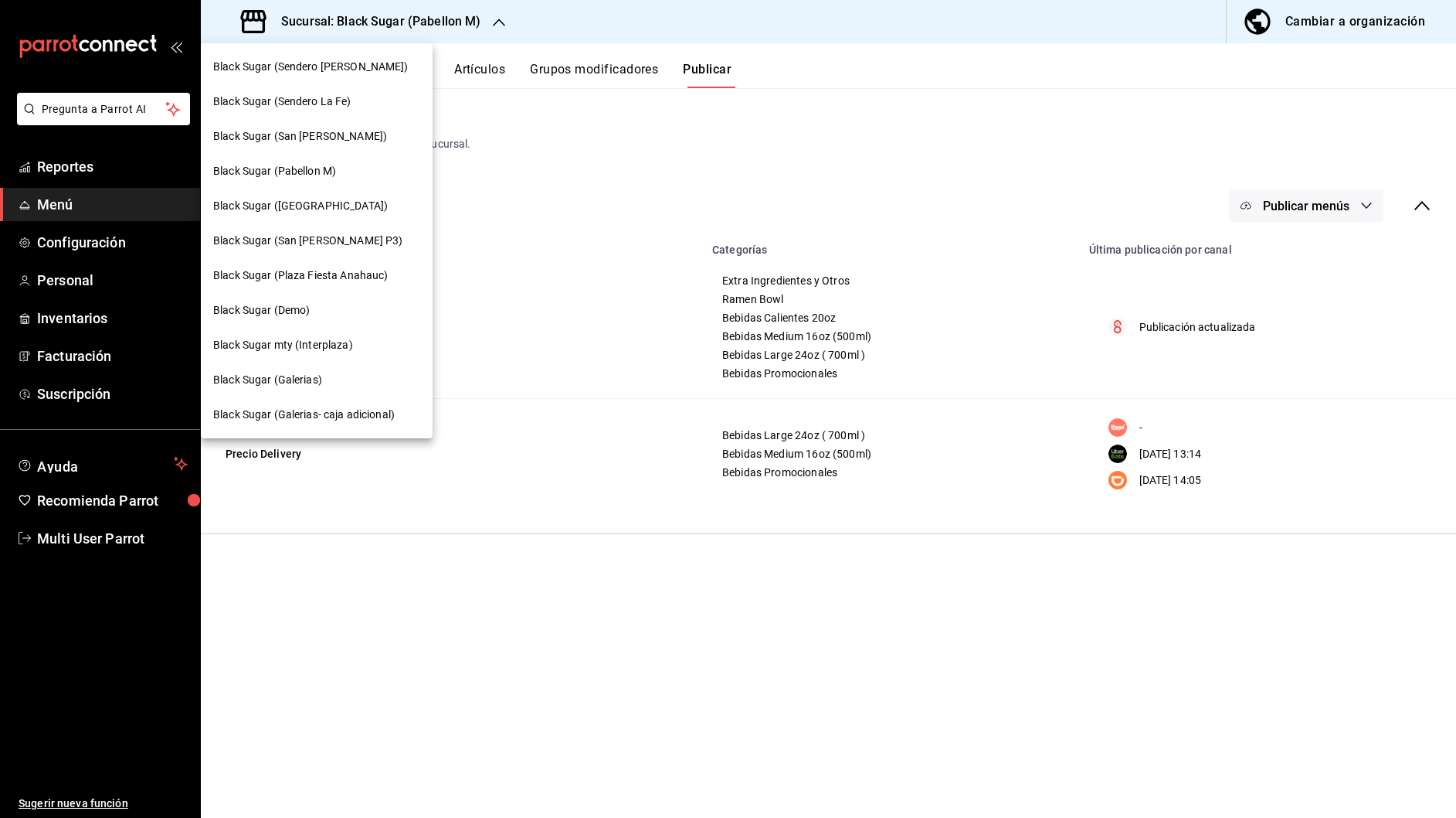
click at [365, 276] on span "Black Sugar (Plaza Fiesta Anahauc)" at bounding box center [300, 276] width 174 height 16
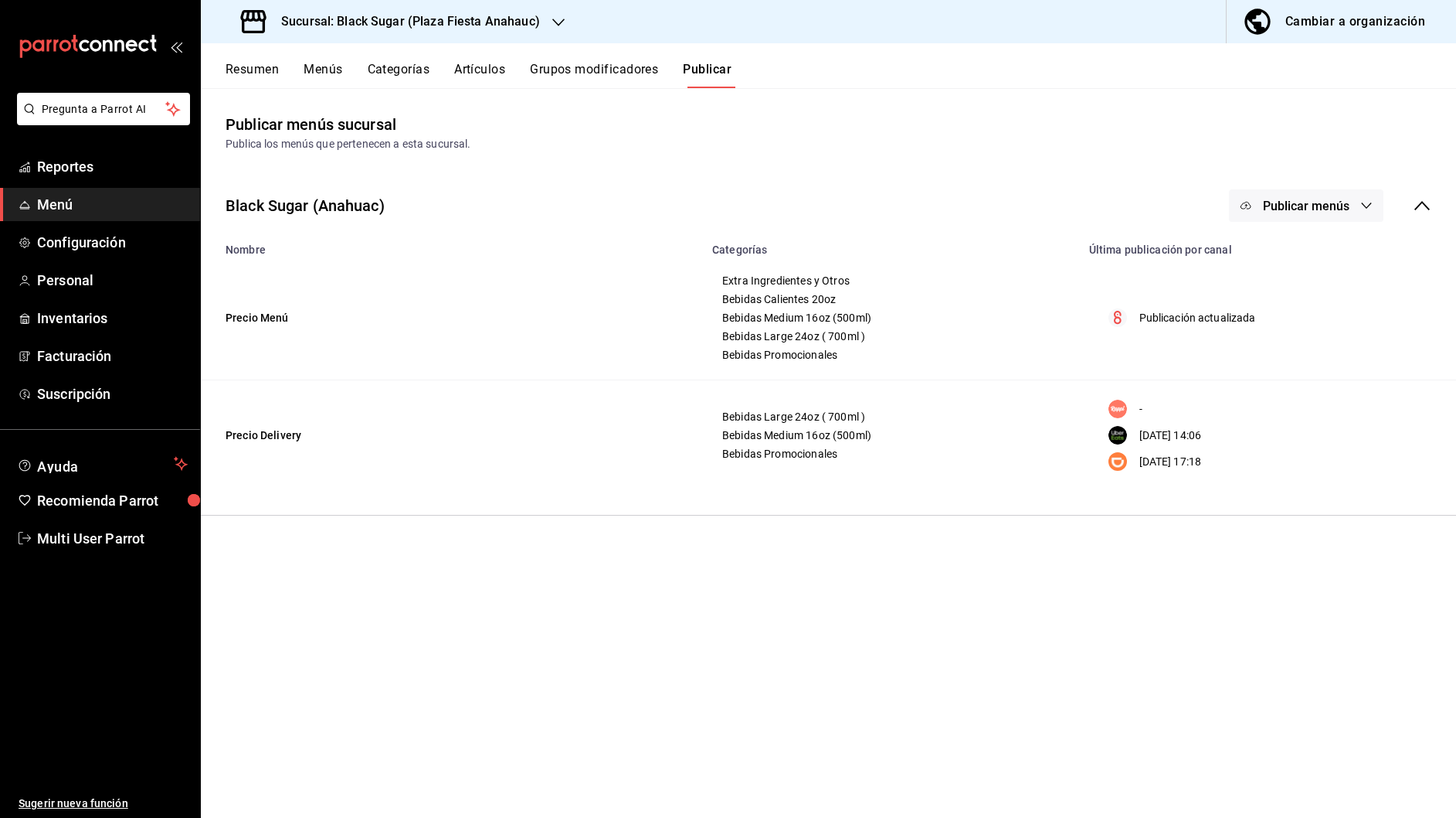
click at [1343, 202] on span "Publicar menús" at bounding box center [1306, 205] width 86 height 15
click at [1313, 341] on span "Uber Eats" at bounding box center [1328, 342] width 74 height 16
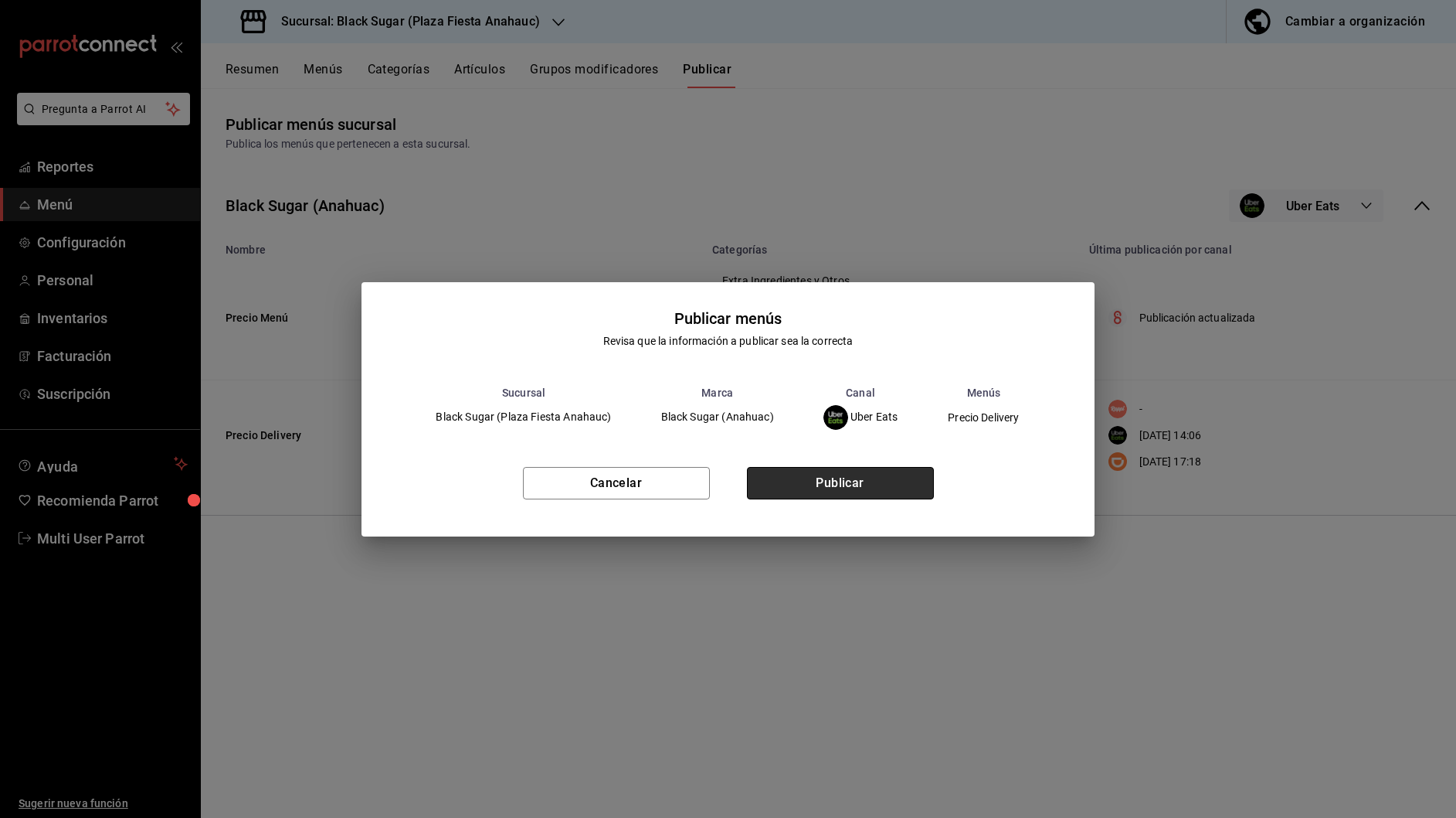
click at [877, 470] on button "Publicar" at bounding box center [840, 483] width 187 height 33
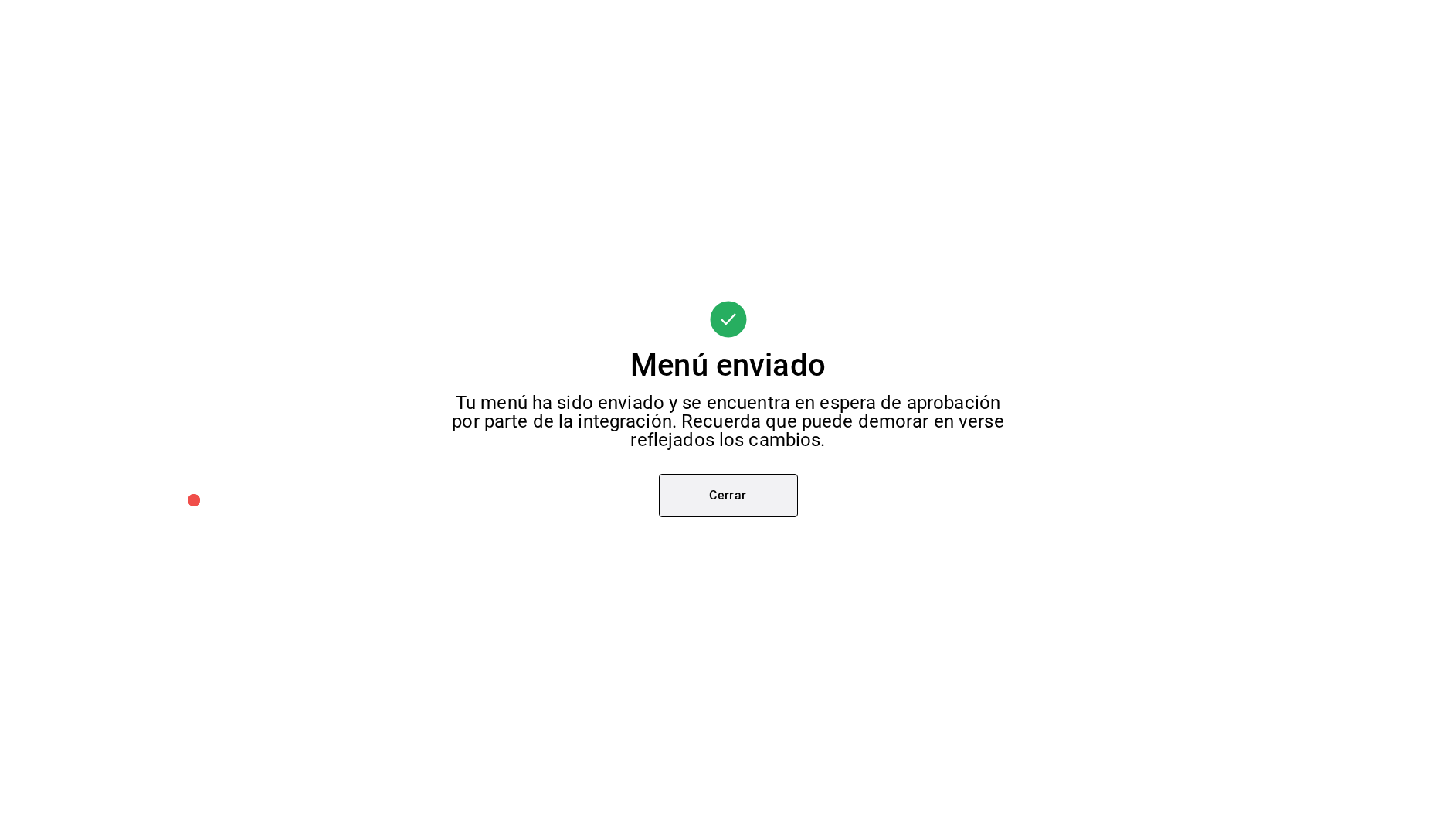
click at [718, 488] on button "Cerrar" at bounding box center [728, 495] width 139 height 44
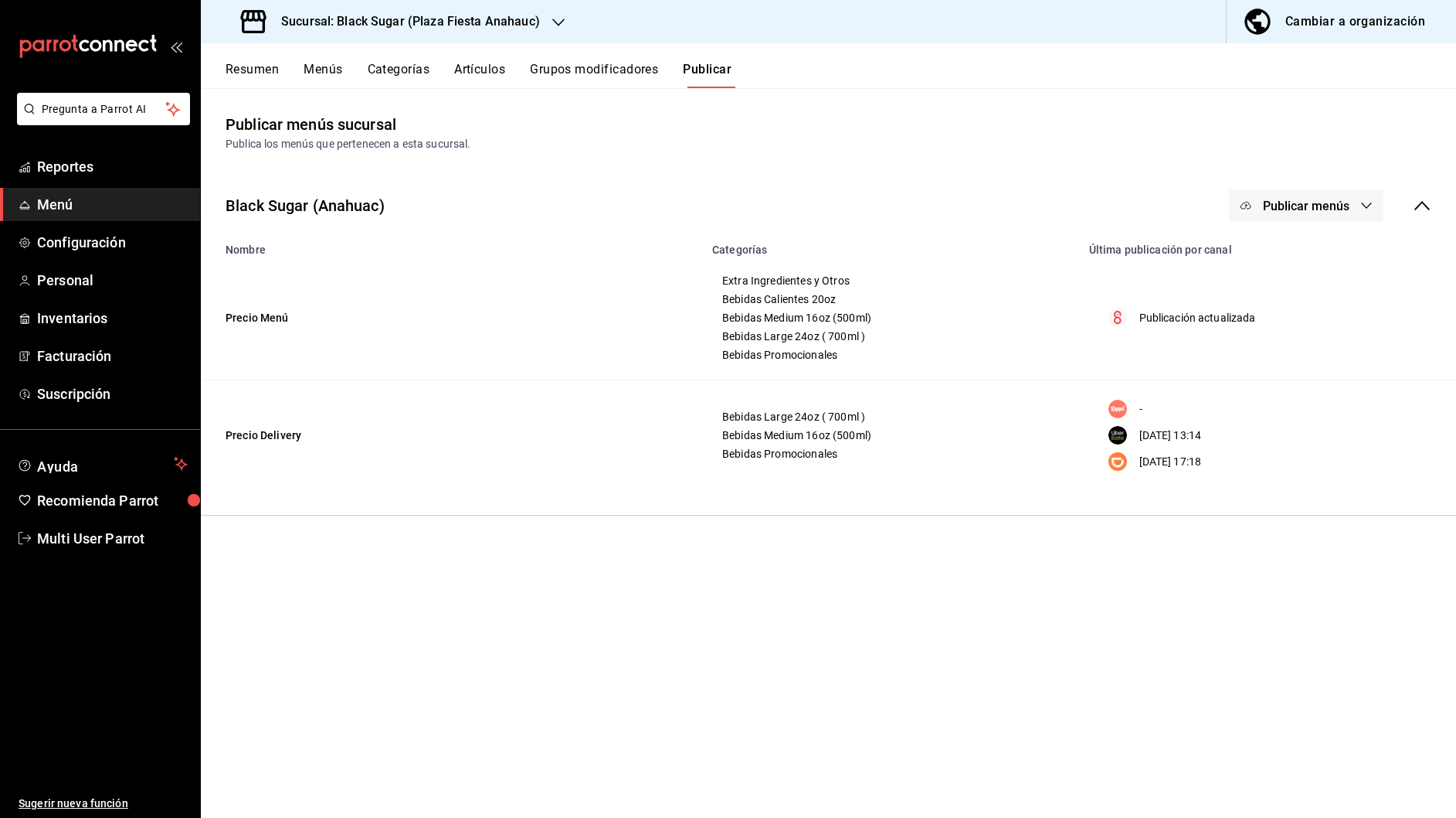
click at [540, 30] on div "Sucursal: Black Sugar (Plaza Fiesta Anahauc)" at bounding box center [392, 21] width 357 height 44
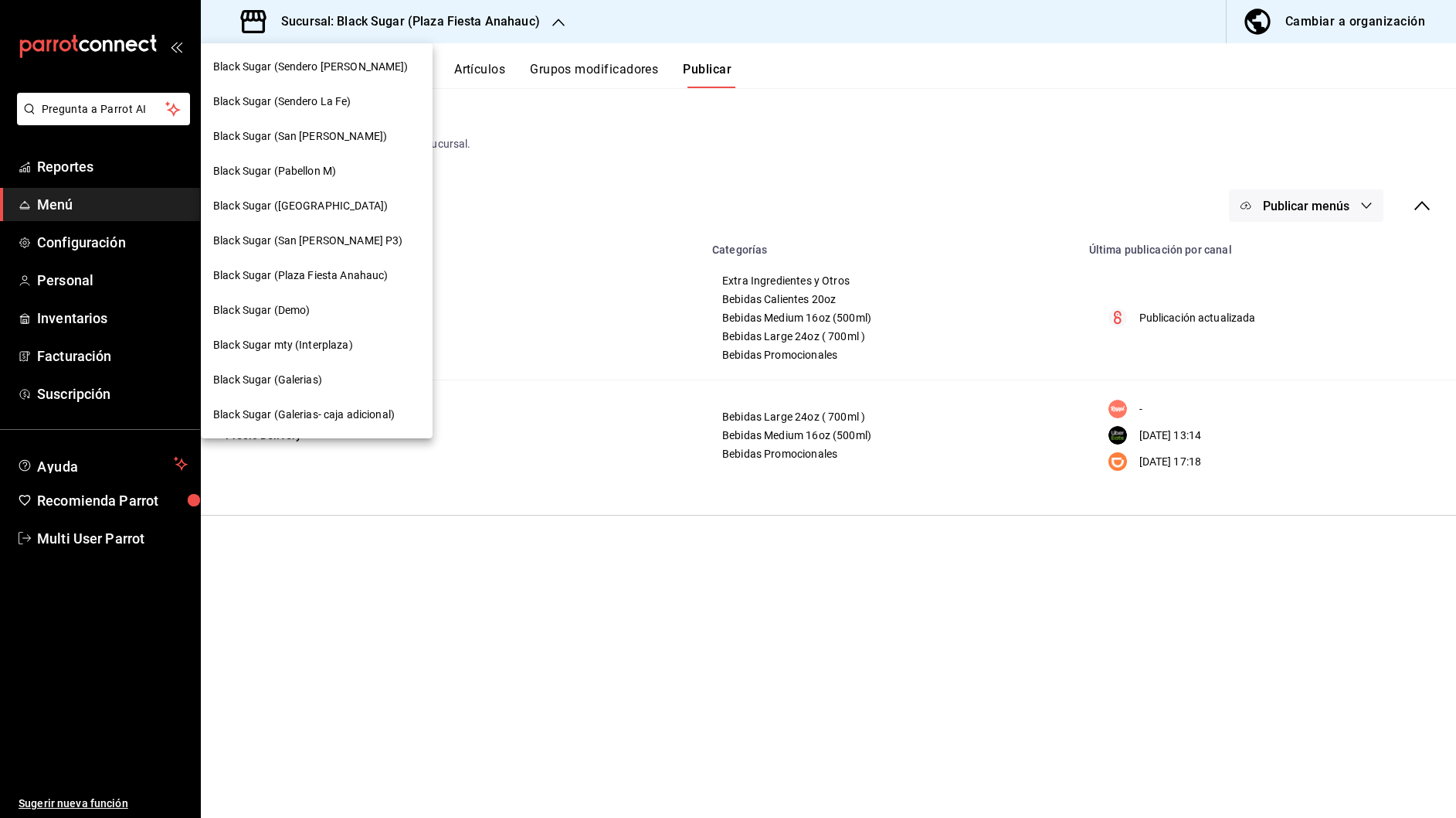
click at [369, 350] on div "Black Sugar mty (Interplaza)" at bounding box center [316, 345] width 207 height 16
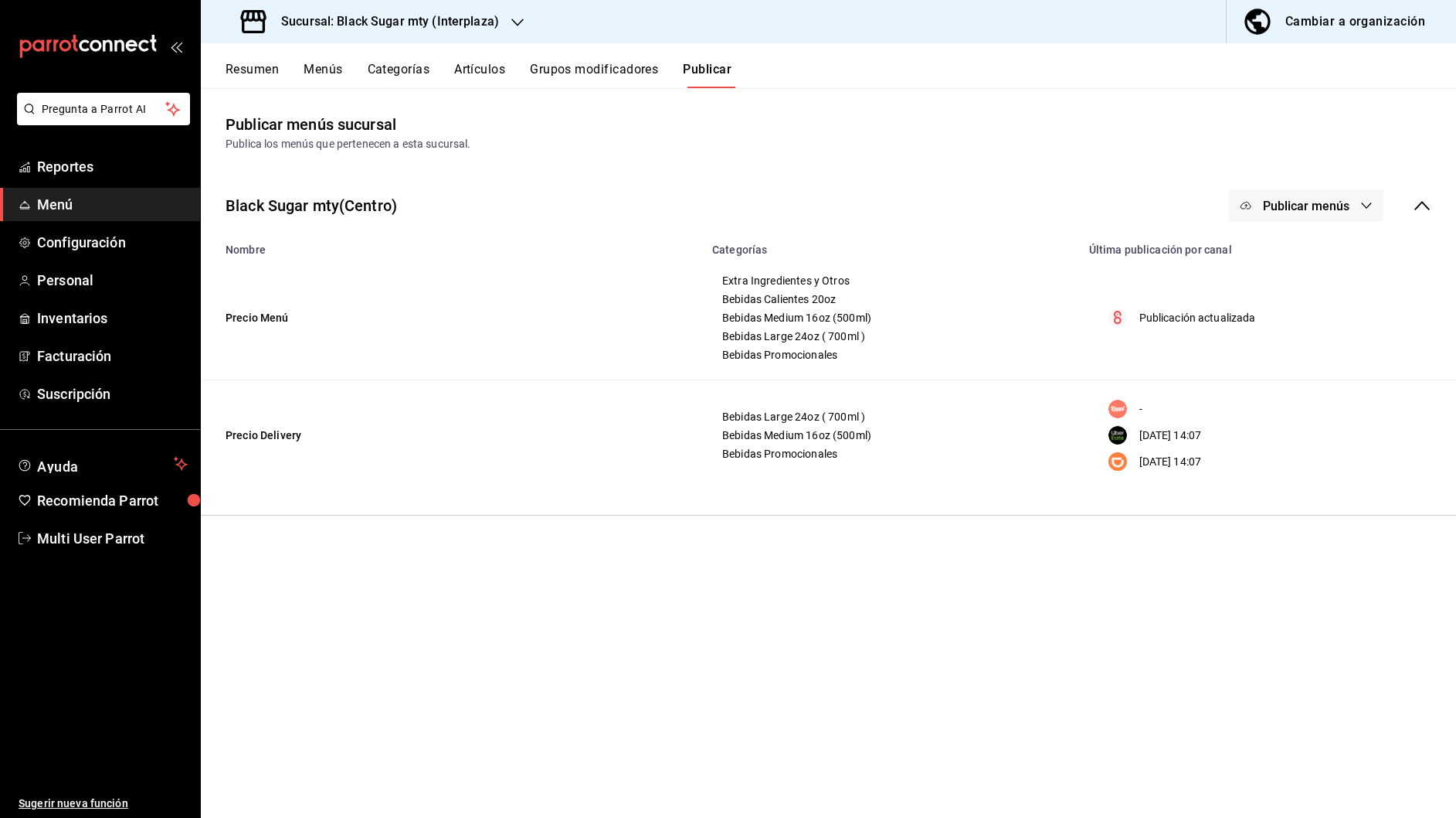
click at [1343, 212] on span "Publicar menús" at bounding box center [1306, 205] width 86 height 15
click at [1310, 336] on span "Uber Eats" at bounding box center [1328, 342] width 74 height 16
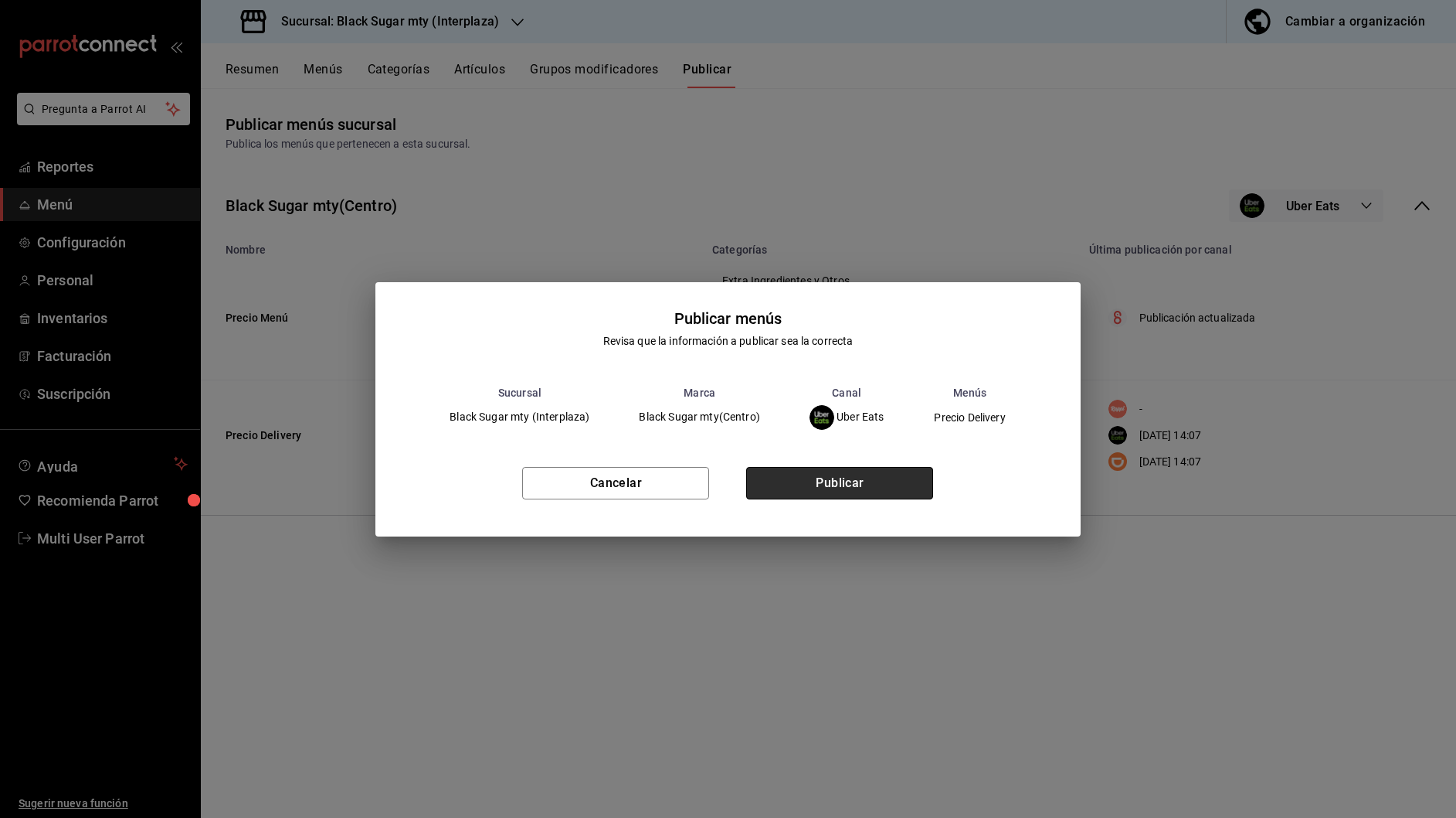
click at [838, 486] on button "Publicar" at bounding box center [840, 483] width 187 height 33
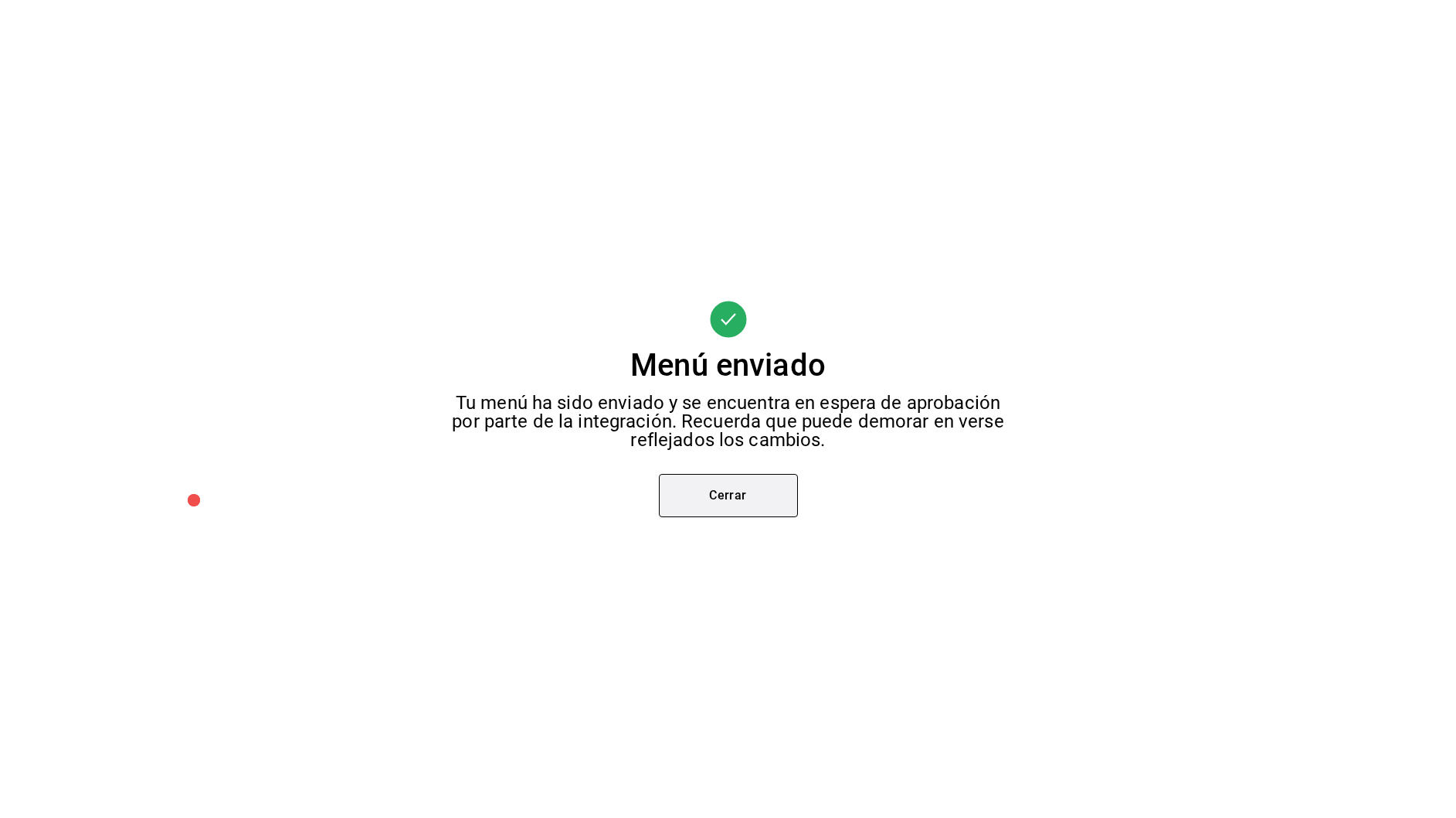
drag, startPoint x: 713, startPoint y: 499, endPoint x: 704, endPoint y: 493, distance: 10.8
click at [713, 499] on button "Cerrar" at bounding box center [728, 495] width 139 height 44
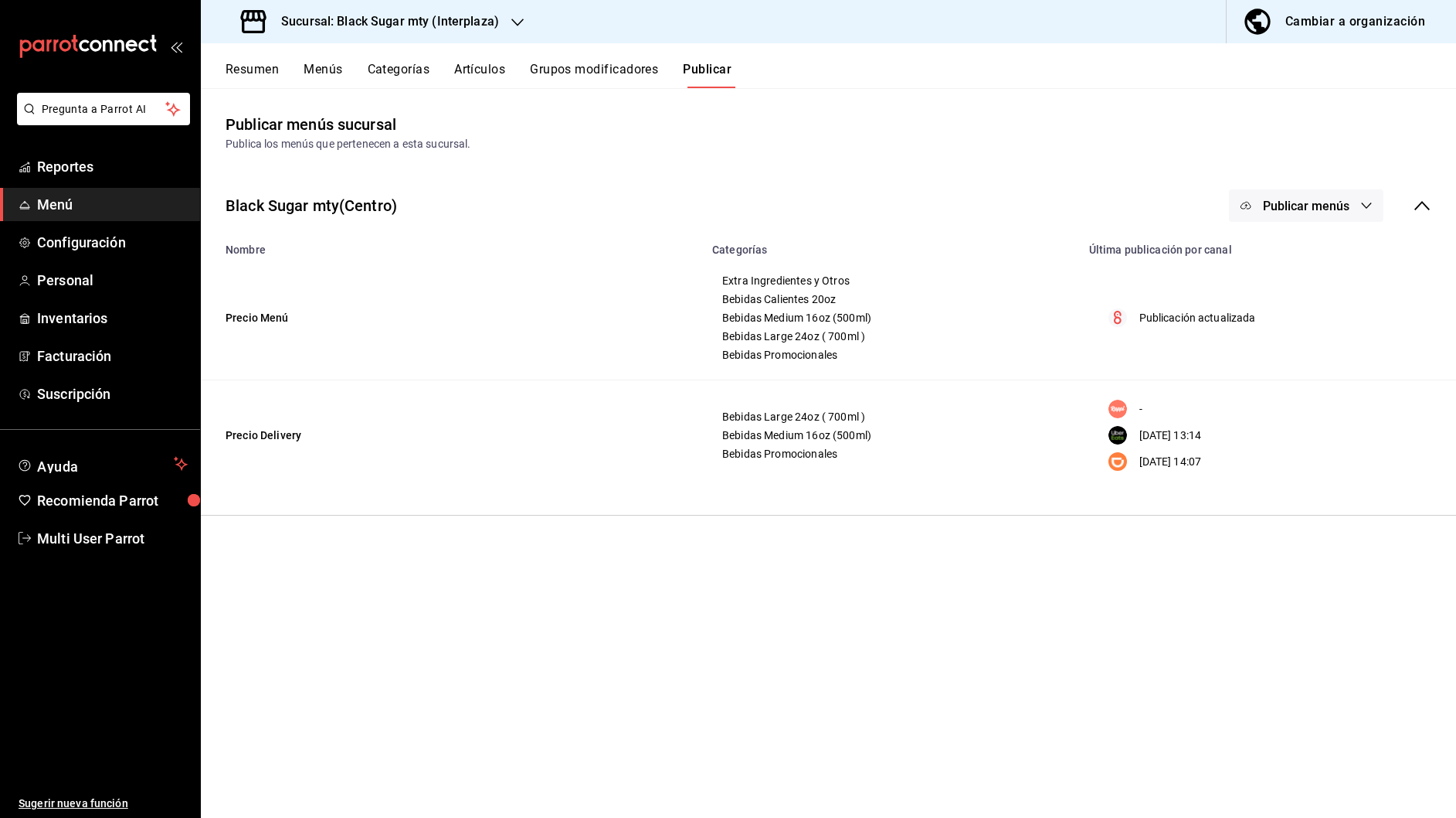
click at [507, 24] on div "Sucursal: Black Sugar mty (Interplaza)" at bounding box center [372, 21] width 316 height 44
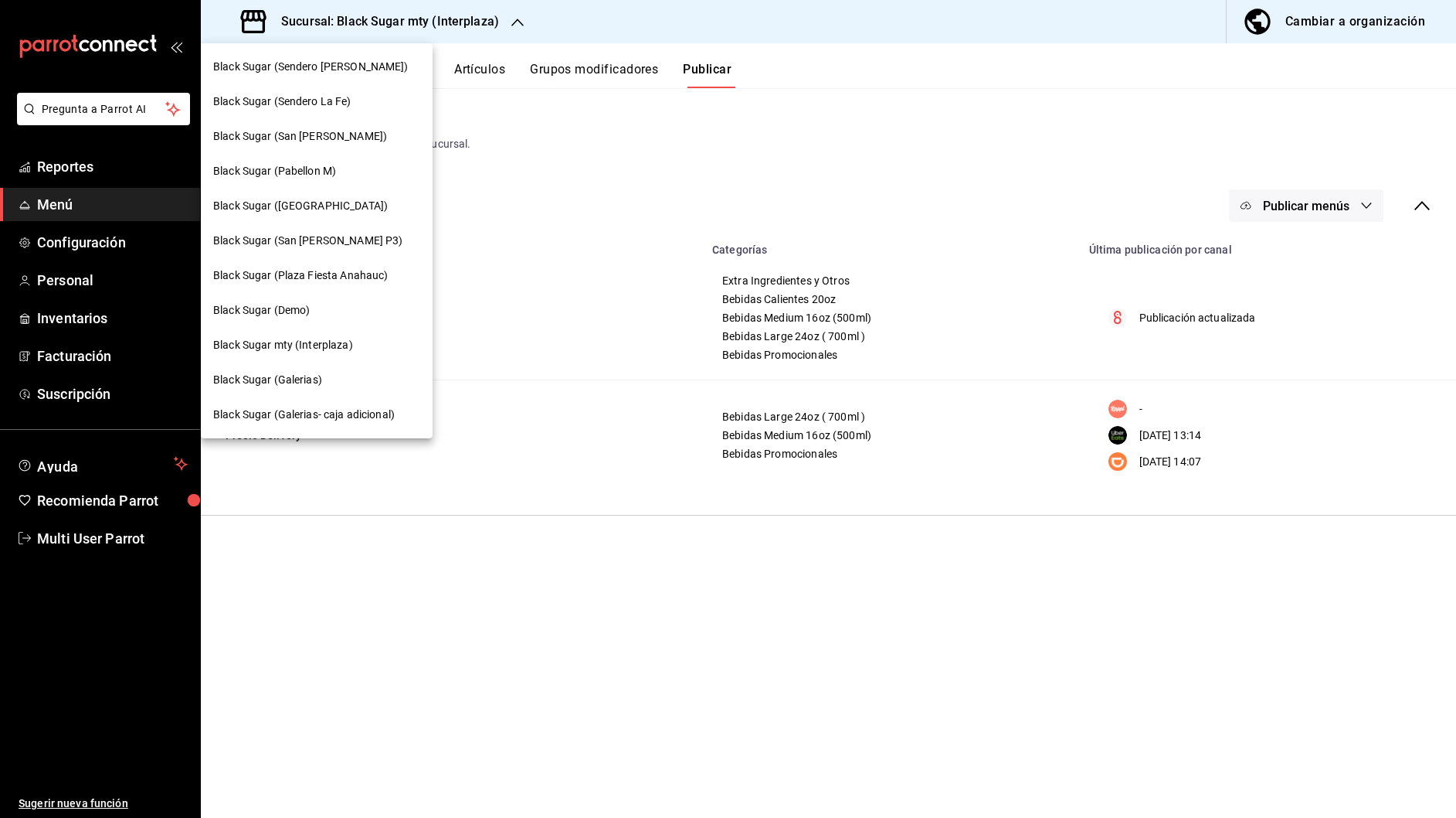
click at [344, 391] on div "Black Sugar (Galerias)" at bounding box center [316, 380] width 232 height 35
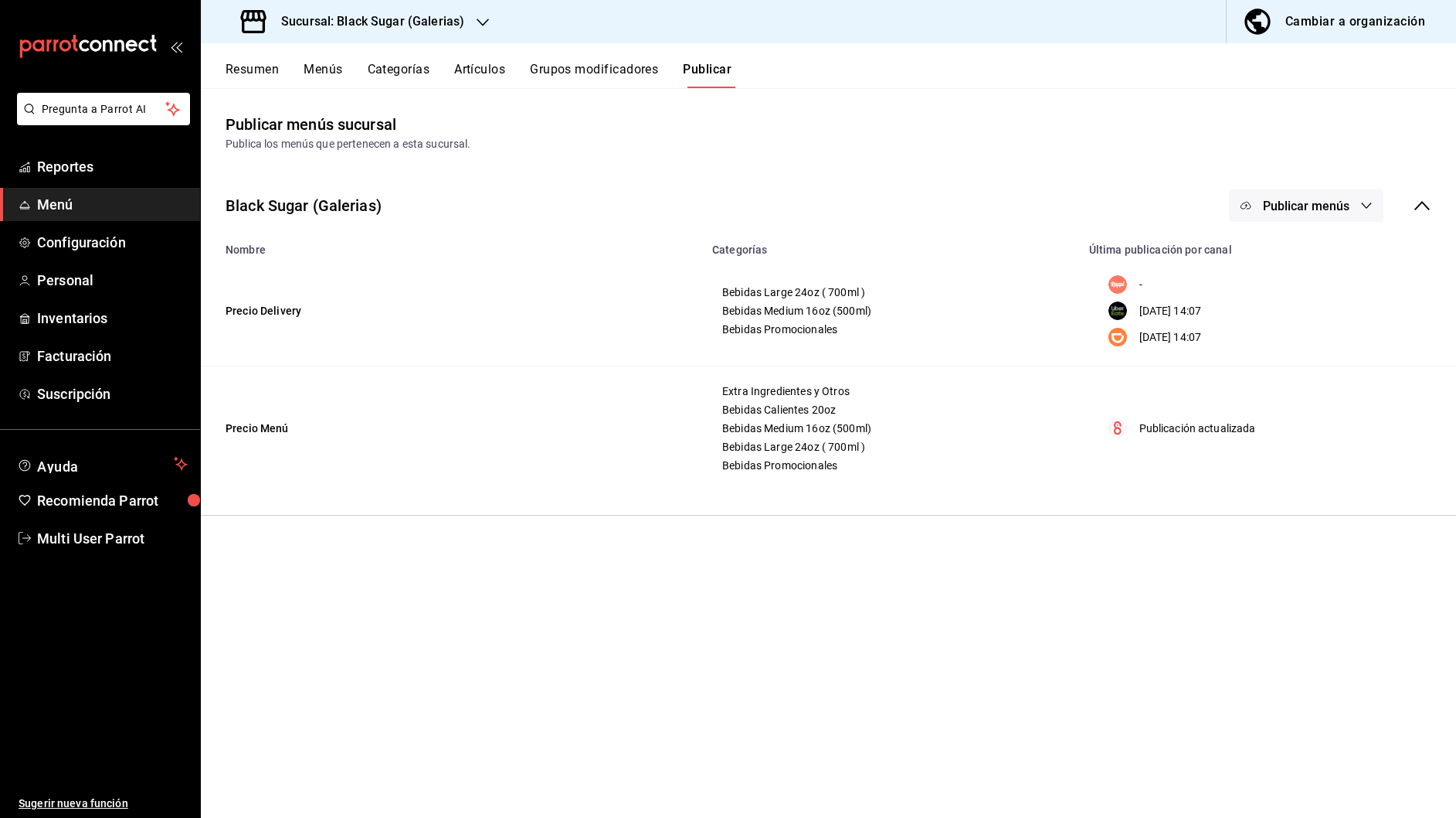
click at [1346, 205] on span "Publicar menús" at bounding box center [1306, 205] width 86 height 15
click at [1318, 292] on span "Uber Eats" at bounding box center [1328, 300] width 74 height 16
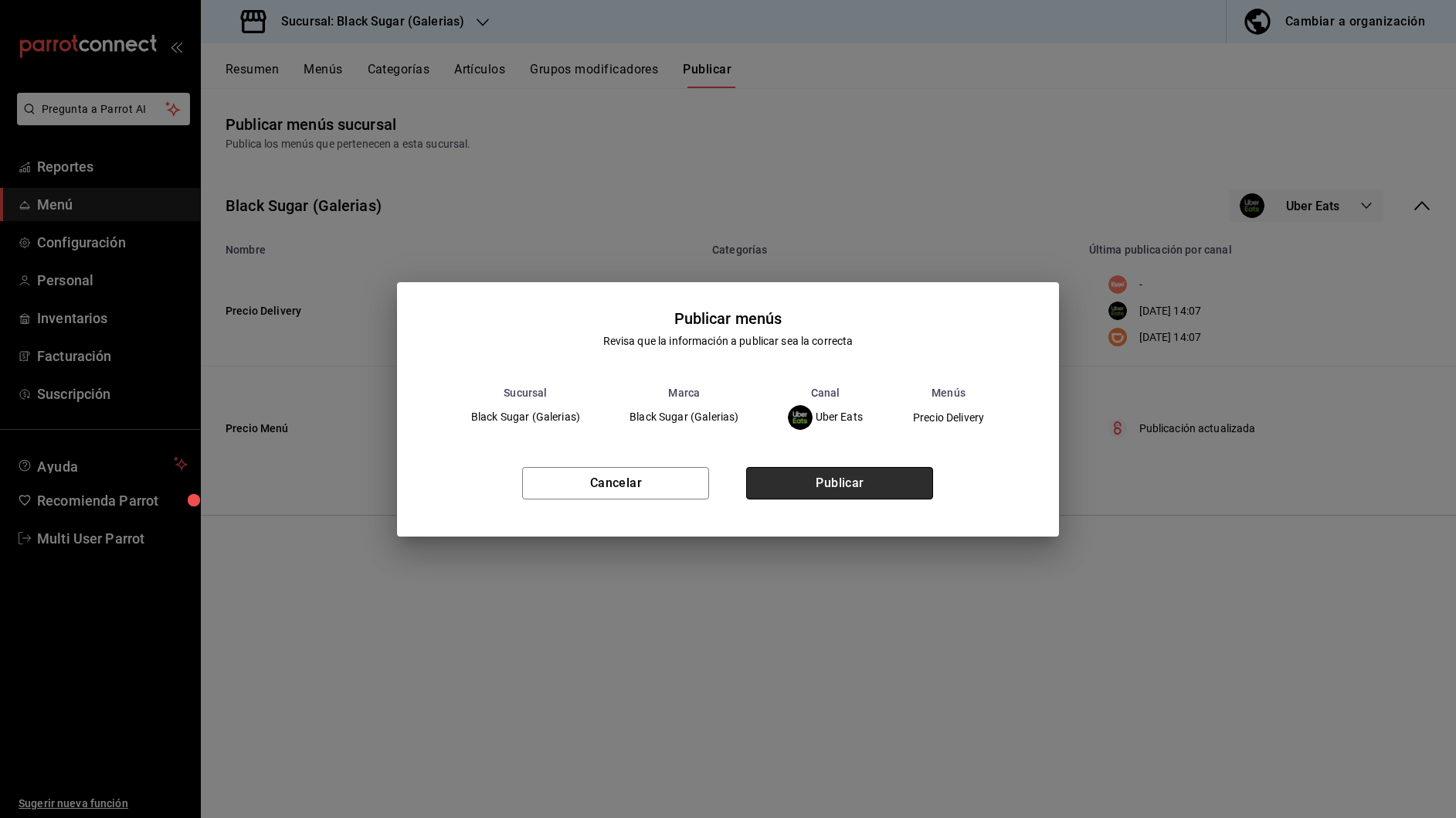
click at [857, 494] on button "Publicar" at bounding box center [840, 483] width 187 height 33
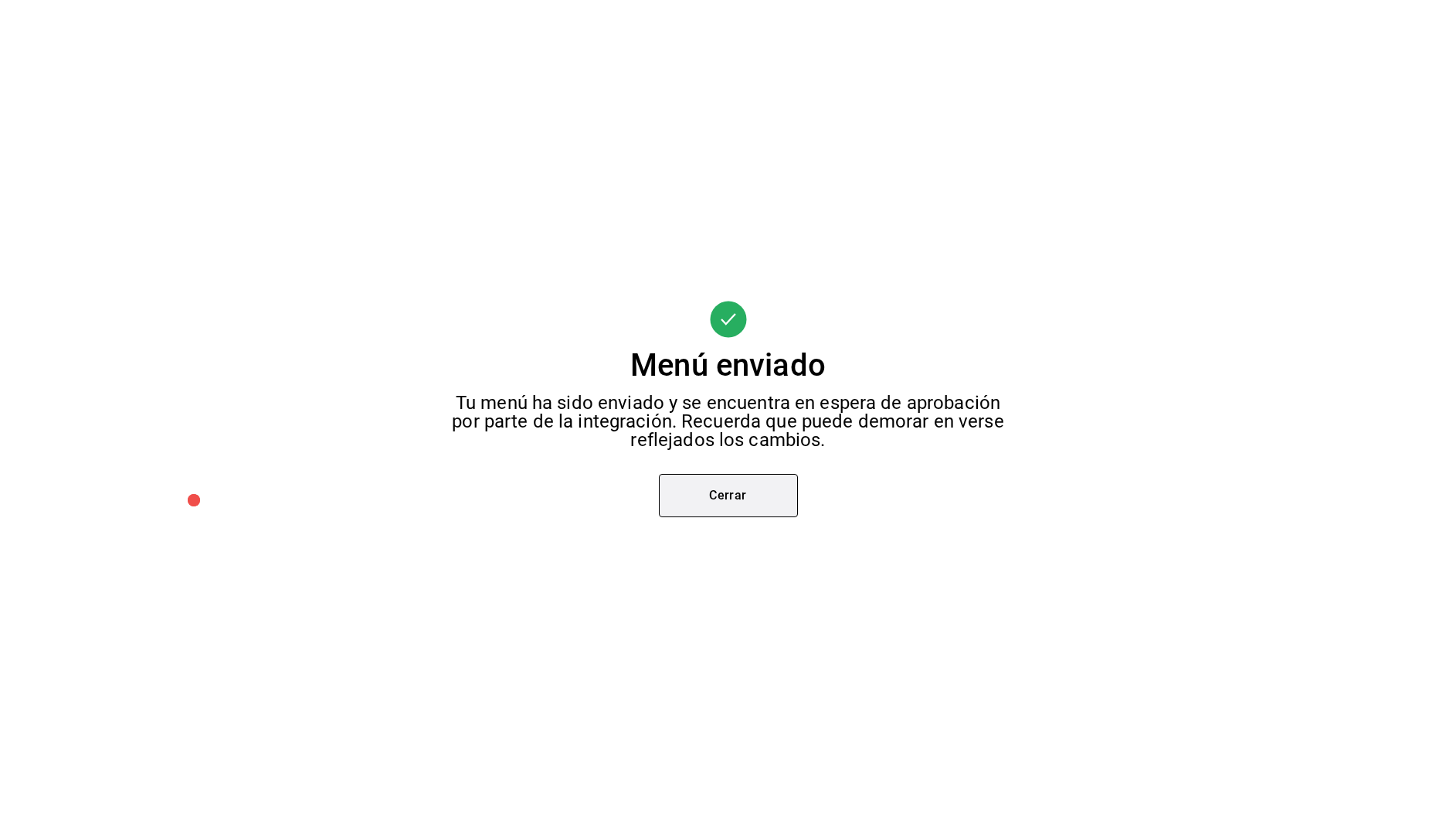
click at [700, 493] on button "Cerrar" at bounding box center [728, 495] width 139 height 44
